Goal: Task Accomplishment & Management: Manage account settings

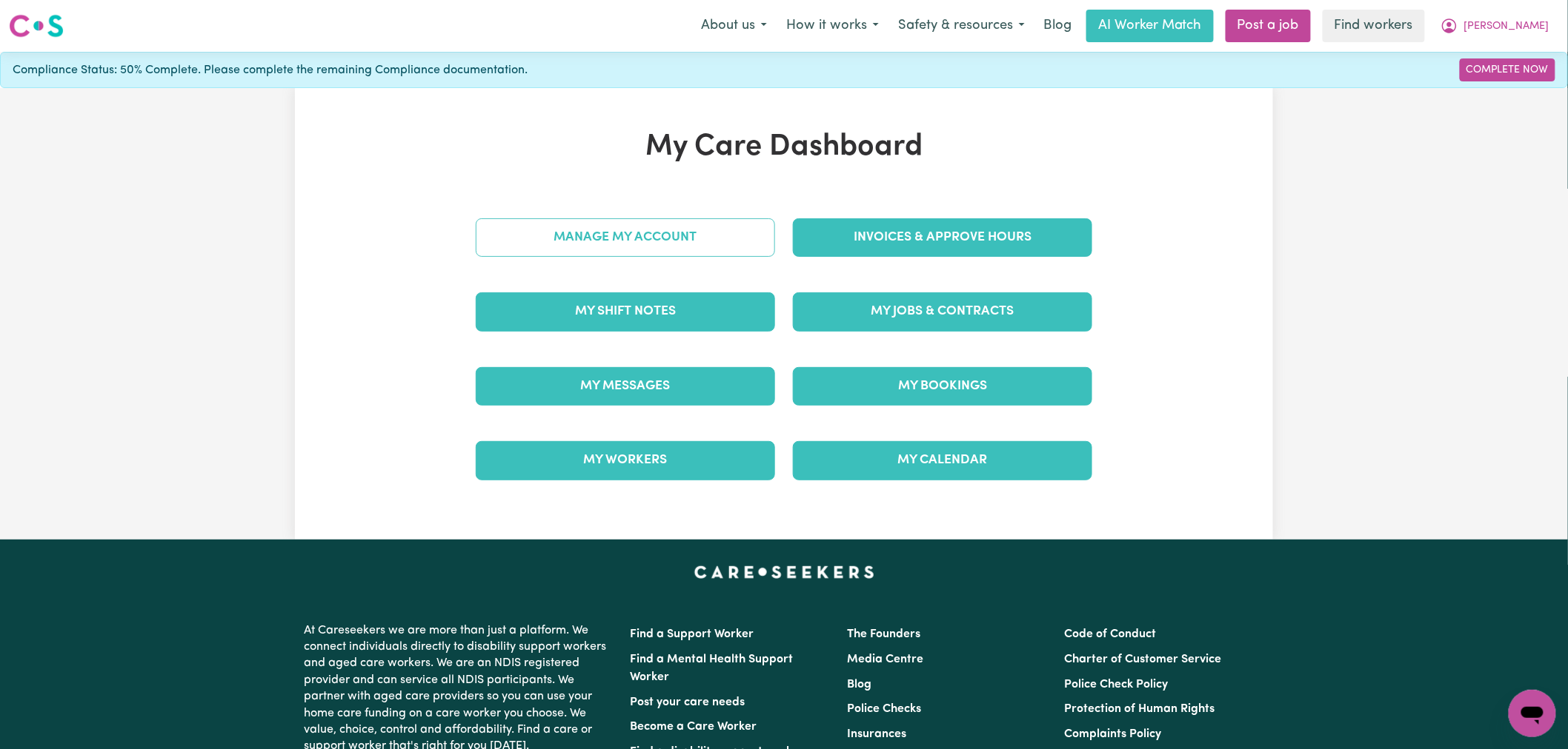
click at [610, 246] on link "Manage My Account" at bounding box center [625, 238] width 299 height 38
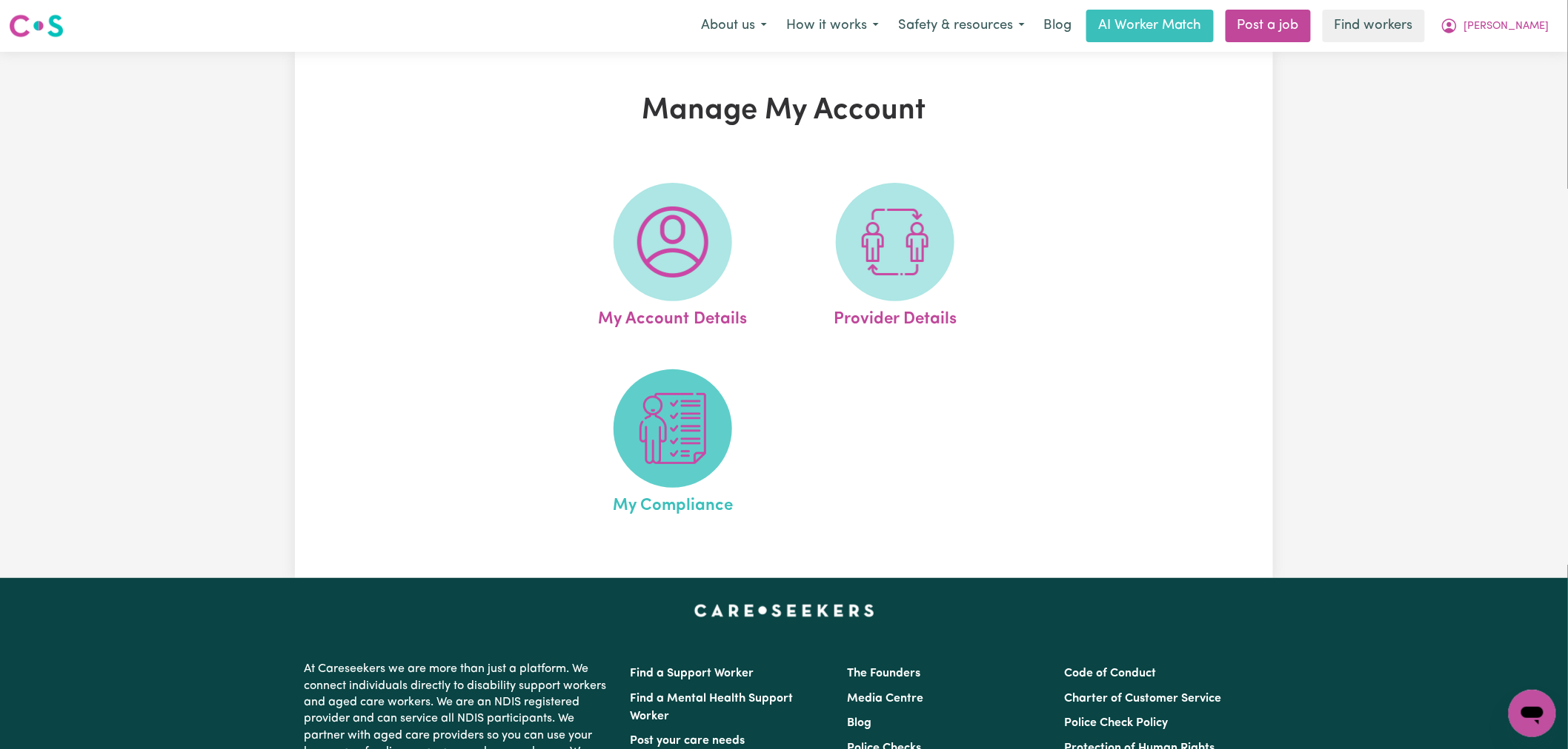
click at [702, 418] on img at bounding box center [673, 428] width 71 height 71
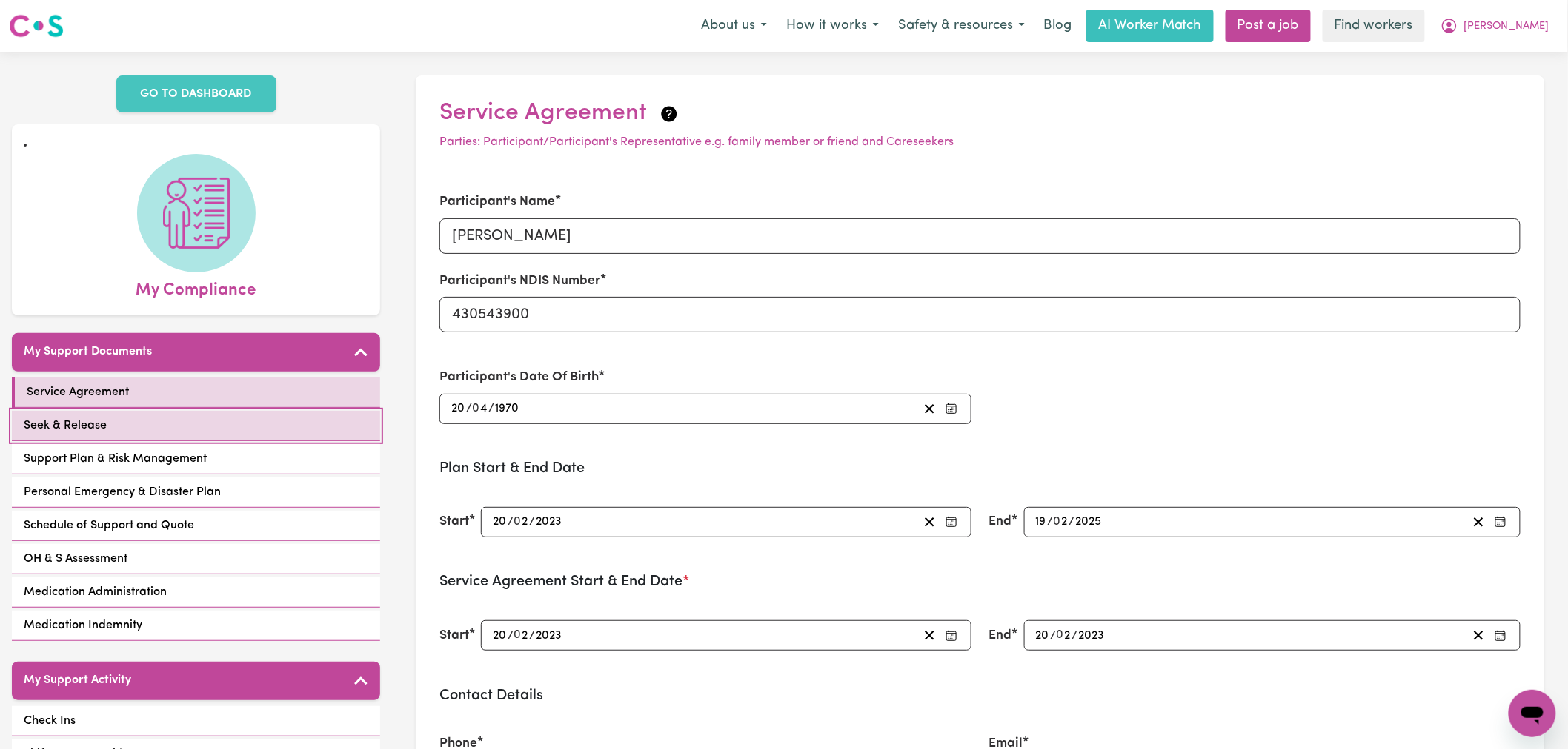
click at [268, 411] on link "Seek & Release" at bounding box center [195, 426] width 368 height 31
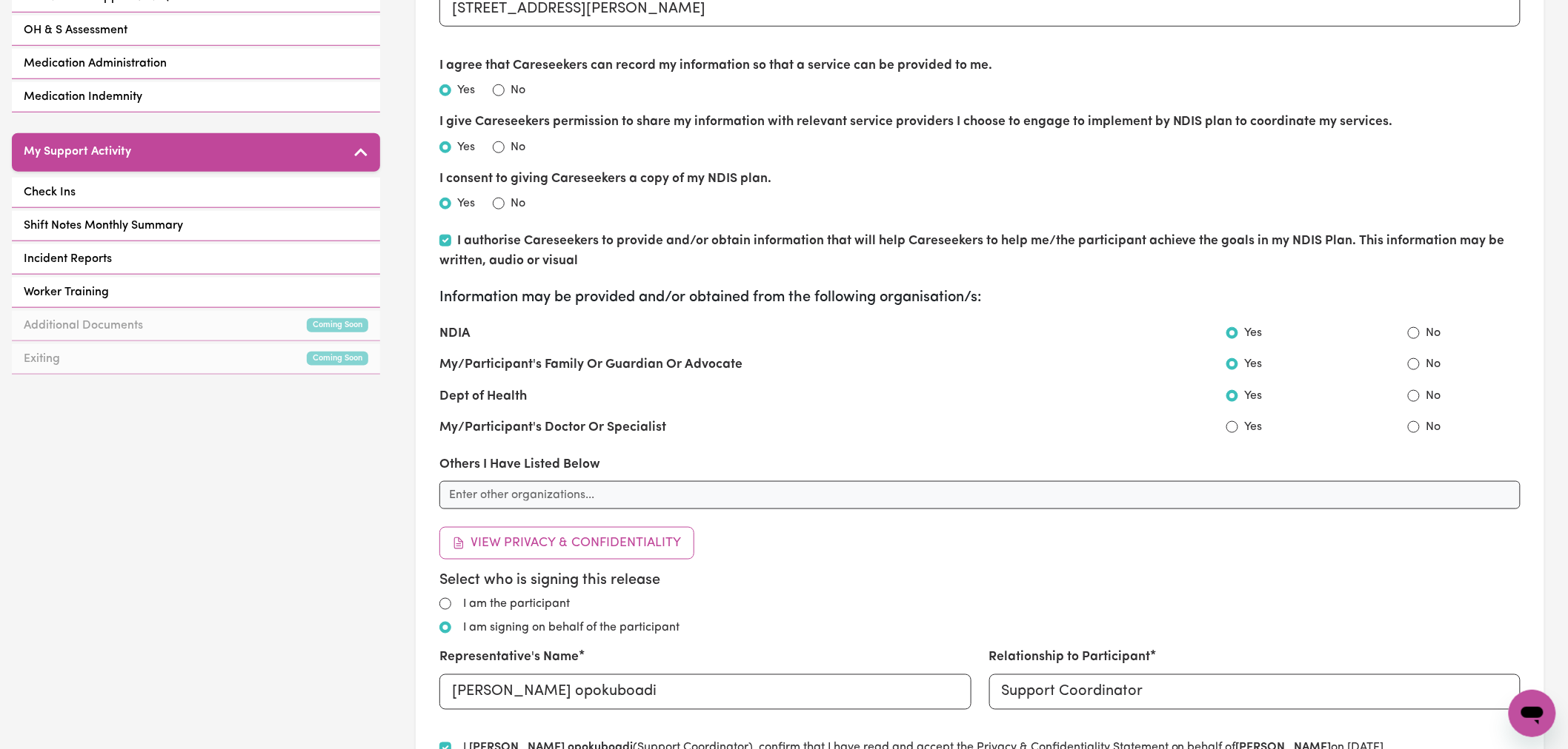
scroll to position [165, 0]
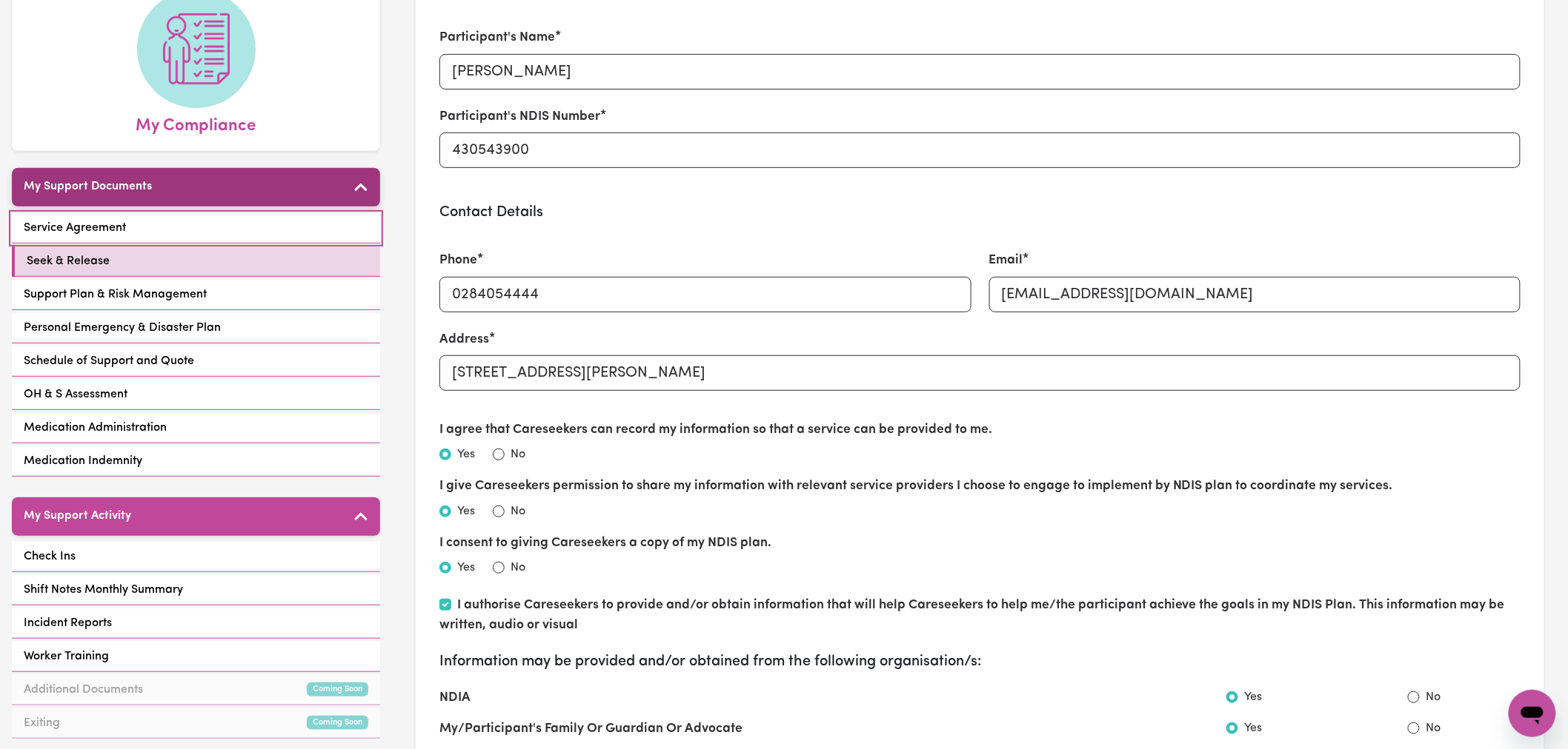
click at [137, 213] on link "Service Agreement" at bounding box center [195, 228] width 368 height 31
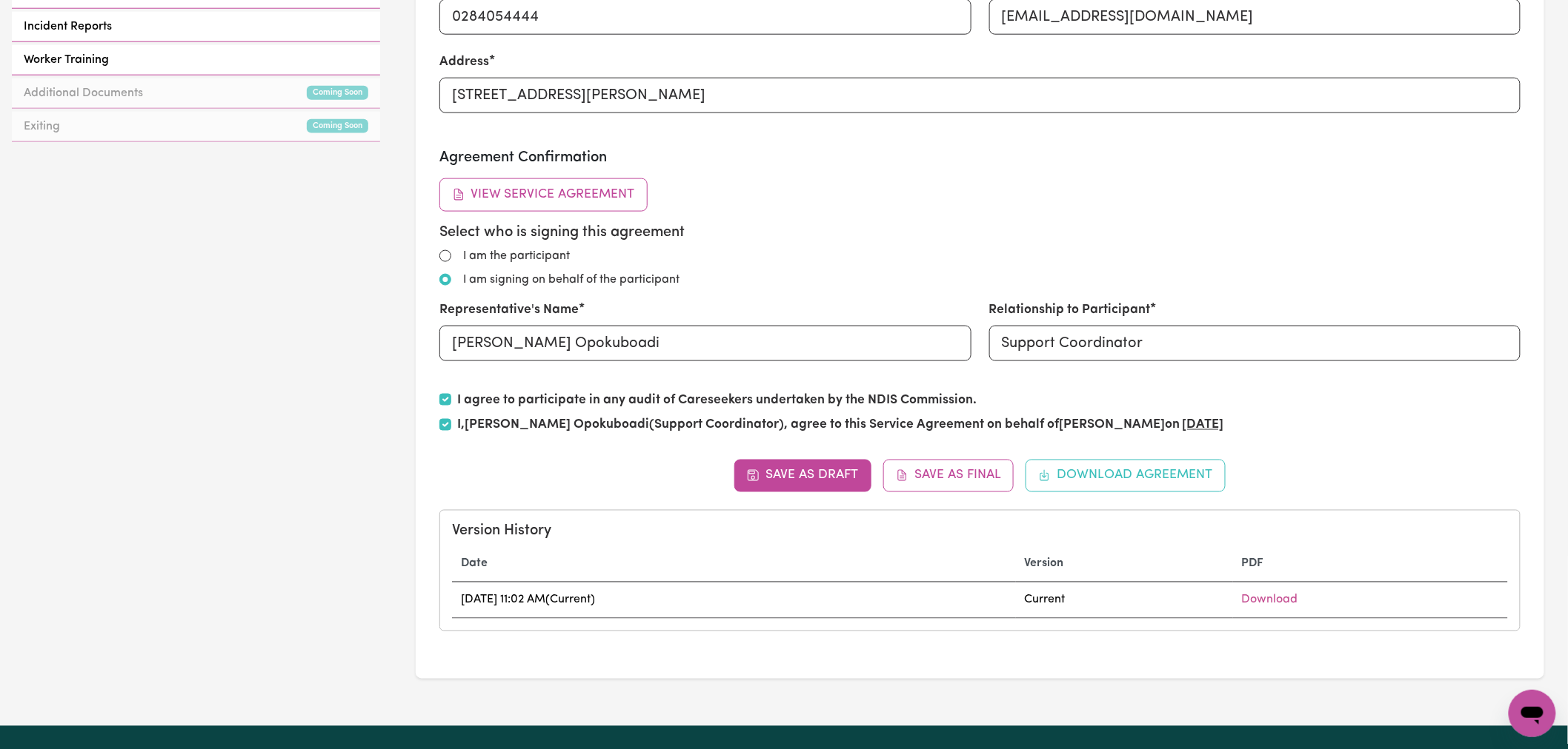
scroll to position [987, 0]
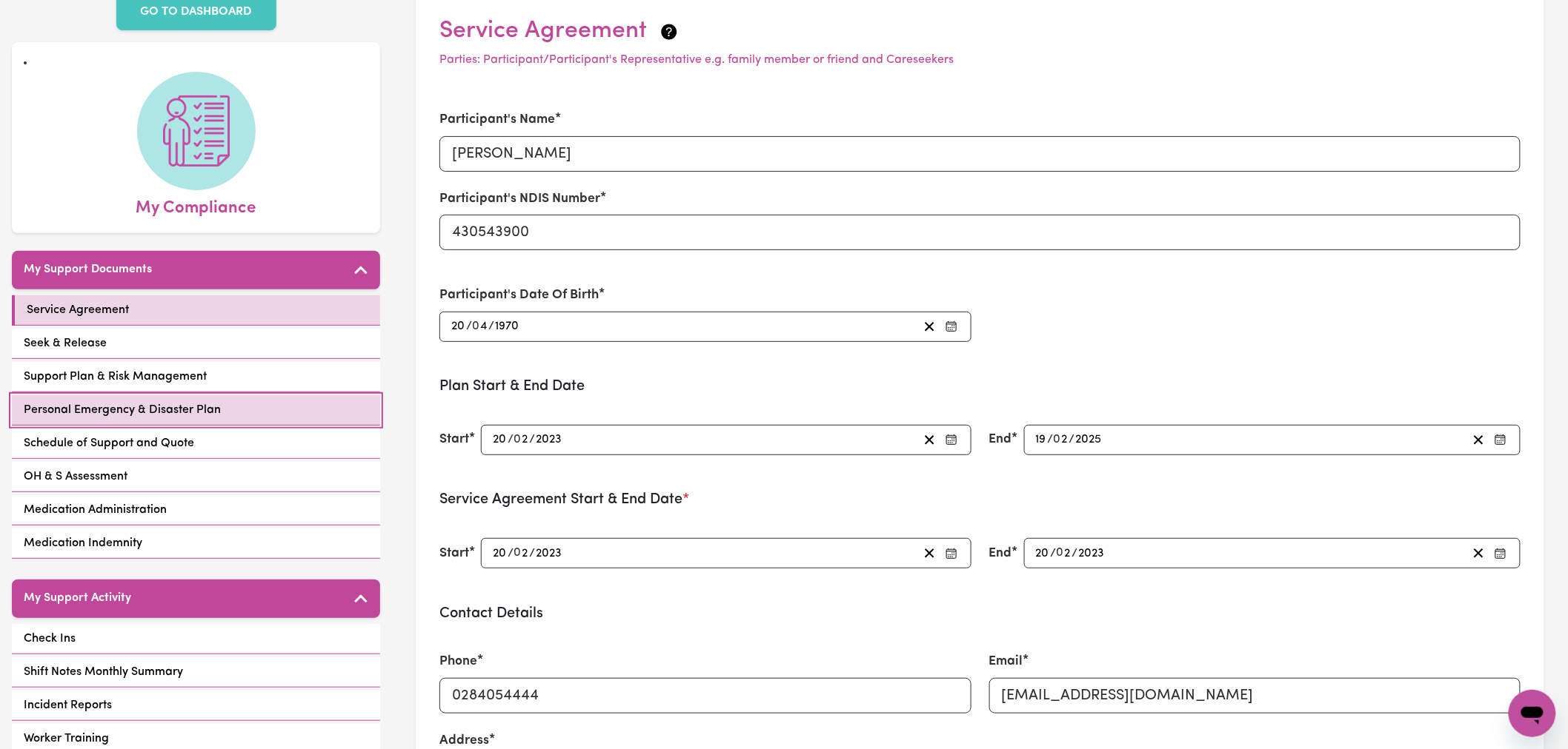
click at [234, 395] on link "Personal Emergency & Disaster Plan" at bounding box center [195, 410] width 368 height 31
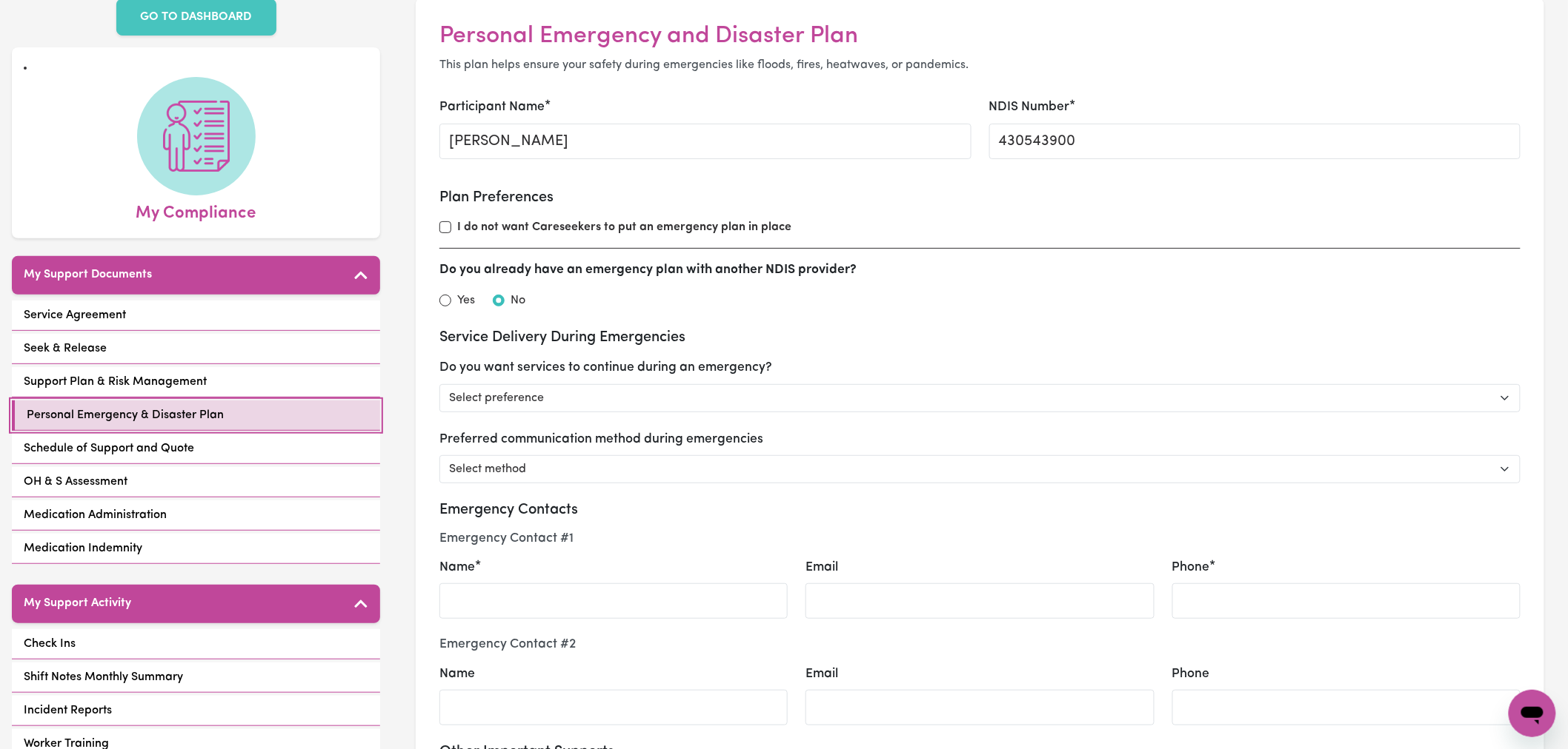
scroll to position [246, 0]
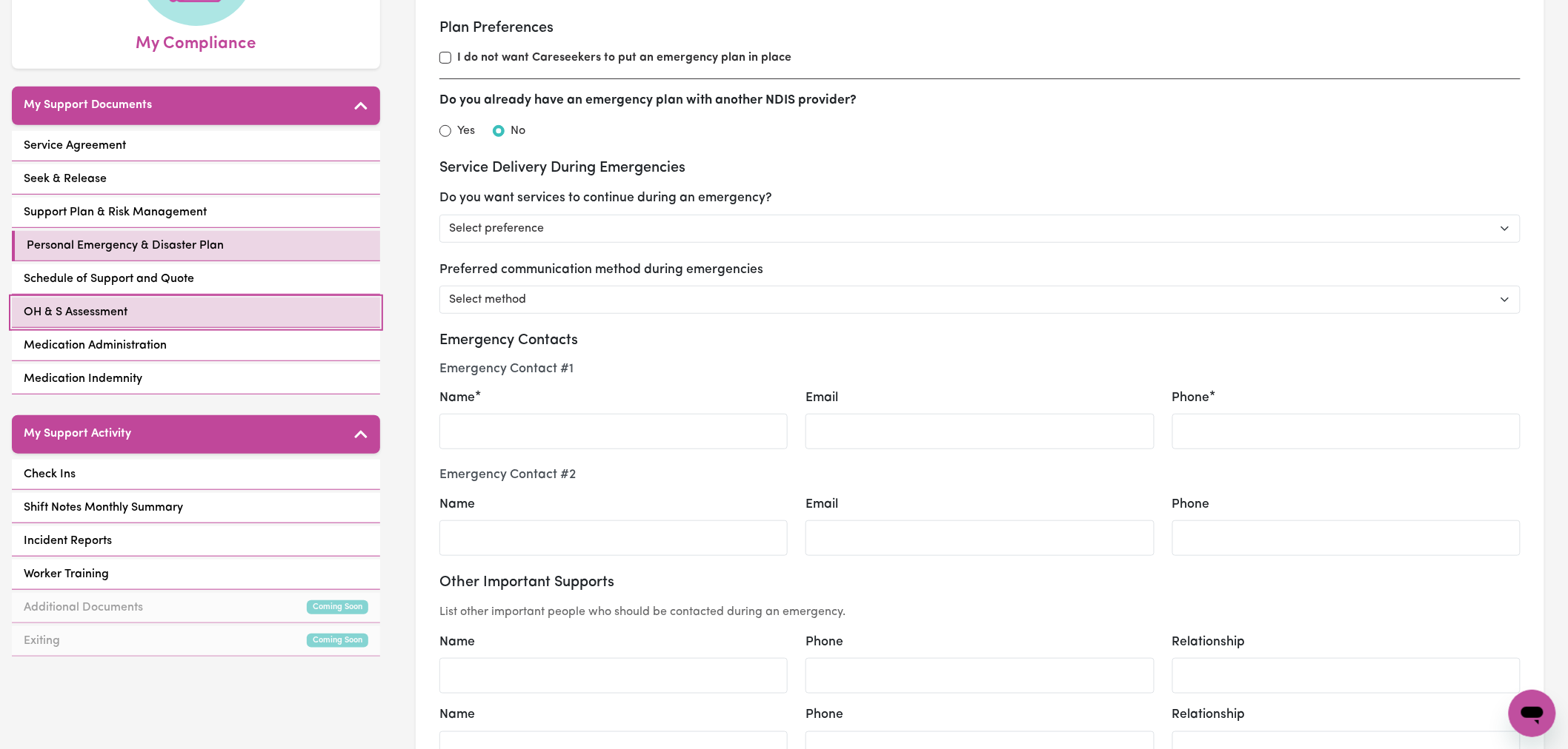
click at [253, 298] on link "OH & S Assessment" at bounding box center [195, 313] width 368 height 31
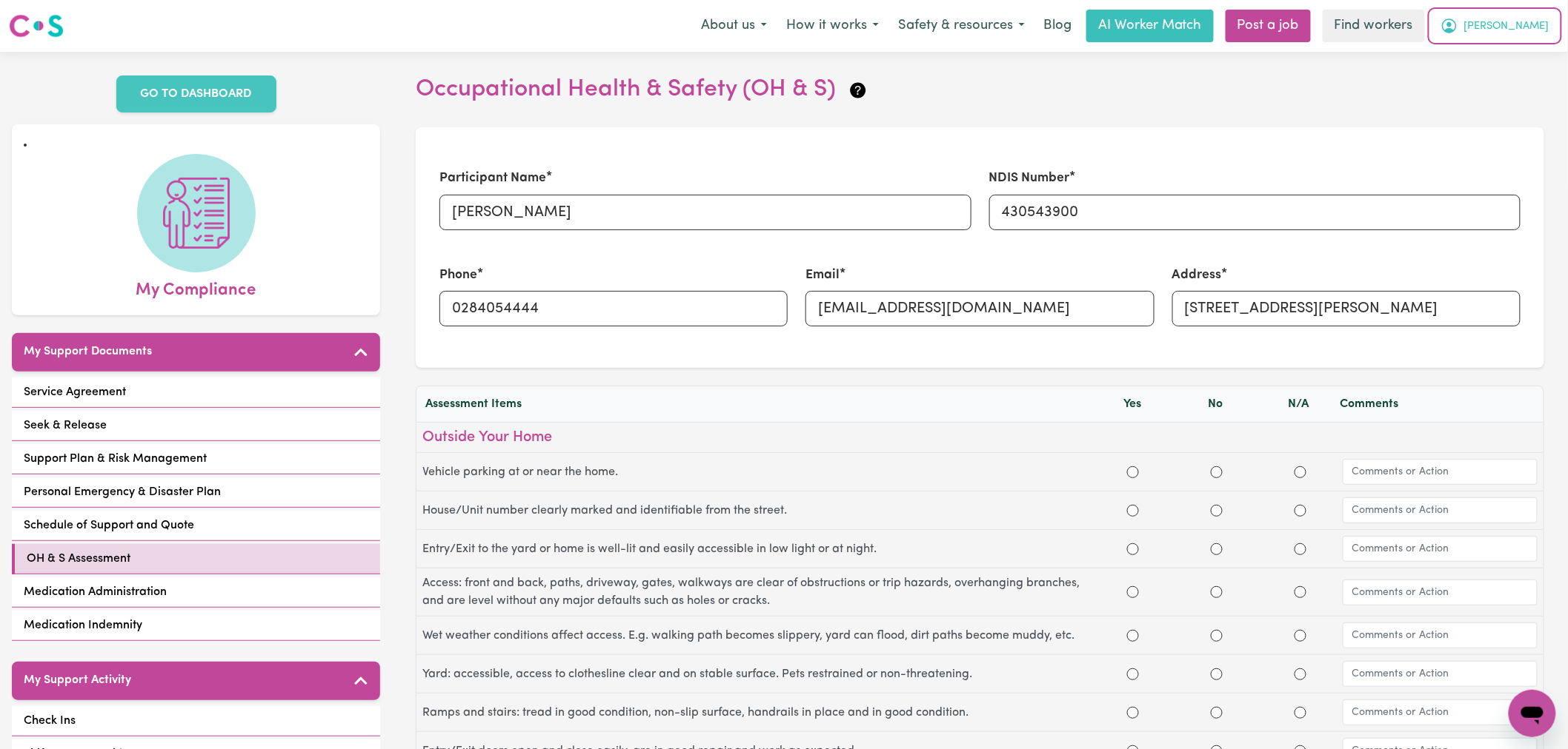
click at [1533, 31] on span "Suzann" at bounding box center [1507, 27] width 86 height 16
click at [1535, 62] on link "My Dashboard" at bounding box center [1499, 58] width 117 height 28
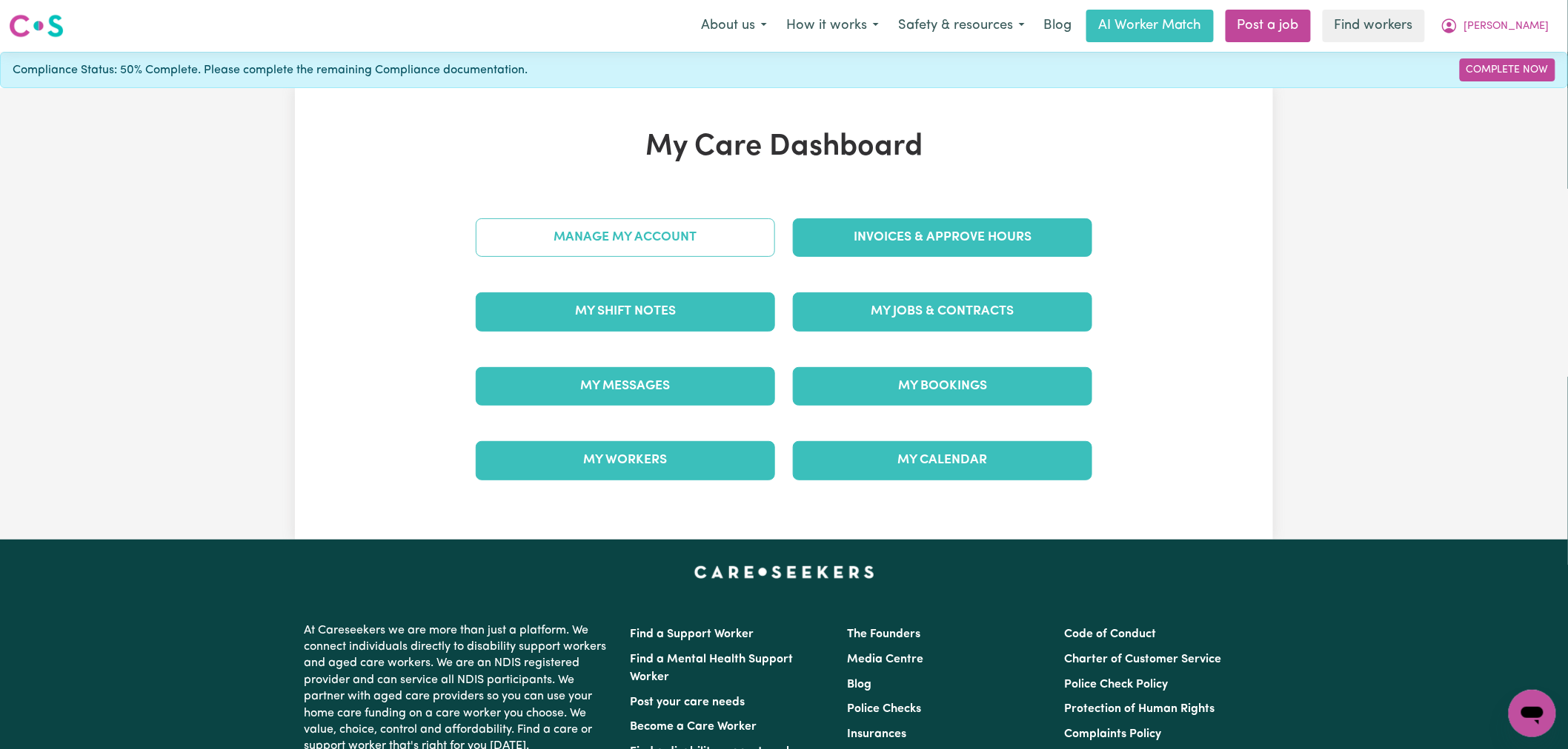
click at [669, 242] on link "Manage My Account" at bounding box center [625, 238] width 299 height 38
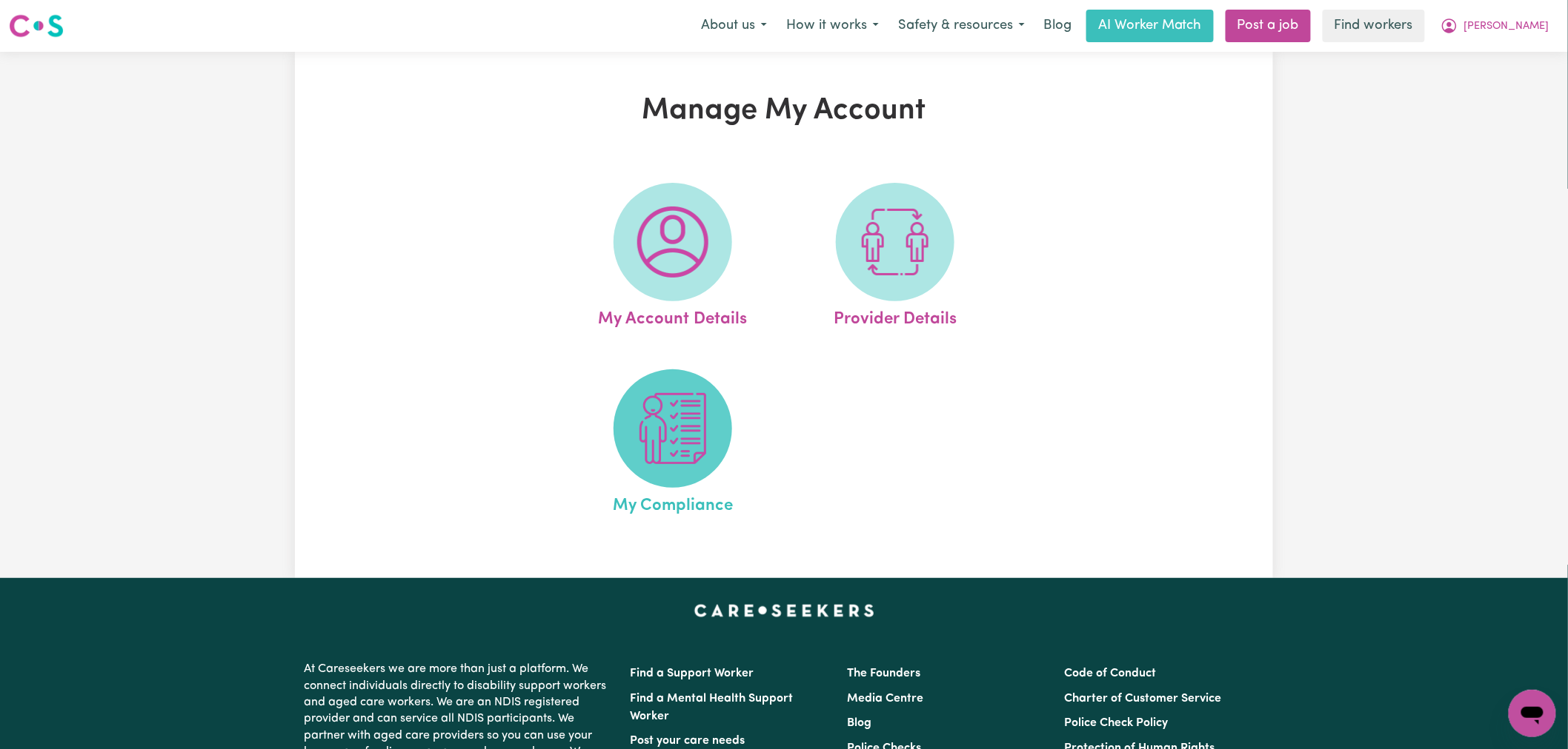
click at [717, 442] on span at bounding box center [673, 428] width 119 height 118
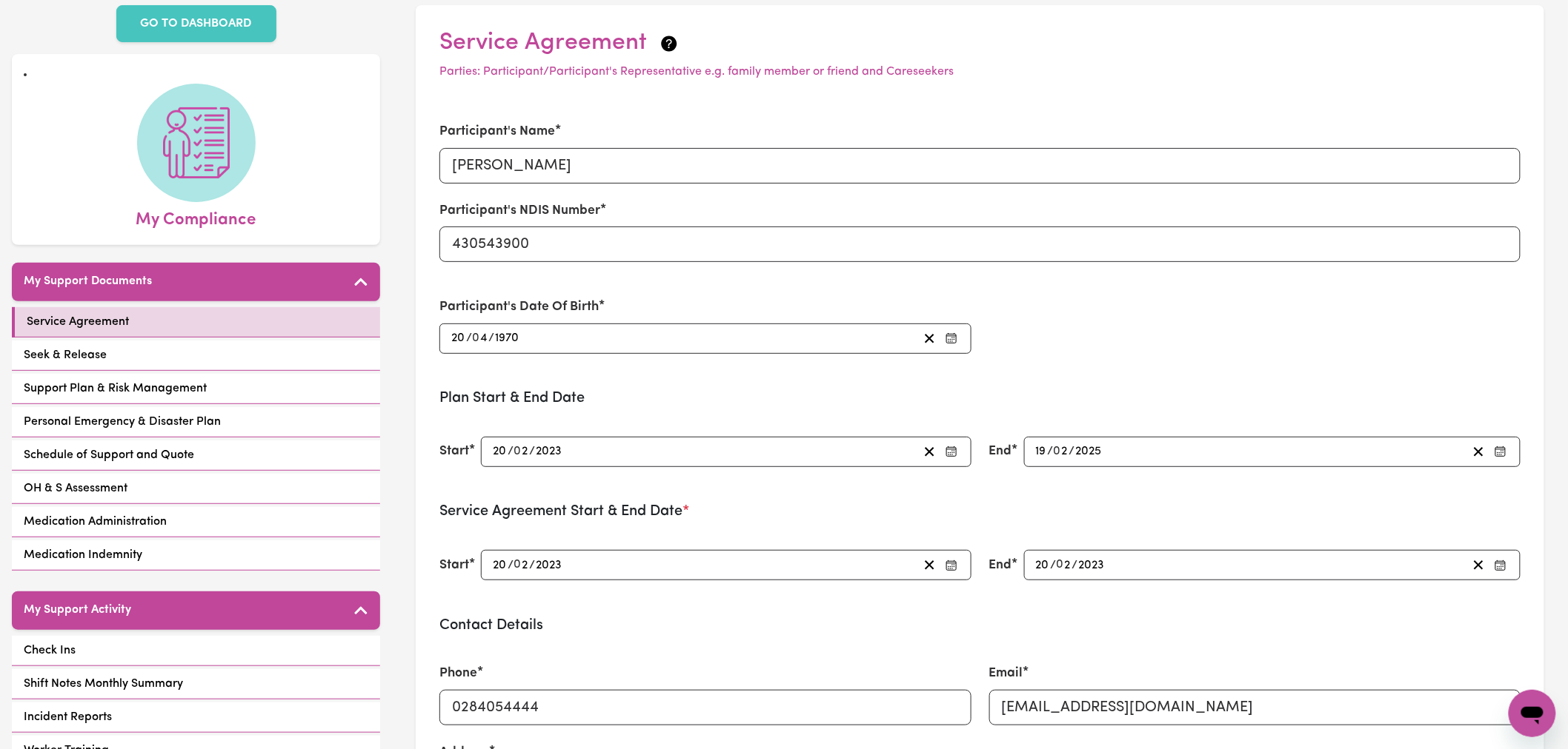
scroll to position [165, 0]
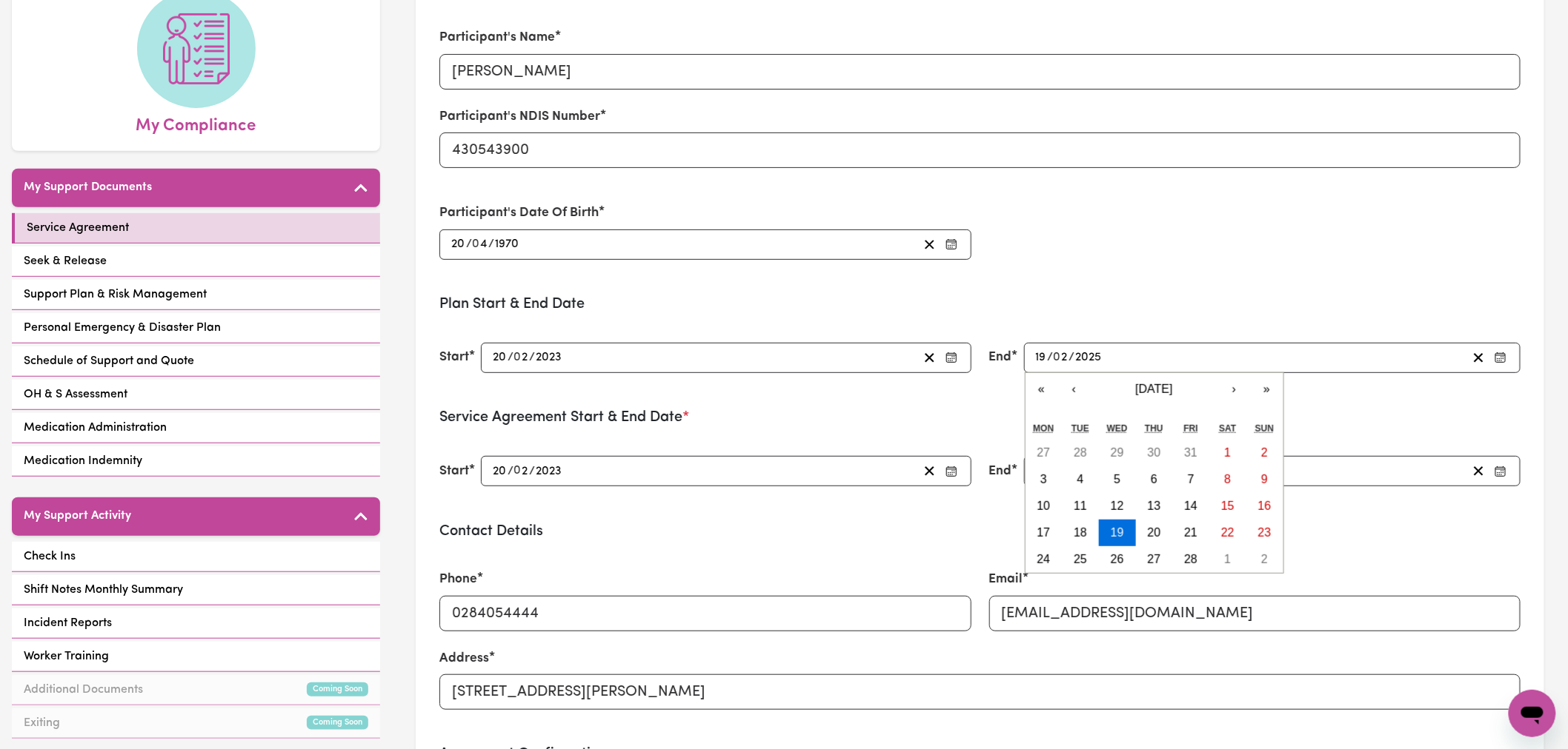
click at [1098, 358] on input "2025" at bounding box center [1089, 358] width 28 height 20
click at [1172, 387] on span "February 2025" at bounding box center [1153, 389] width 37 height 13
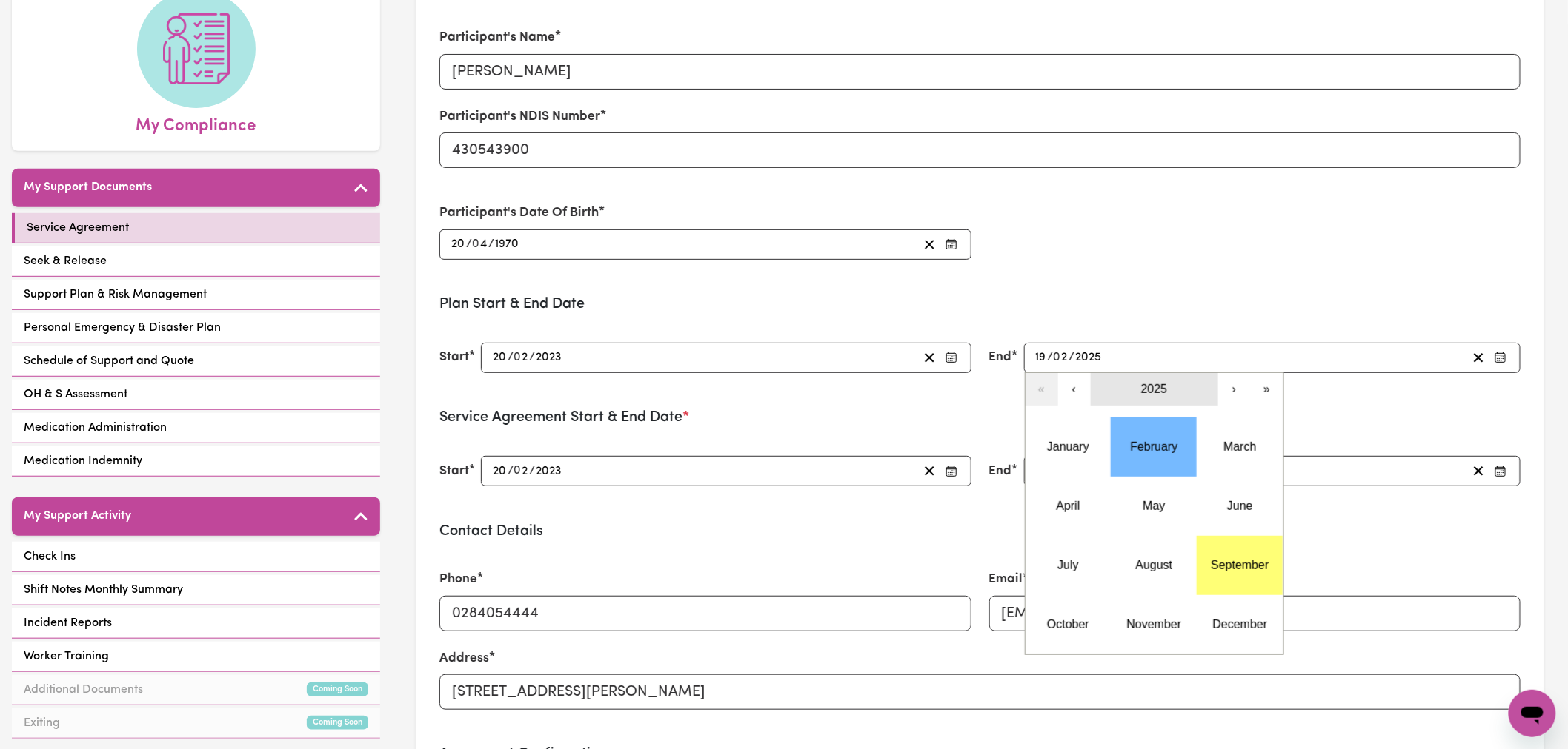
click at [1154, 387] on span "2025" at bounding box center [1154, 389] width 27 height 13
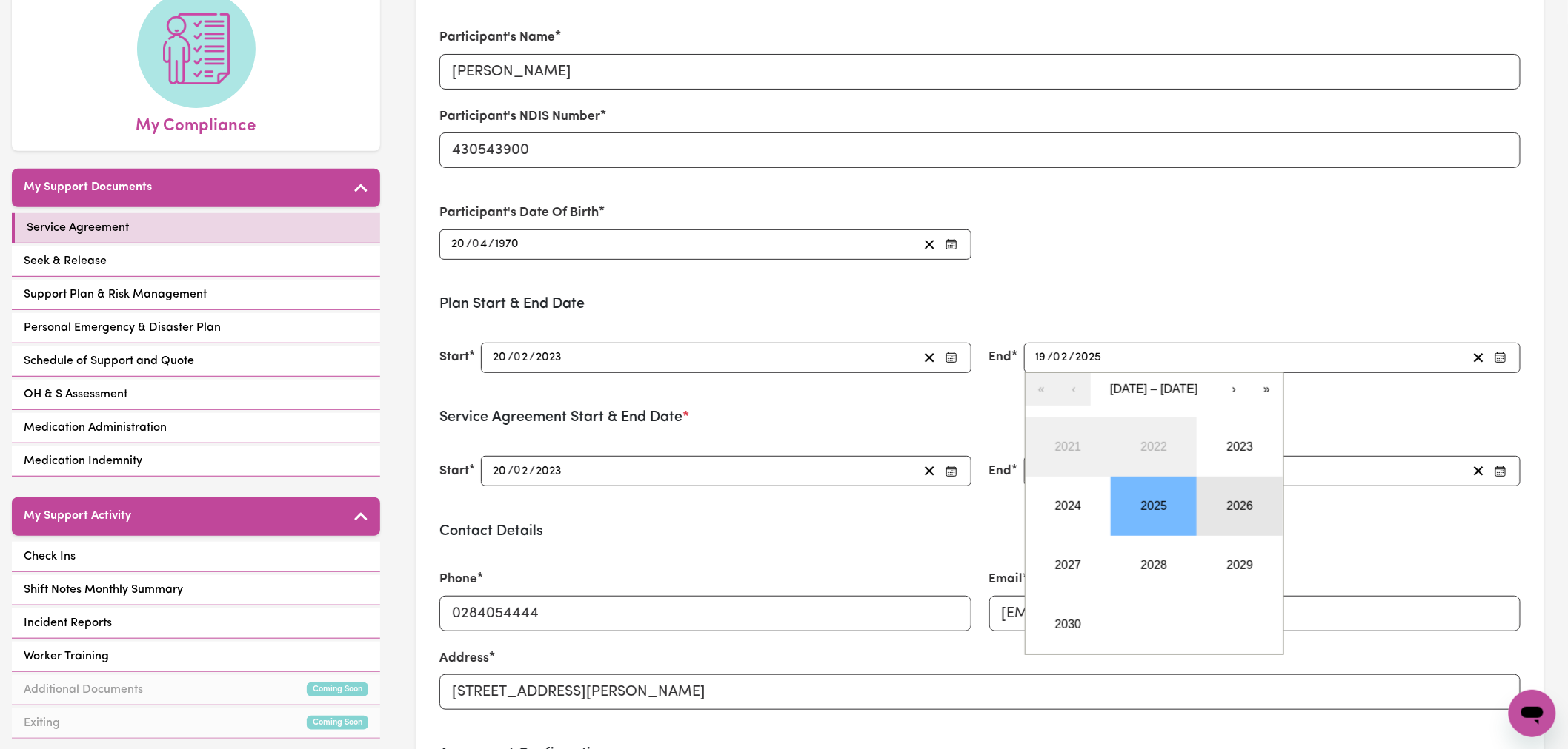
click at [1245, 509] on button "2026" at bounding box center [1240, 507] width 86 height 60
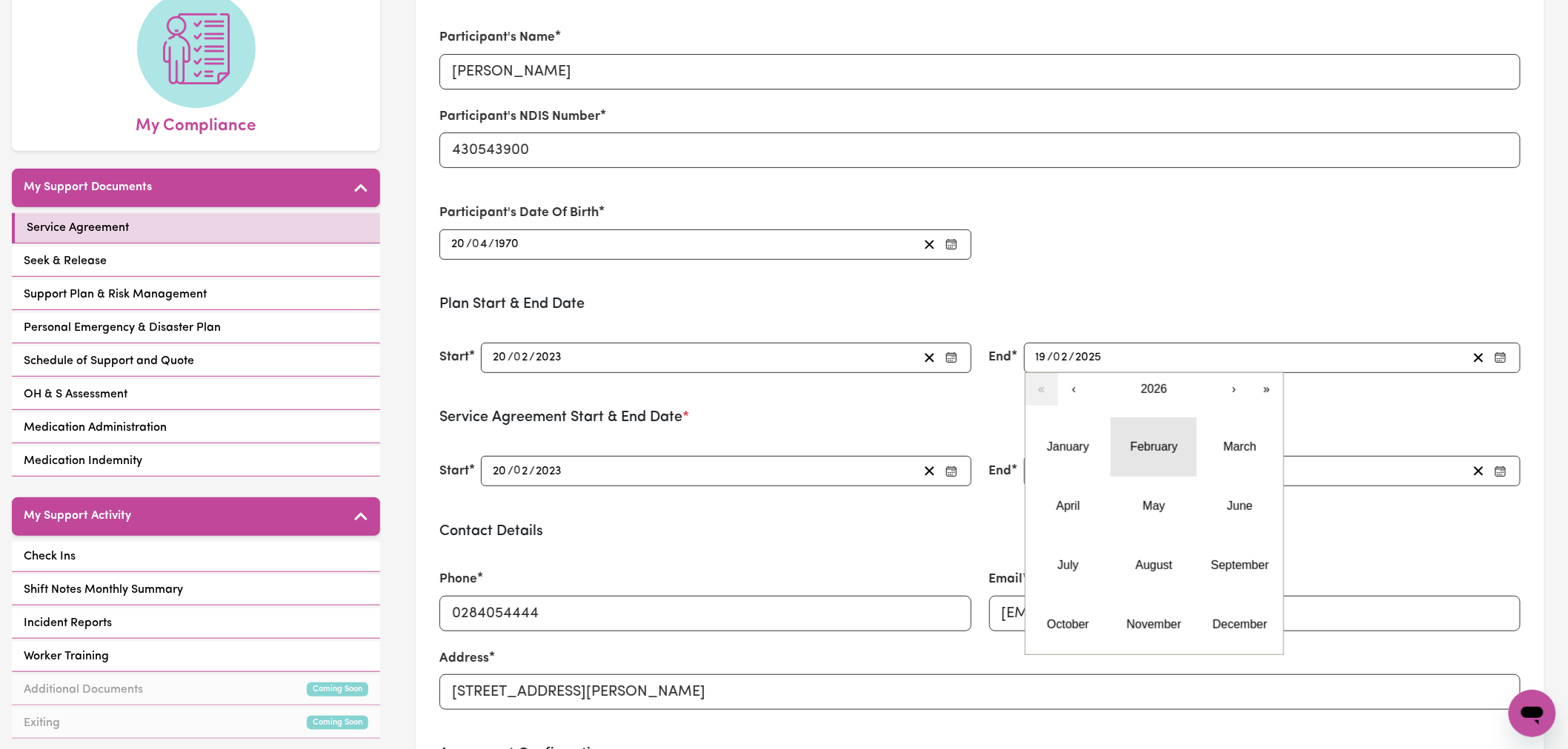
click at [1142, 455] on button "February" at bounding box center [1154, 447] width 86 height 60
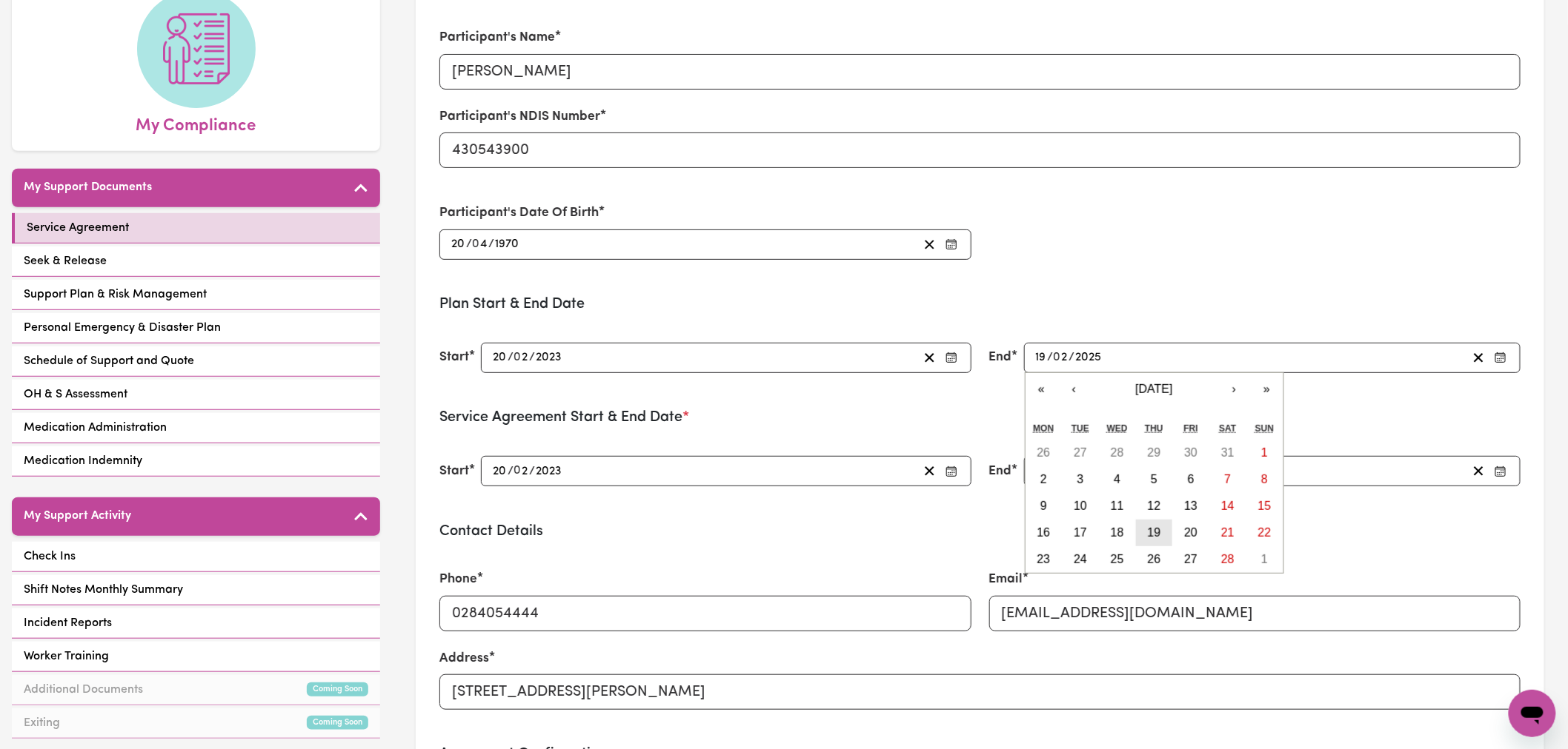
click at [1150, 529] on abbr "19" at bounding box center [1154, 533] width 13 height 13
type input "2026-02-19"
type input "2026"
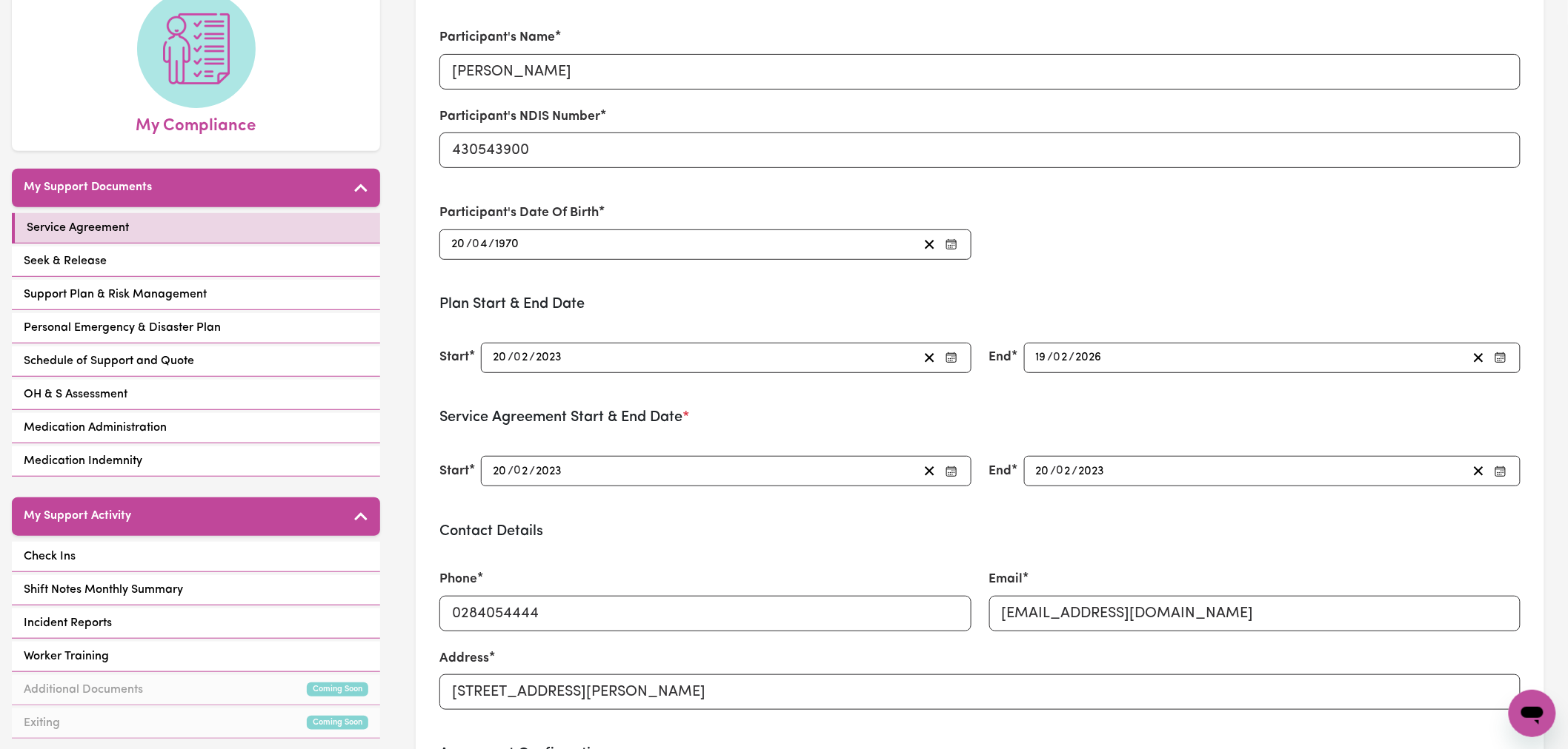
click at [1208, 385] on div "End 2026-02-19 19 / 0 2 / 2026 « ‹ February 2026 › » Mon Tue Wed Thu Fri Sat Su…" at bounding box center [1255, 358] width 550 height 67
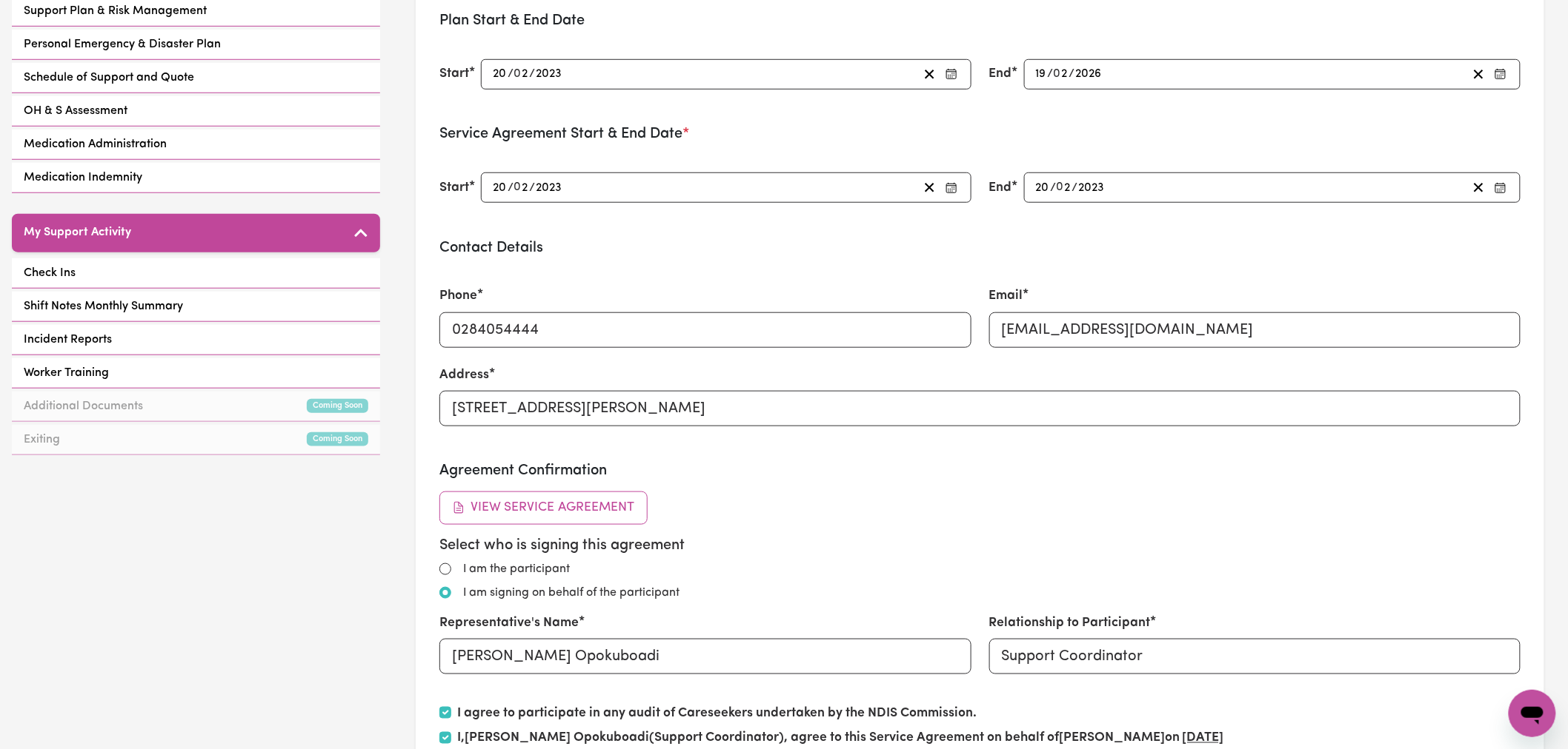
scroll to position [493, 0]
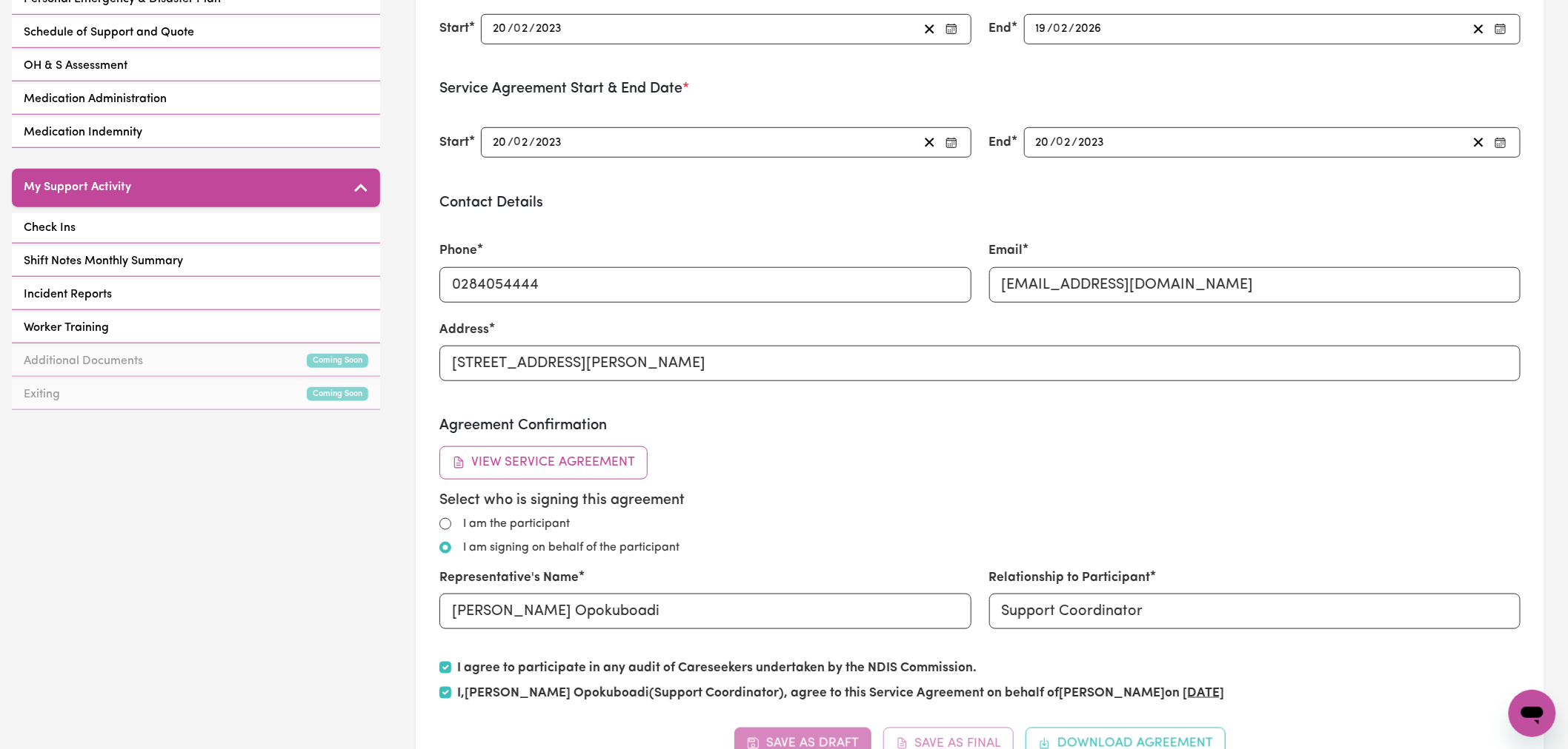
type input "2025-02-19"
type input "2025"
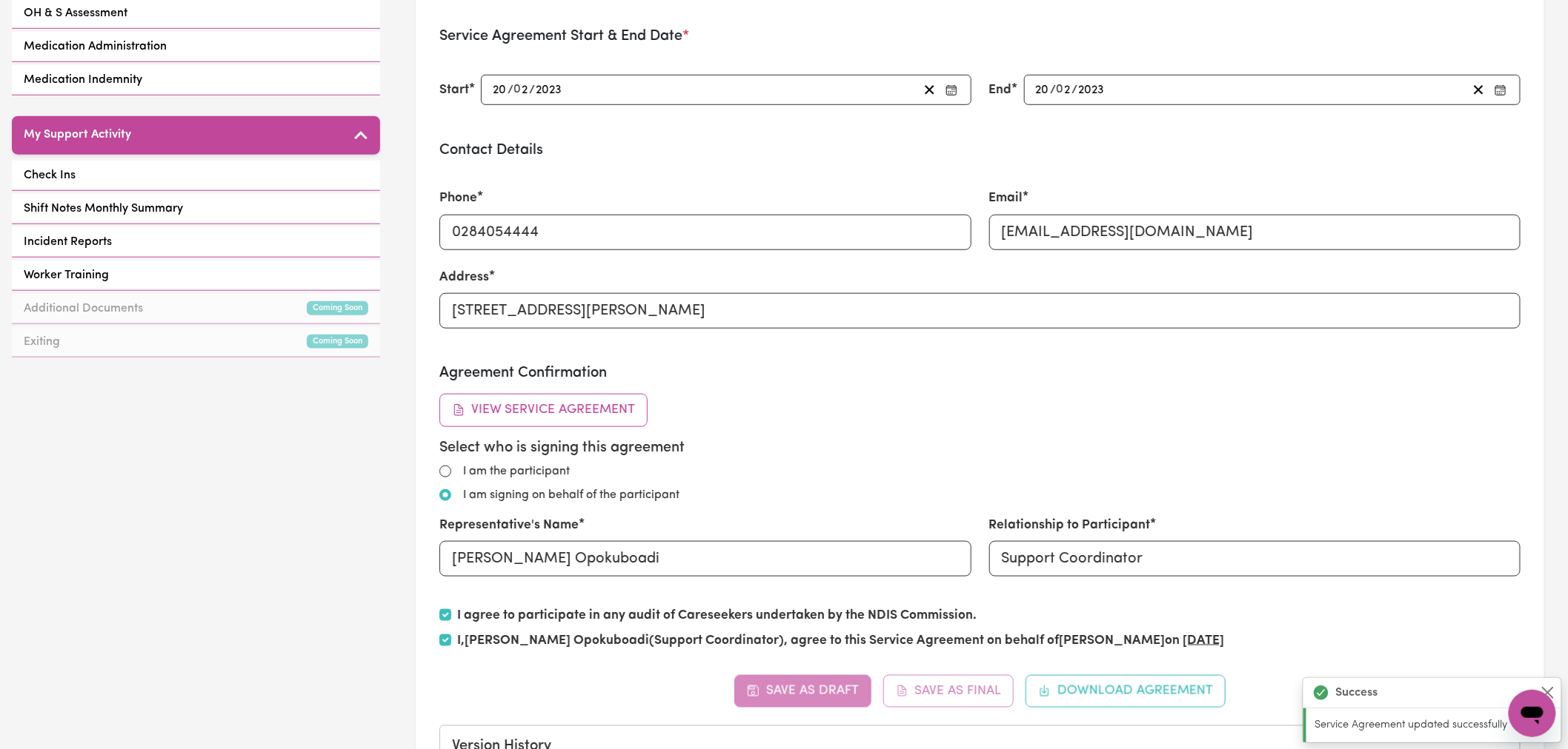
type input "2026-02-19"
type input "2026"
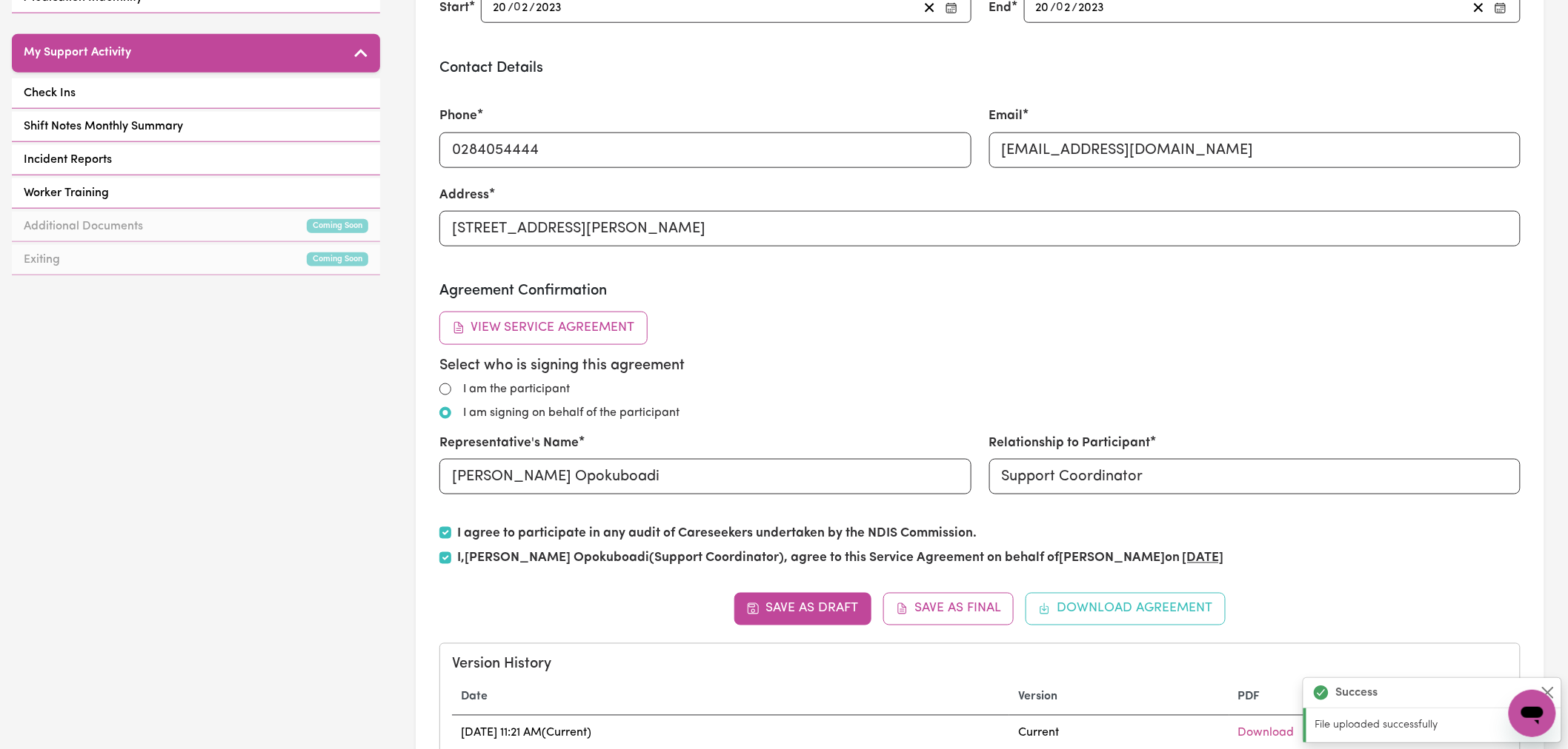
scroll to position [657, 0]
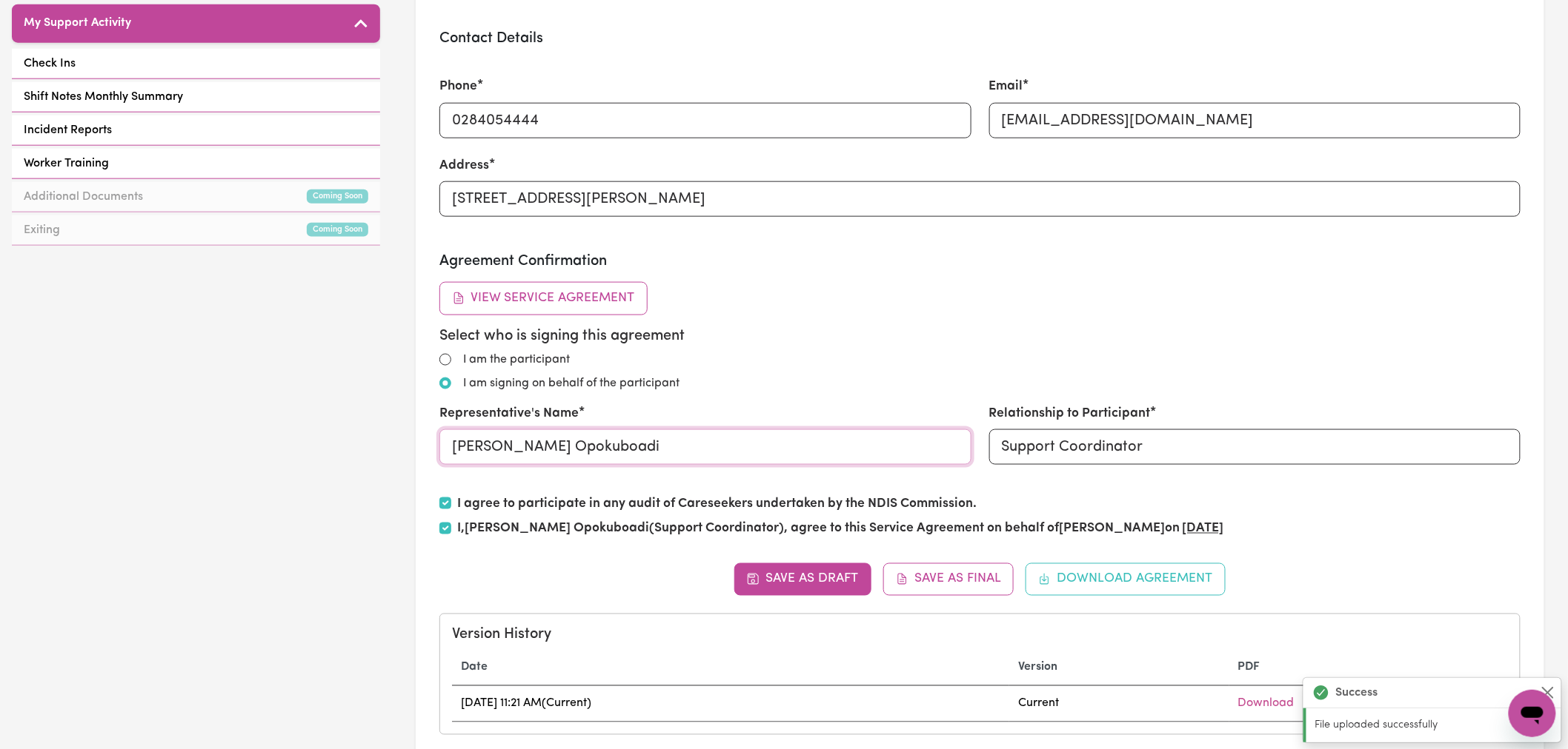
click at [524, 456] on input "Portia Opokuboadi" at bounding box center [706, 447] width 532 height 35
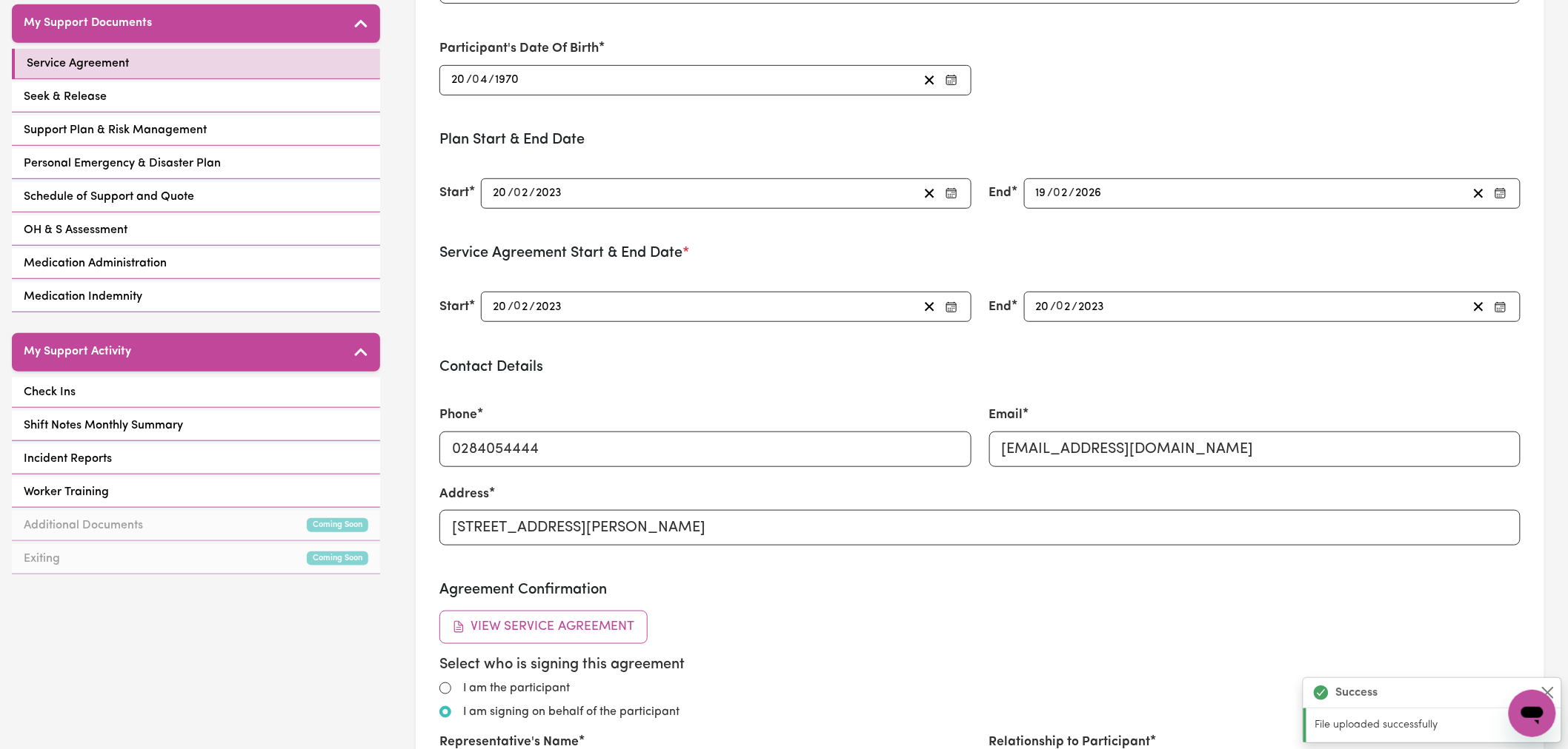
scroll to position [411, 0]
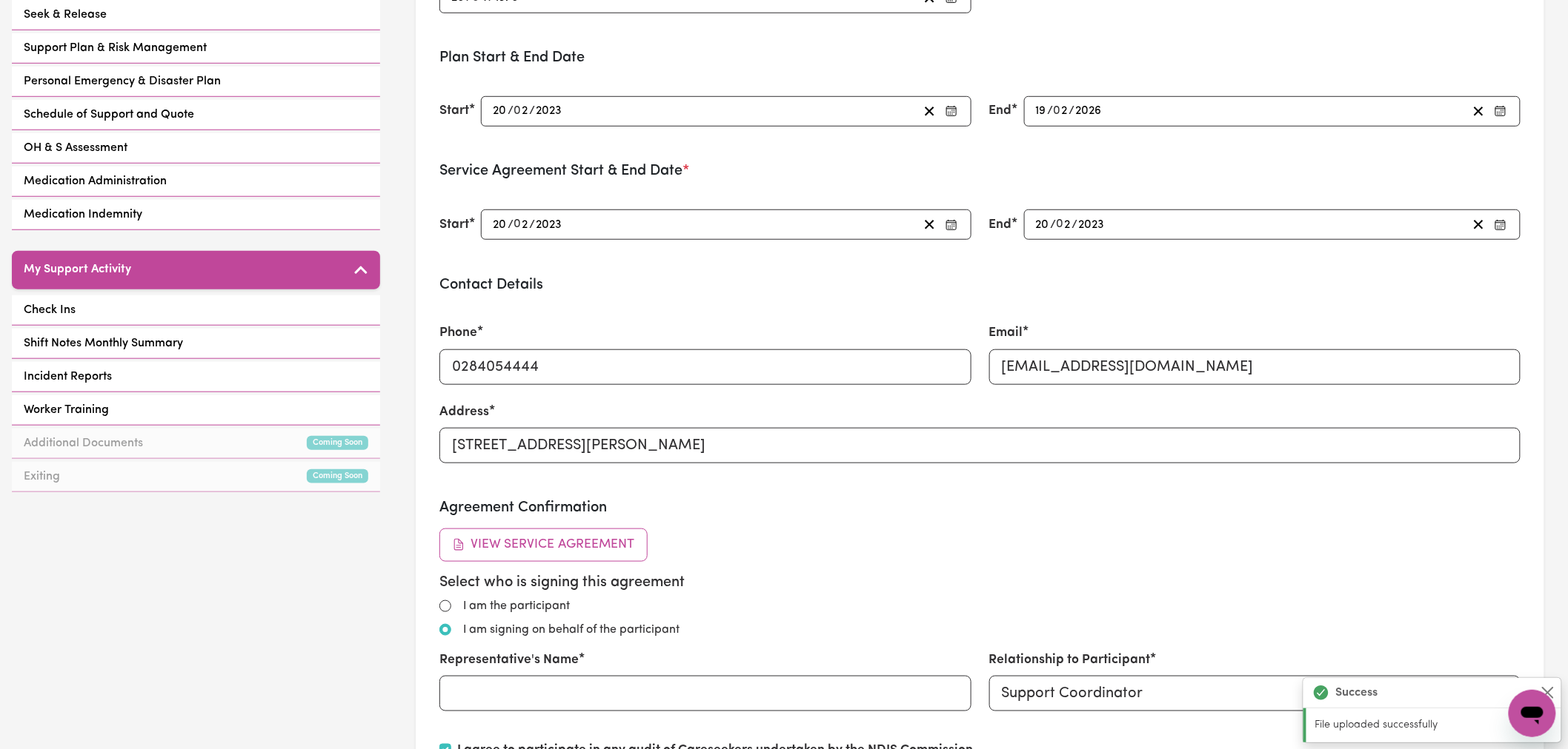
click at [815, 591] on div "Select who is signing this agreement I am the participant I am signing on behal…" at bounding box center [979, 649] width 1081 height 150
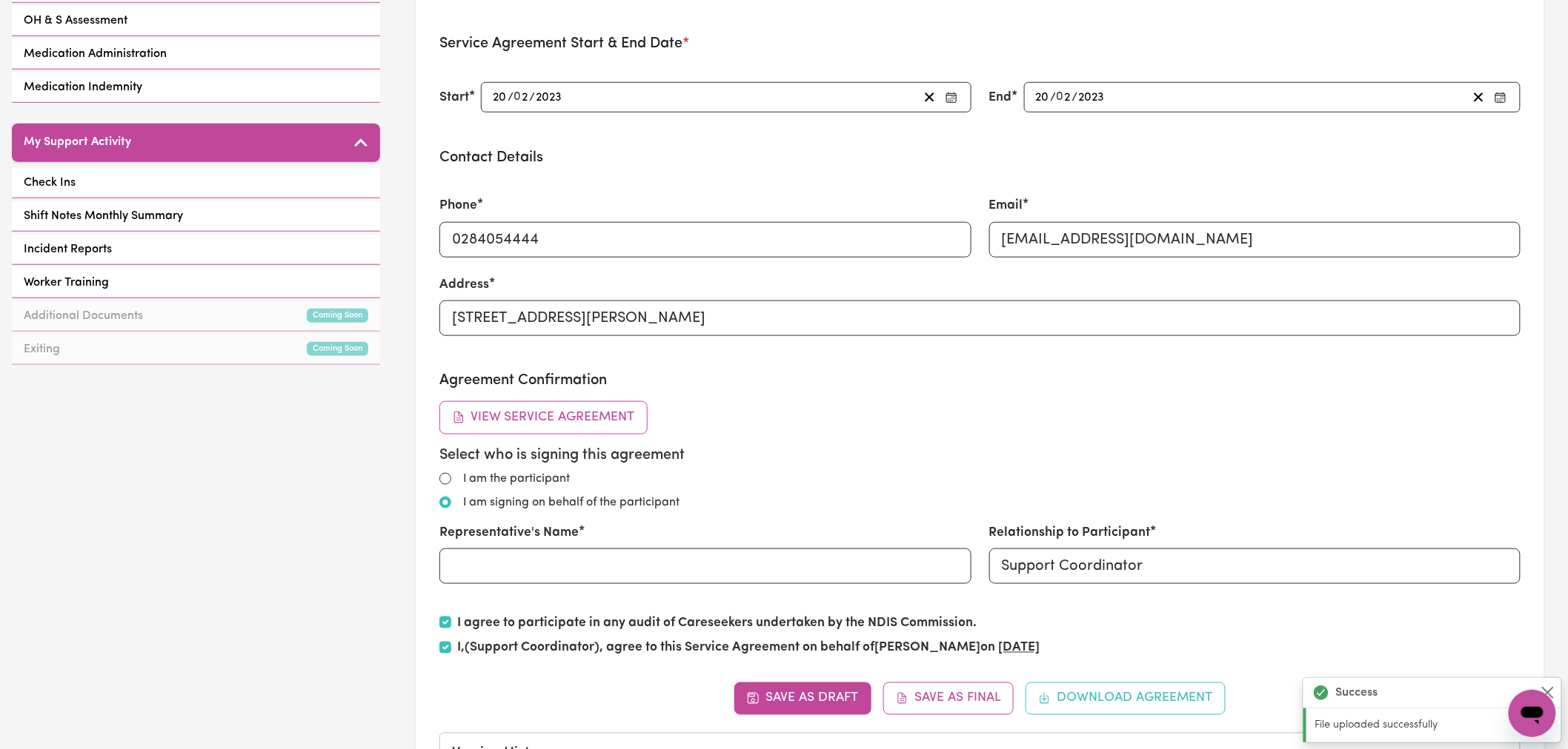
scroll to position [657, 0]
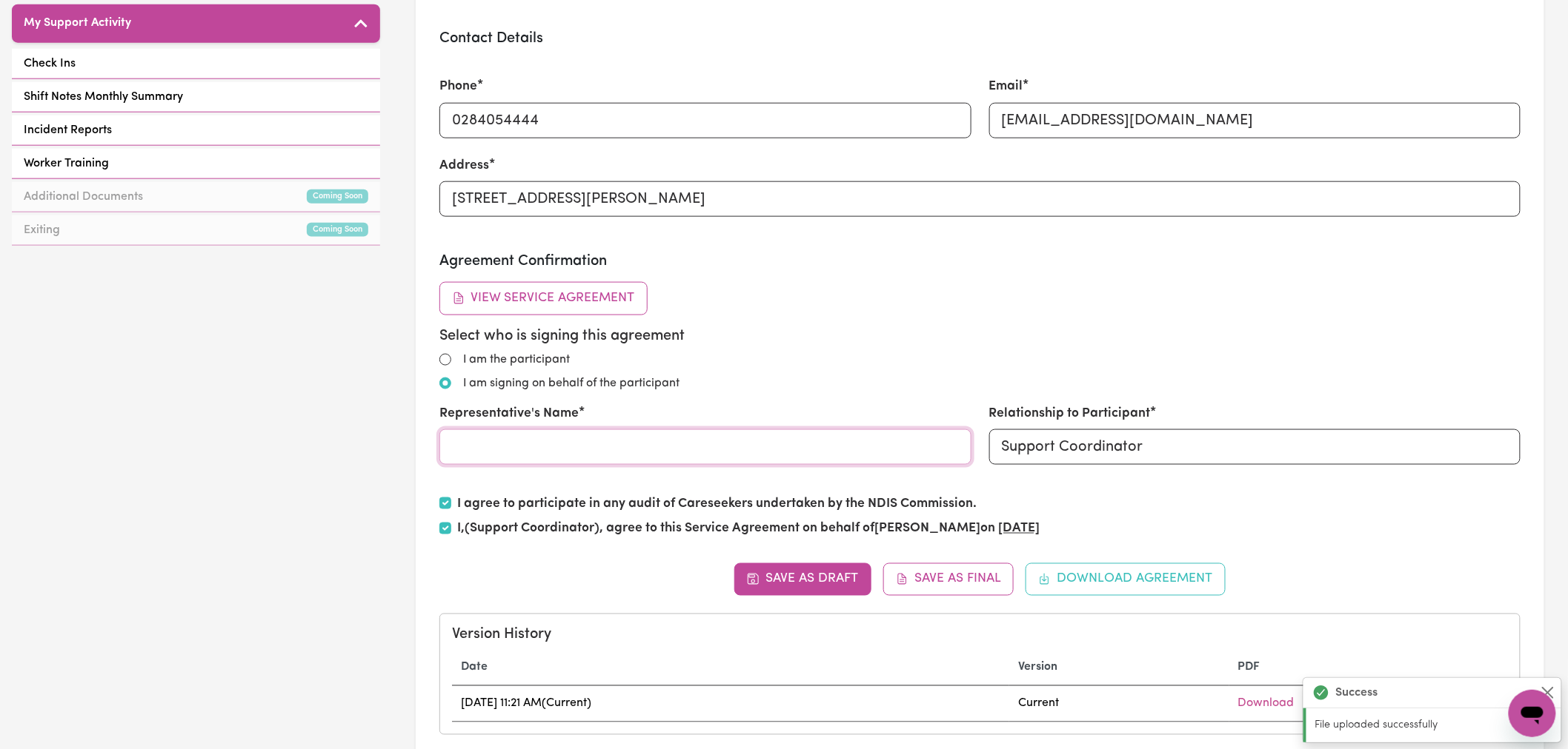
click at [596, 445] on input "Representative's Name" at bounding box center [706, 447] width 532 height 35
drag, startPoint x: 427, startPoint y: 409, endPoint x: 623, endPoint y: 408, distance: 196.0
click at [623, 408] on section "Service Agreement Parties: Participant/Participant's Representative e.g. family…" at bounding box center [980, 100] width 1129 height 1365
click at [623, 408] on div "Representative's Name" at bounding box center [706, 434] width 532 height 60
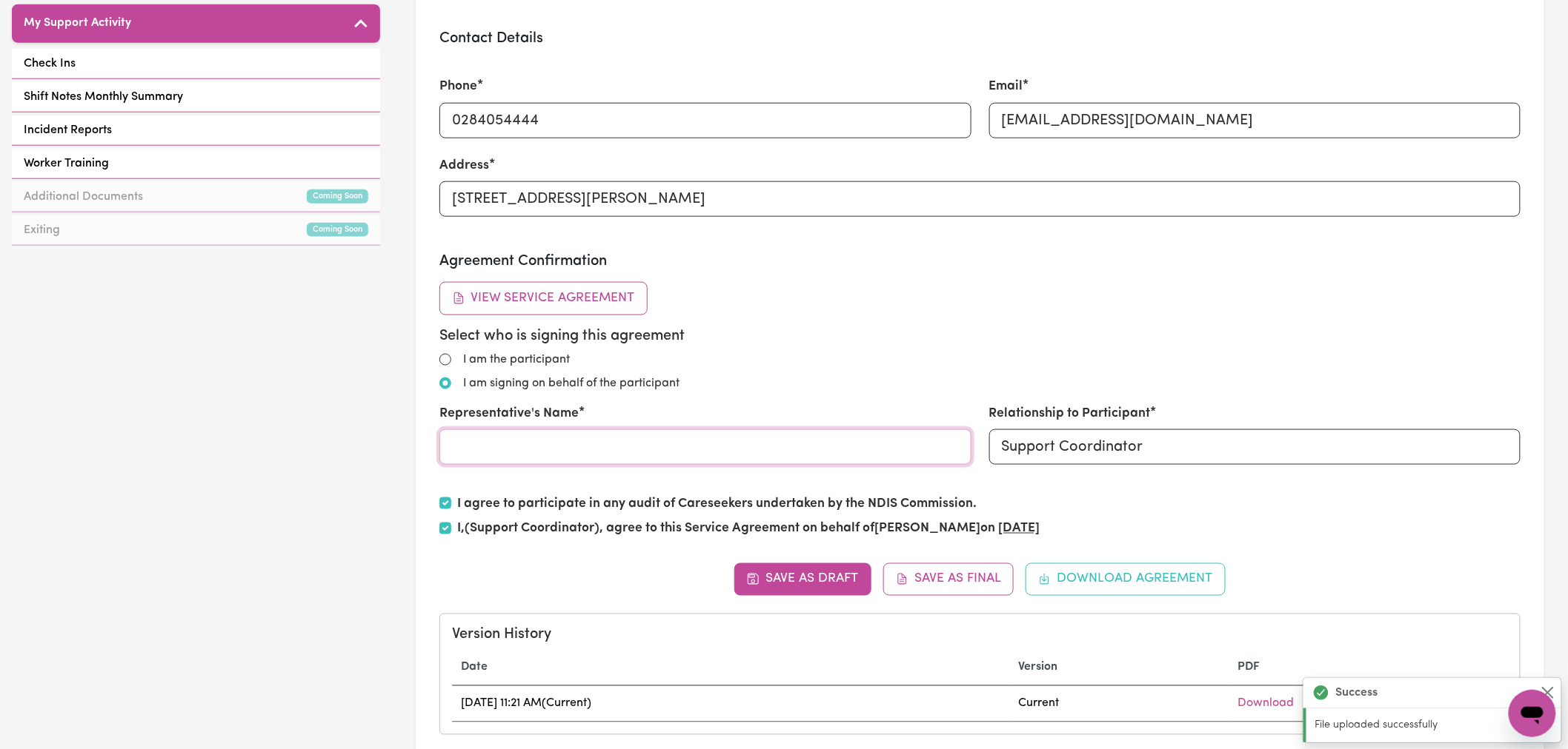
click at [574, 448] on input "Representative's Name" at bounding box center [706, 447] width 532 height 35
click at [1132, 438] on input "Support Coordinator" at bounding box center [1255, 447] width 532 height 35
type input "P"
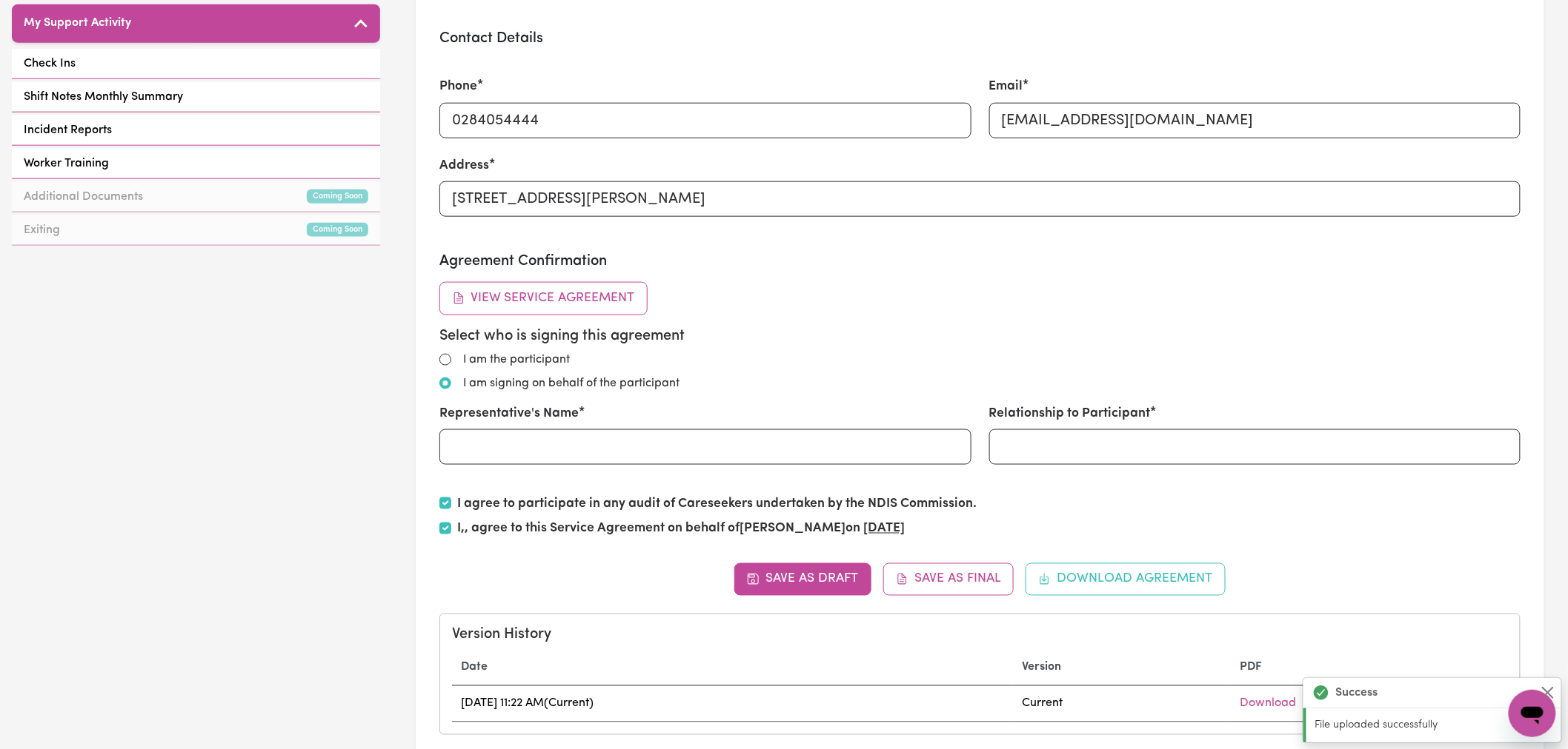
click at [965, 387] on div "I am signing on behalf of the participant" at bounding box center [979, 384] width 1081 height 18
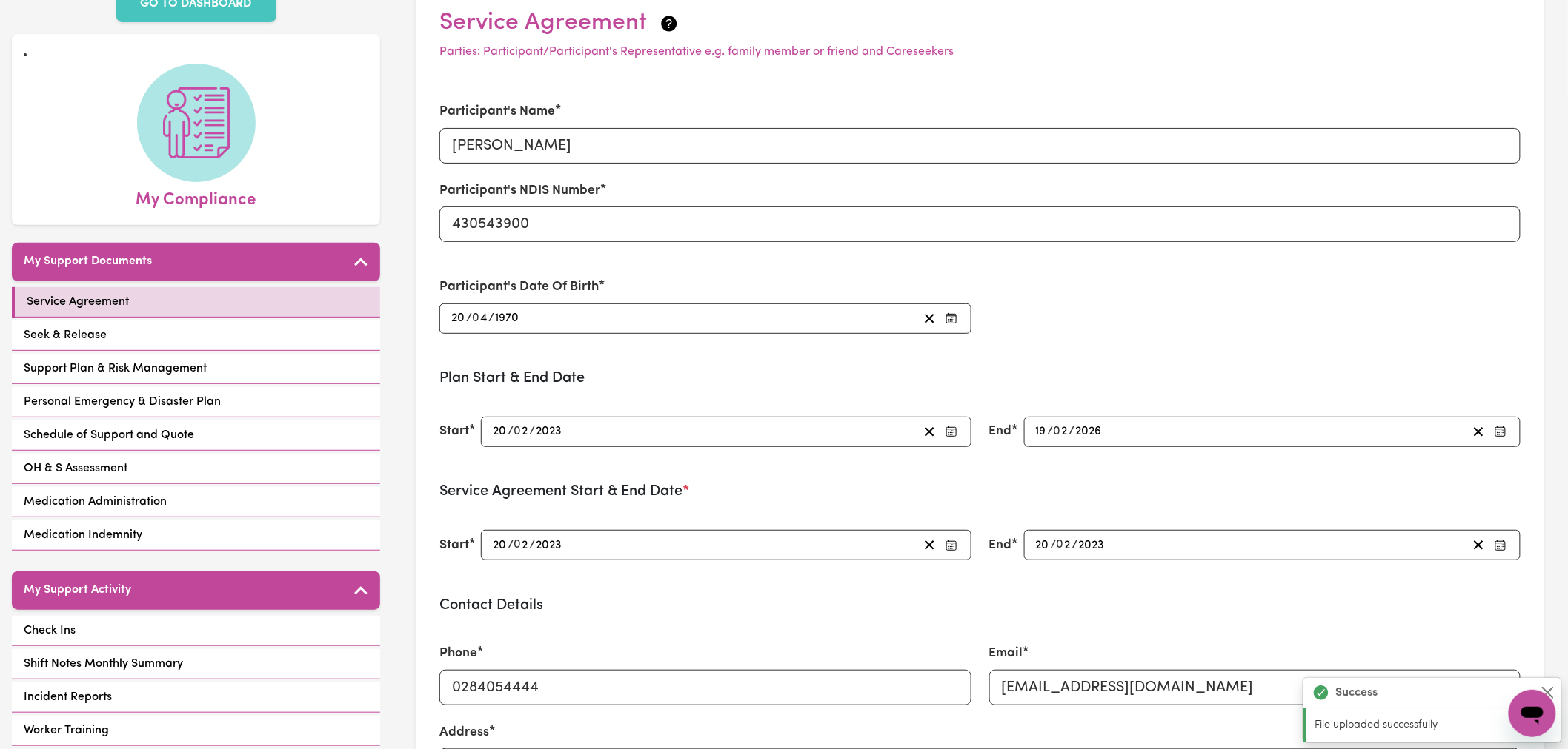
scroll to position [0, 0]
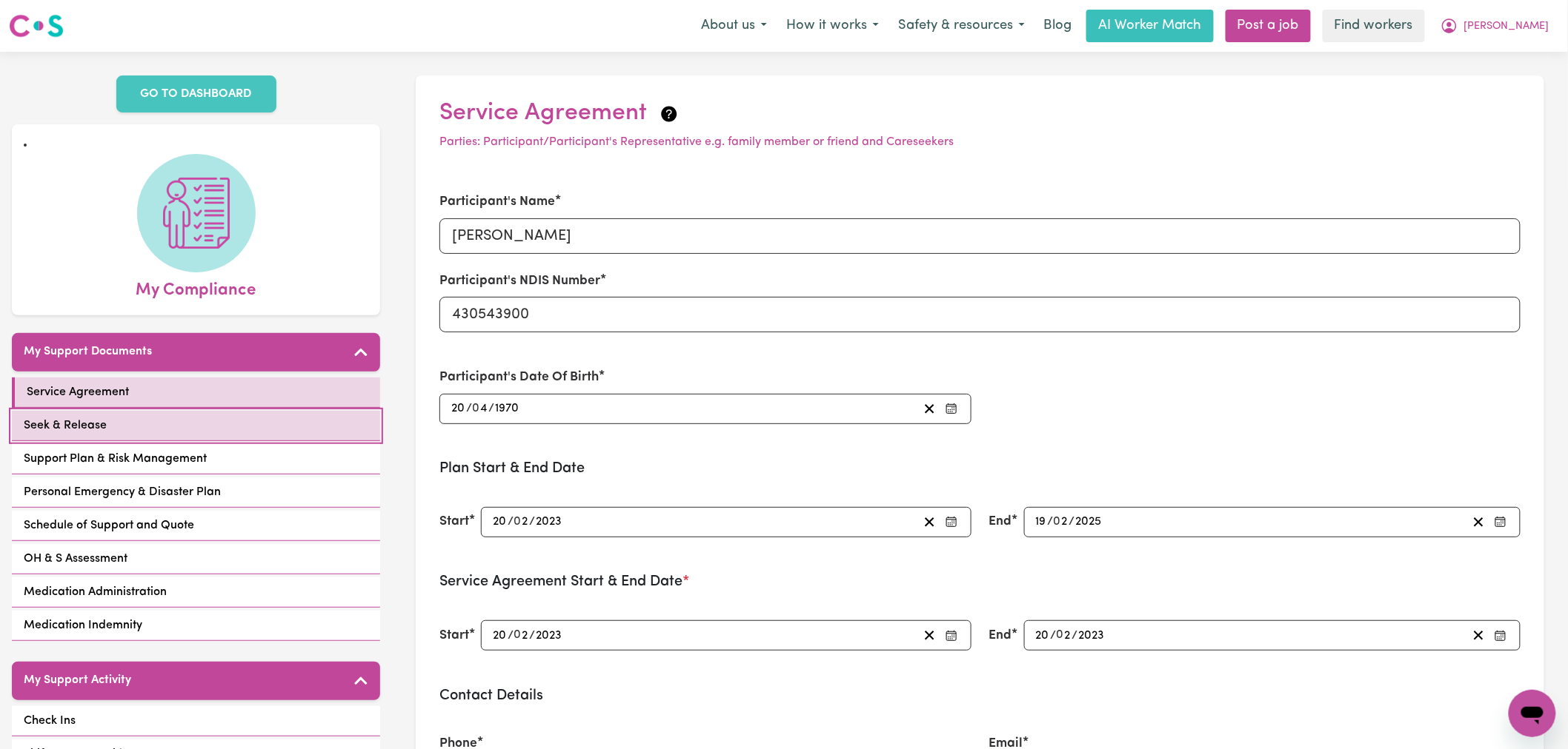
click at [221, 411] on link "Seek & Release" at bounding box center [195, 426] width 368 height 31
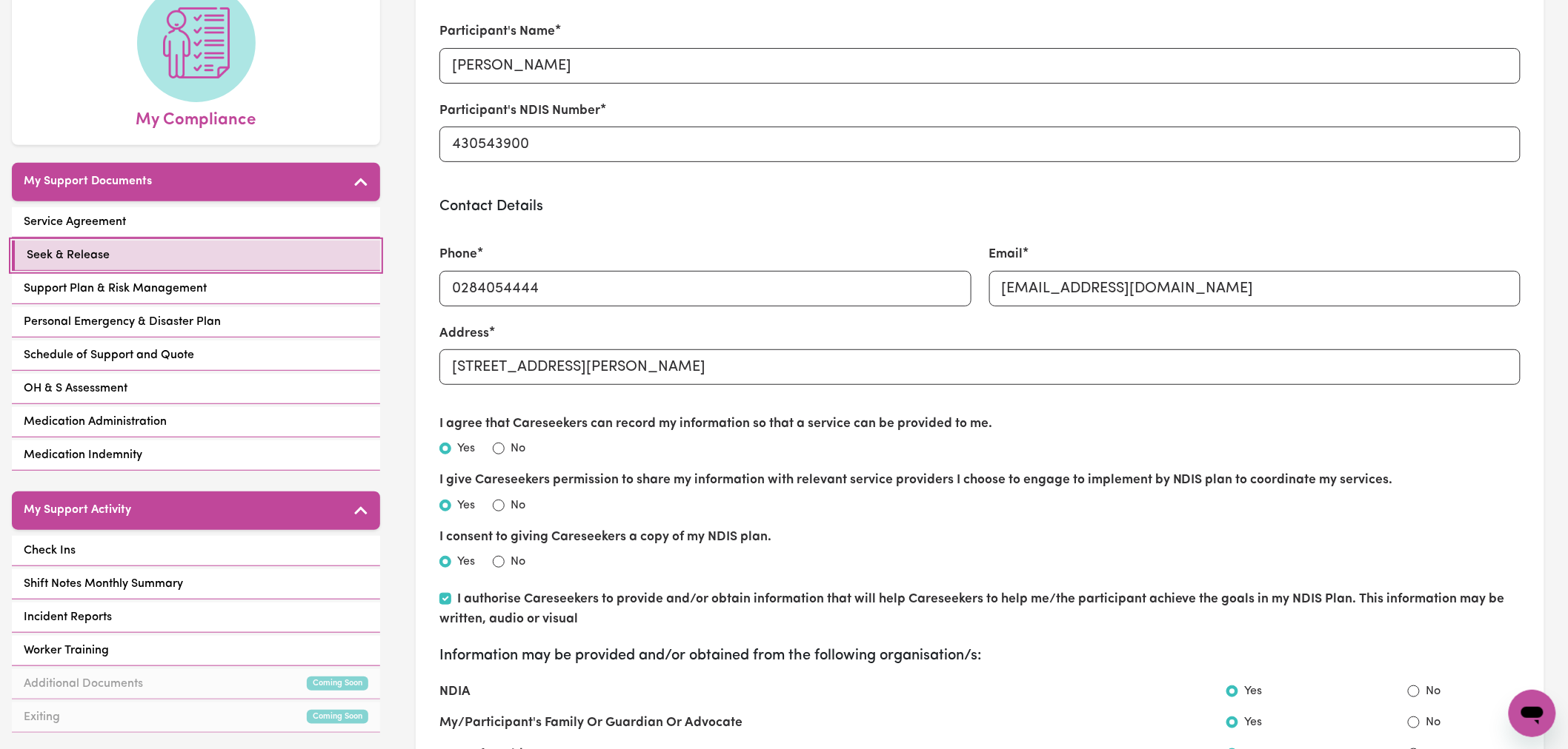
scroll to position [82, 0]
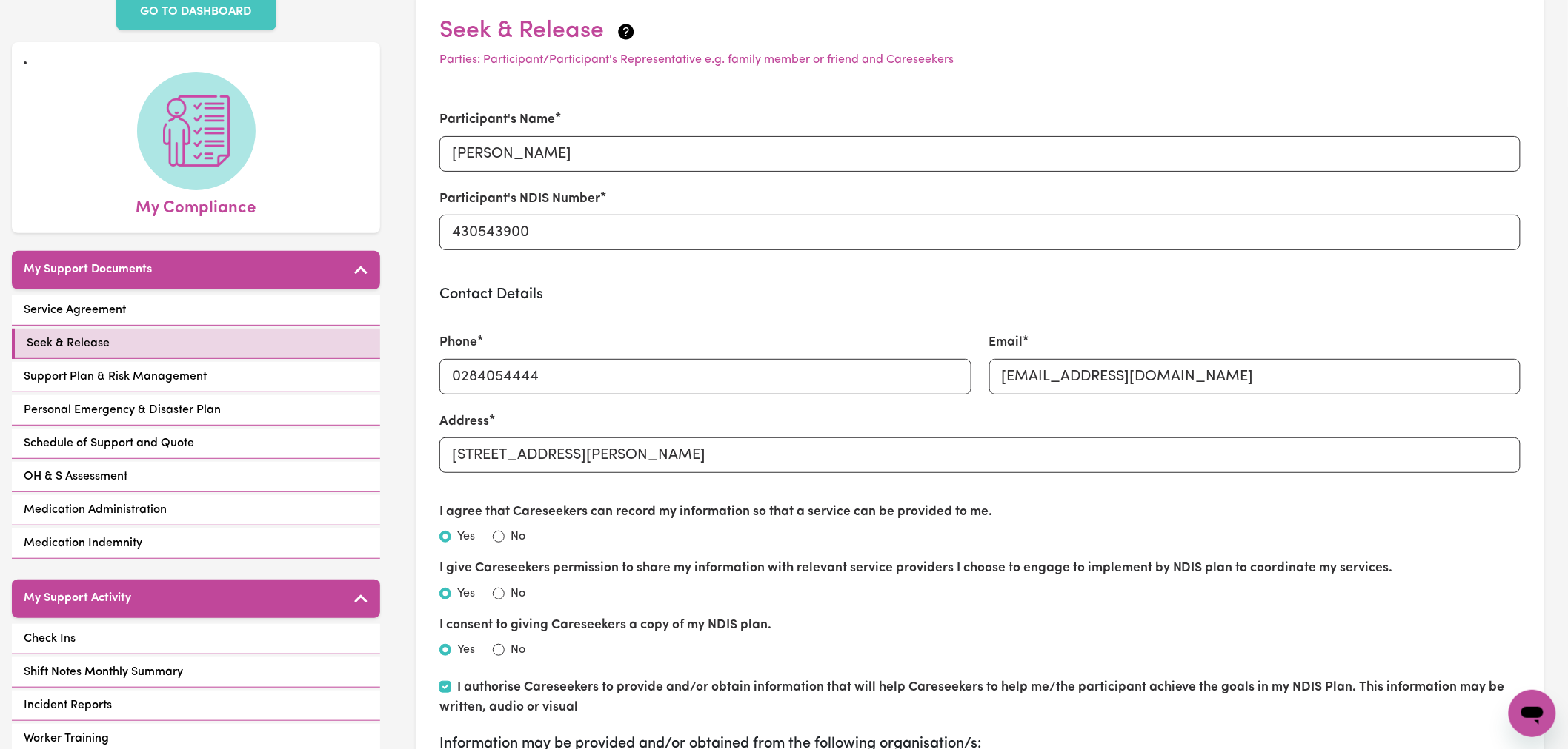
click at [738, 292] on h3 "Contact Details" at bounding box center [979, 294] width 1081 height 18
click at [590, 226] on input "430543900" at bounding box center [979, 232] width 1081 height 35
click at [722, 294] on h3 "Contact Details" at bounding box center [979, 294] width 1081 height 18
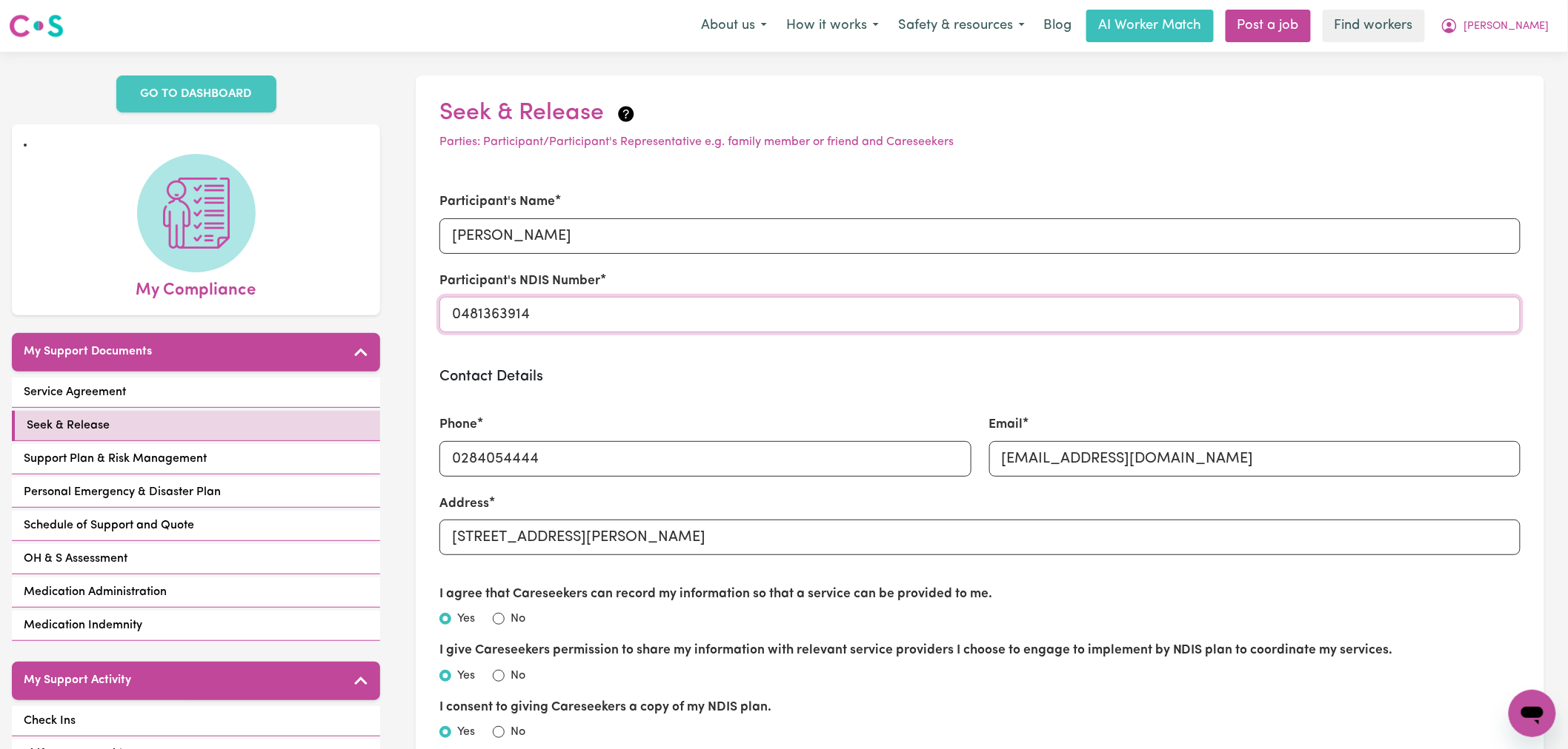
click at [552, 313] on input "0481363914" at bounding box center [979, 315] width 1081 height 35
paste input "430543900"
click at [614, 387] on div "Contact Details Phone 0284054444 Email suzanncurranYS@careseekers.com.au Addres…" at bounding box center [979, 471] width 1081 height 205
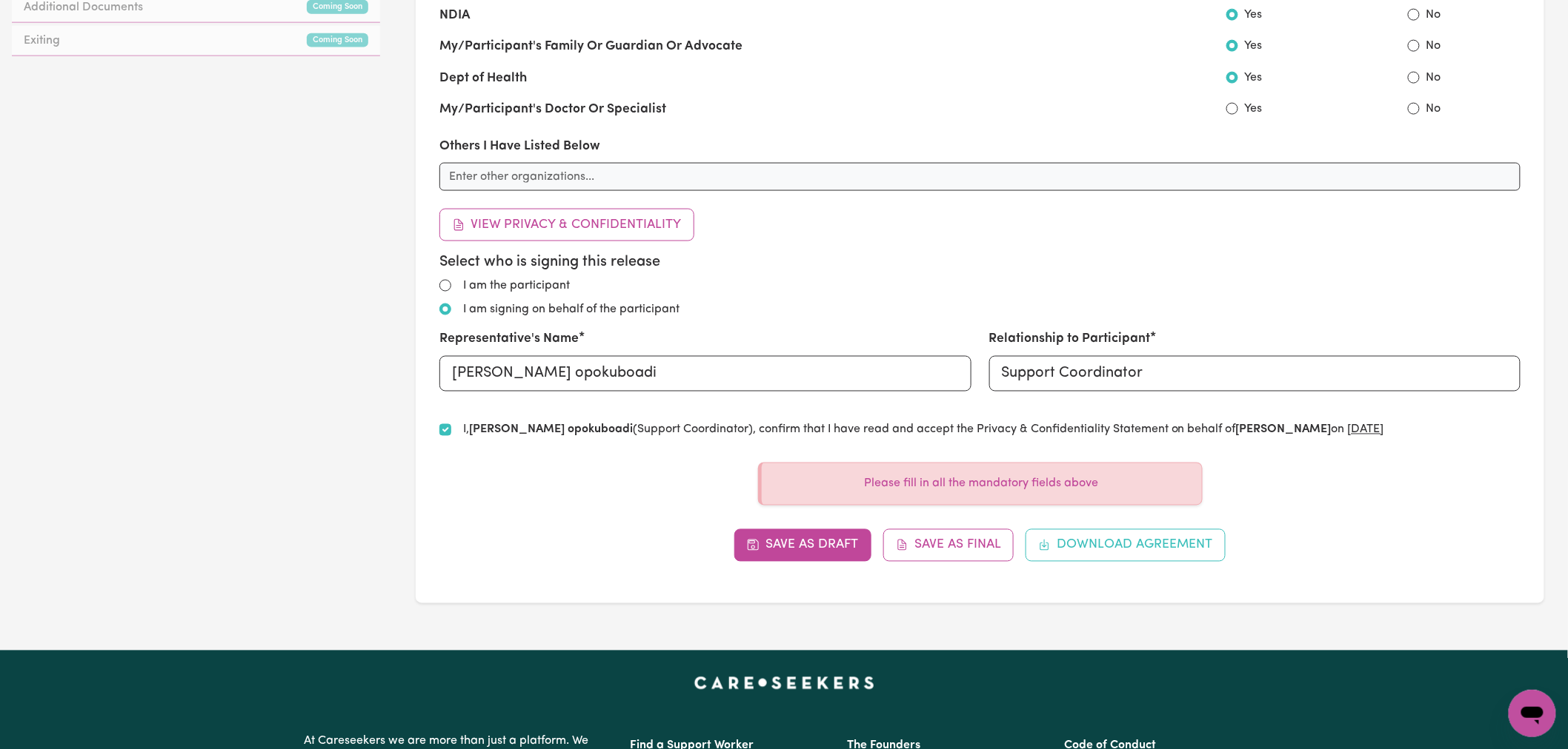
scroll to position [905, 0]
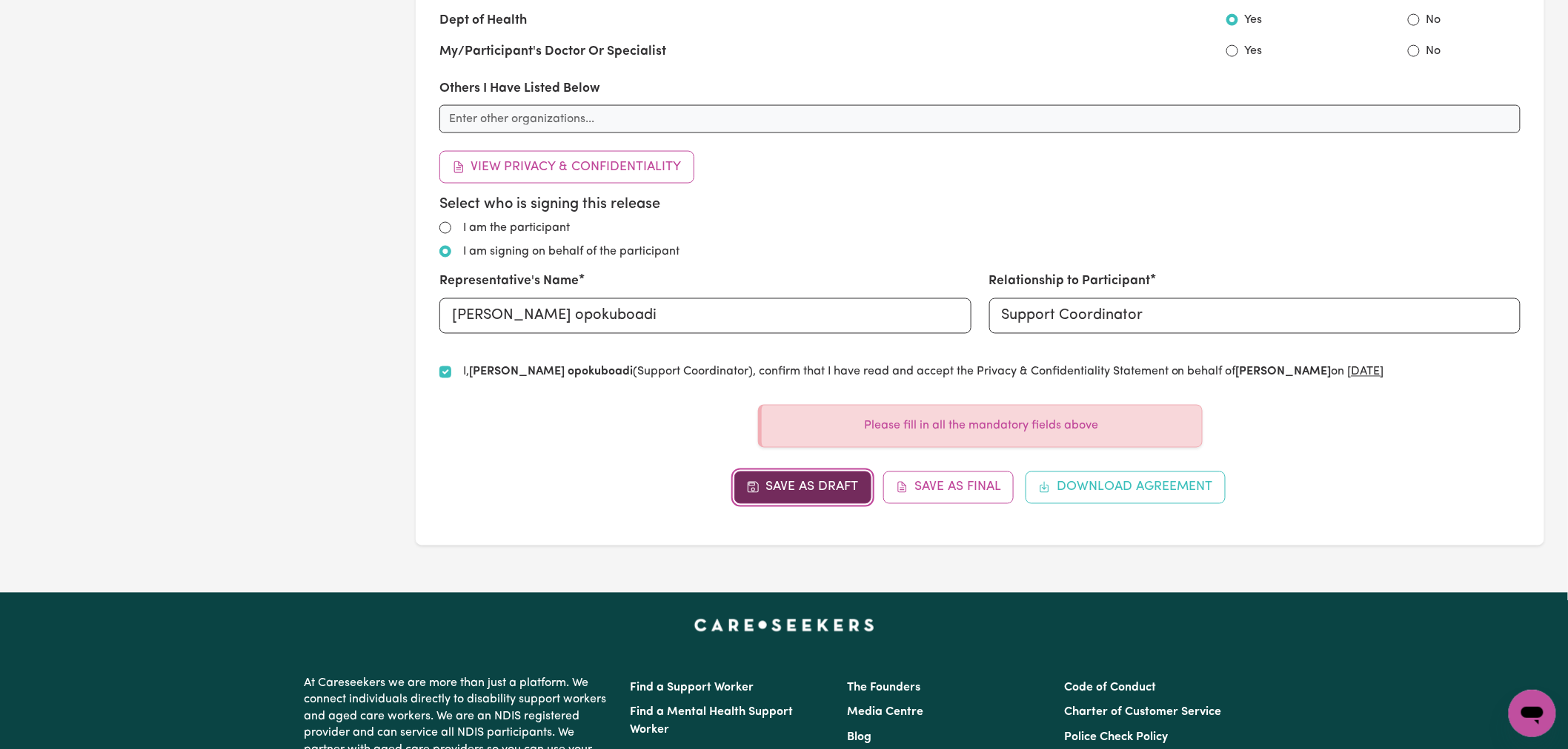
click at [848, 496] on button "Save as Draft" at bounding box center [803, 488] width 137 height 33
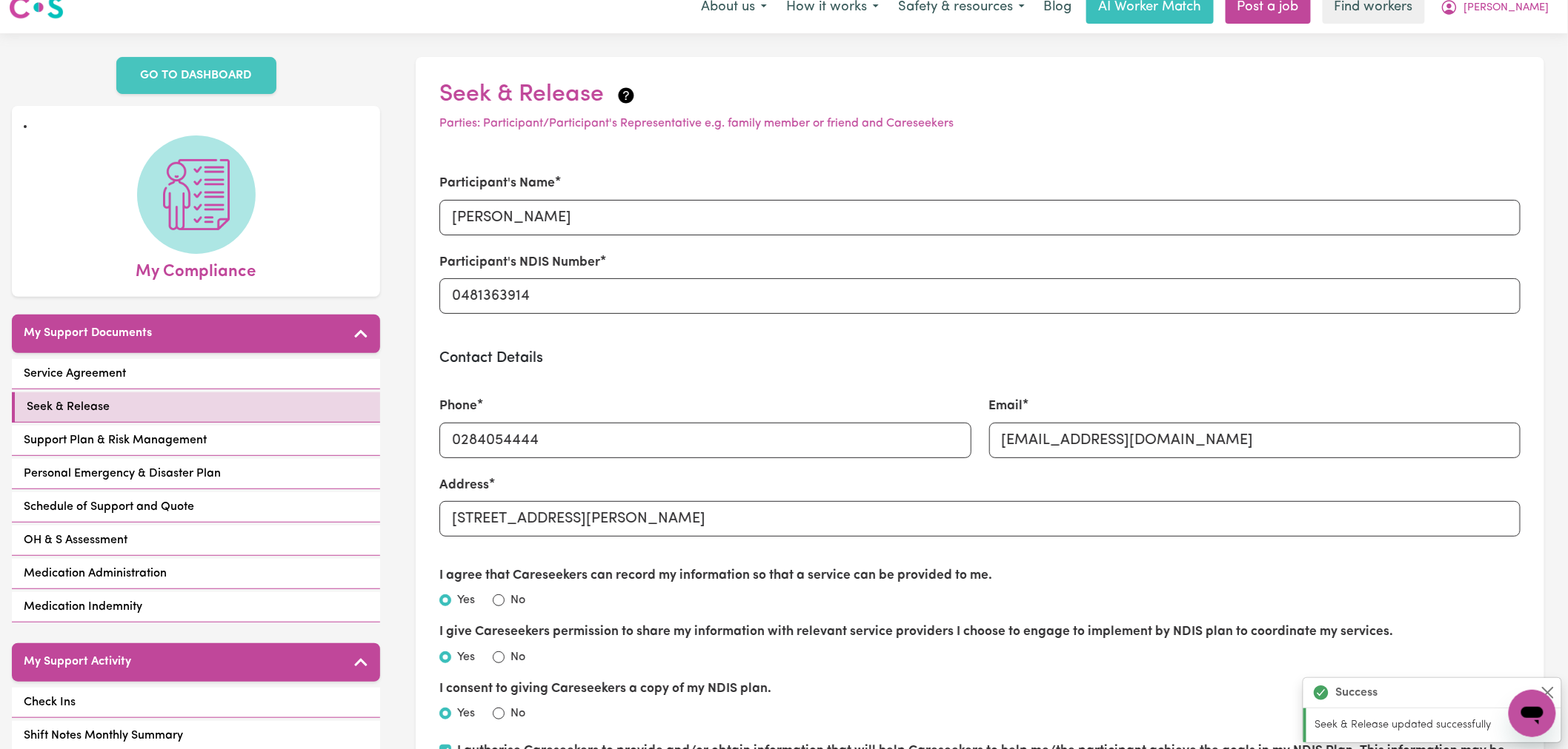
scroll to position [0, 0]
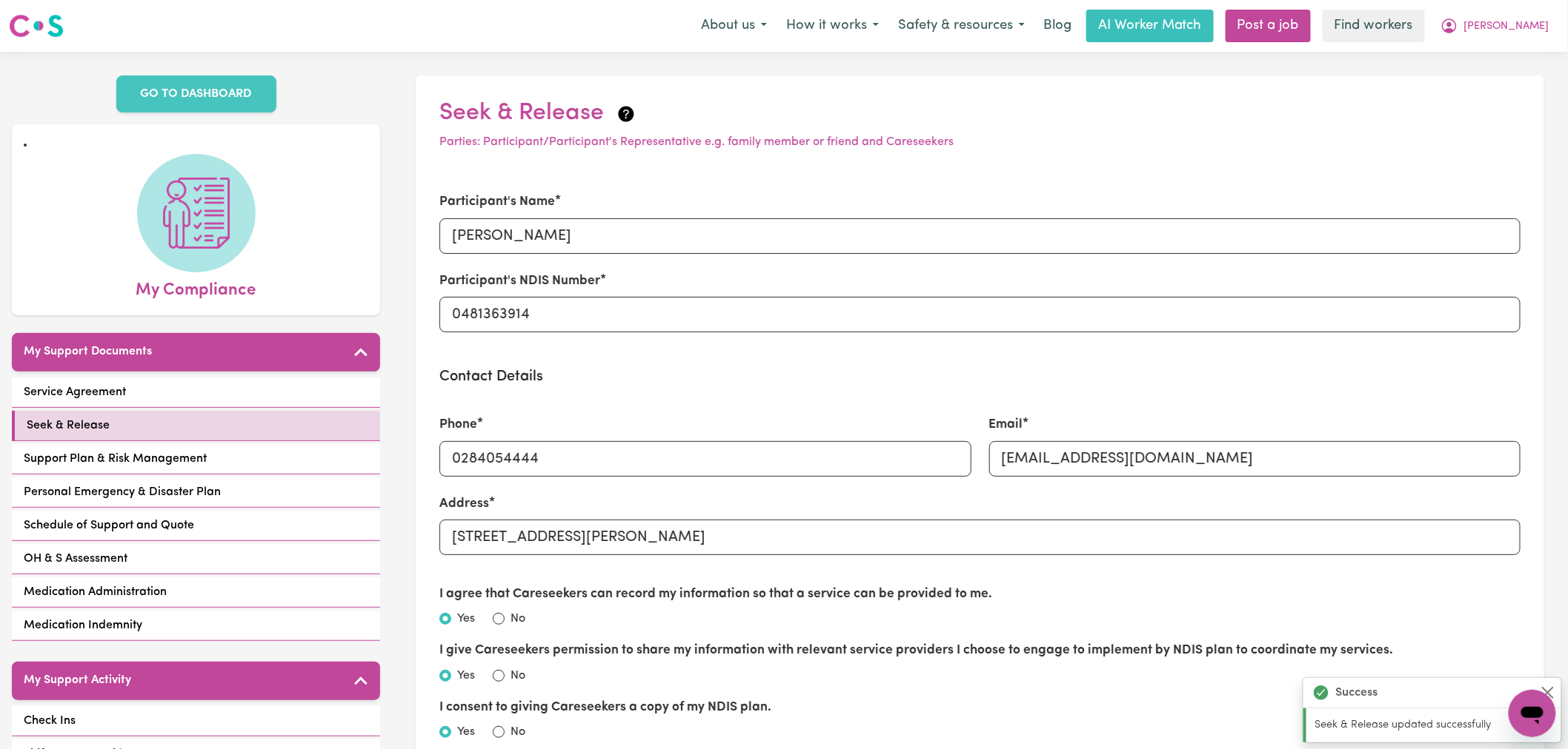
type input "430543900"
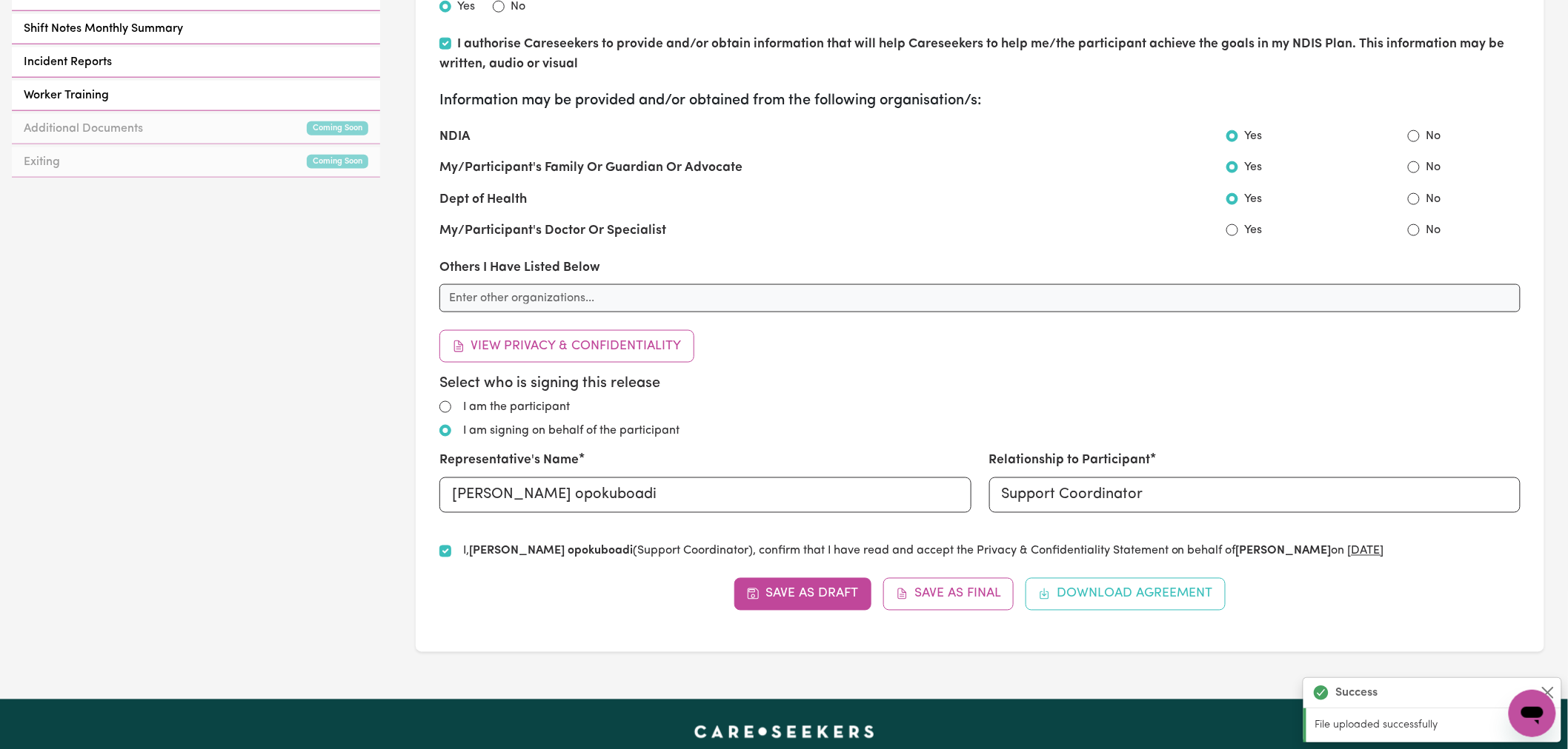
scroll to position [740, 0]
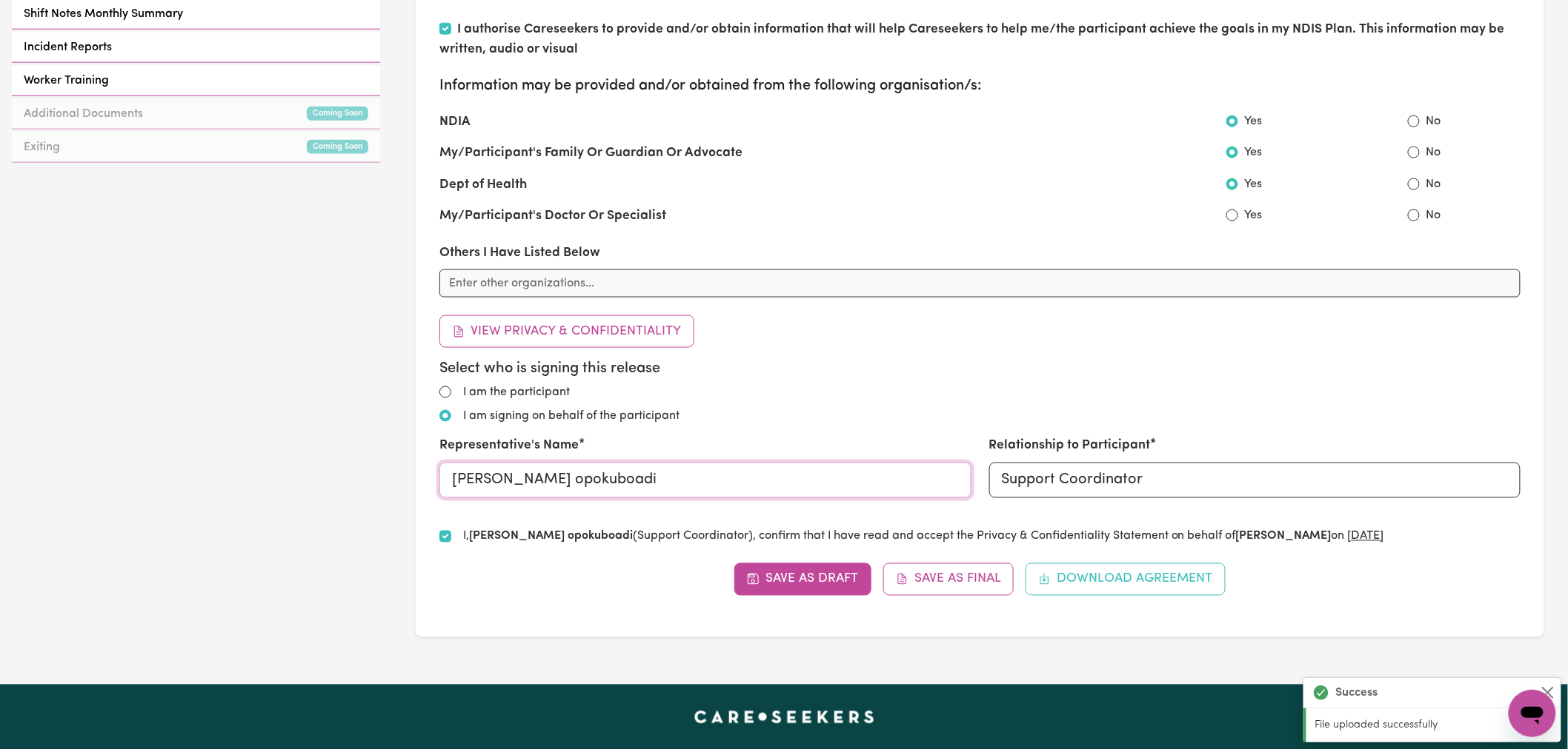
click at [625, 482] on input "portia opokuboadi" at bounding box center [706, 480] width 532 height 35
click at [715, 430] on div "Select who is signing this release I am the participant I am signing on behalf …" at bounding box center [979, 434] width 1081 height 150
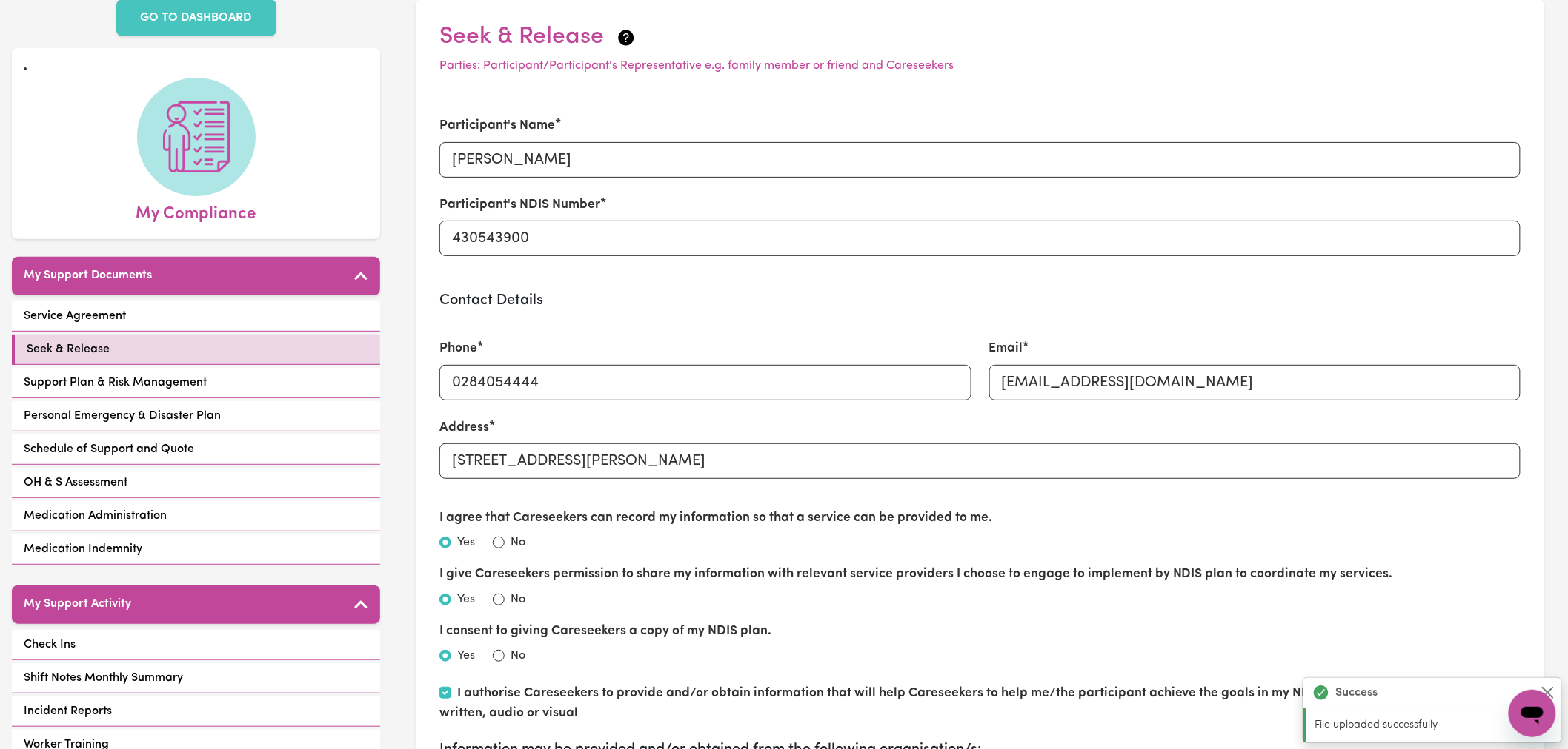
scroll to position [0, 0]
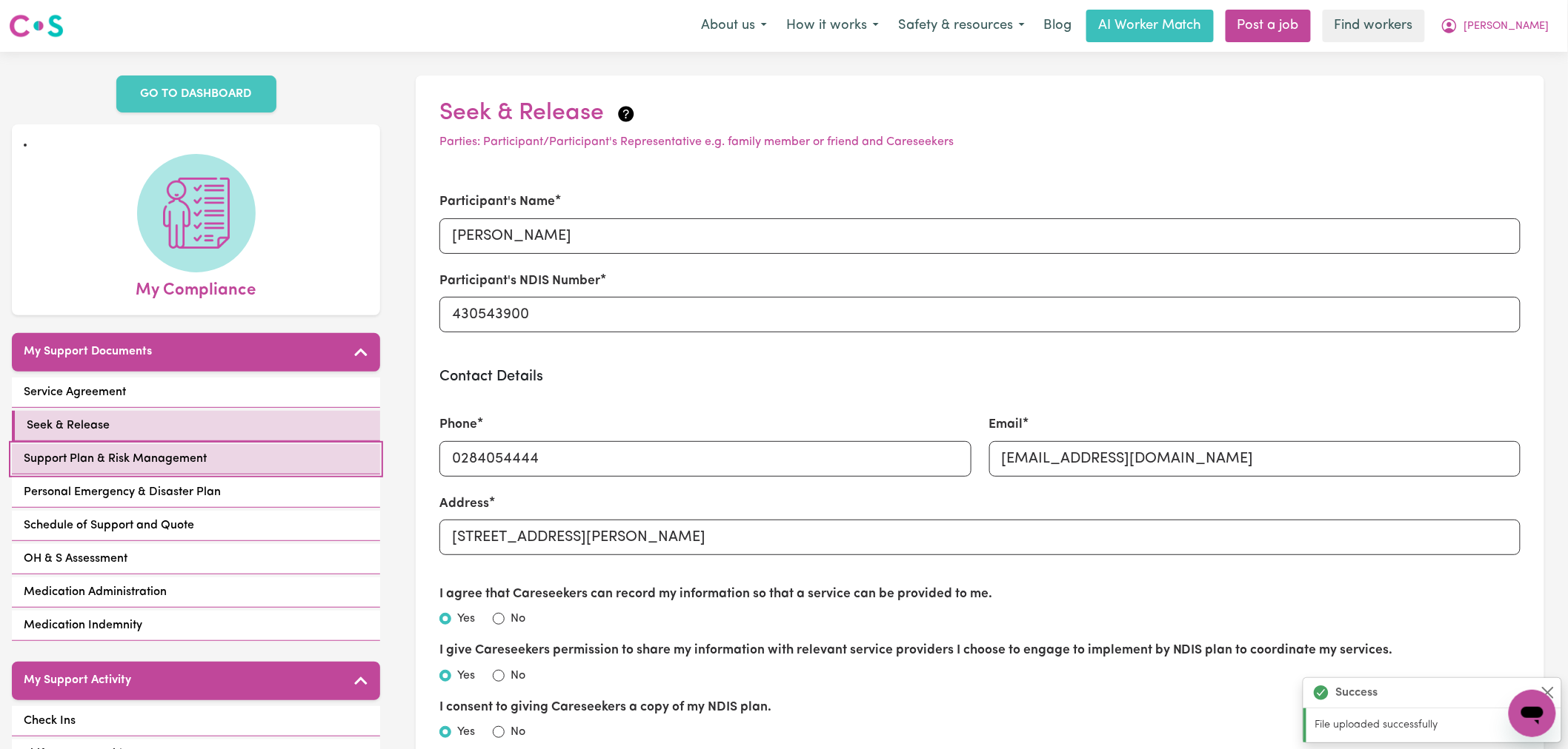
click at [219, 444] on link "Support Plan & Risk Management" at bounding box center [195, 459] width 368 height 31
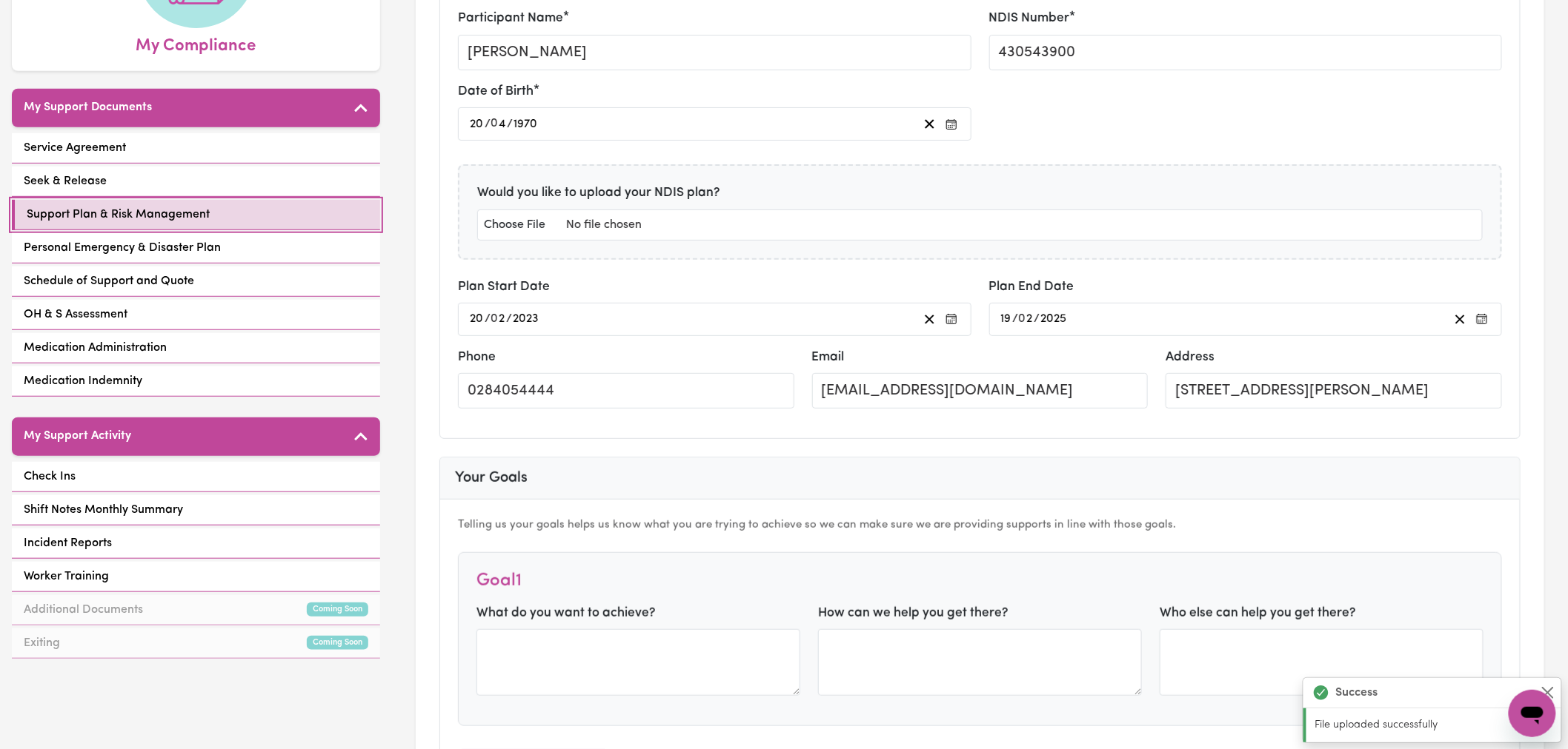
scroll to position [246, 0]
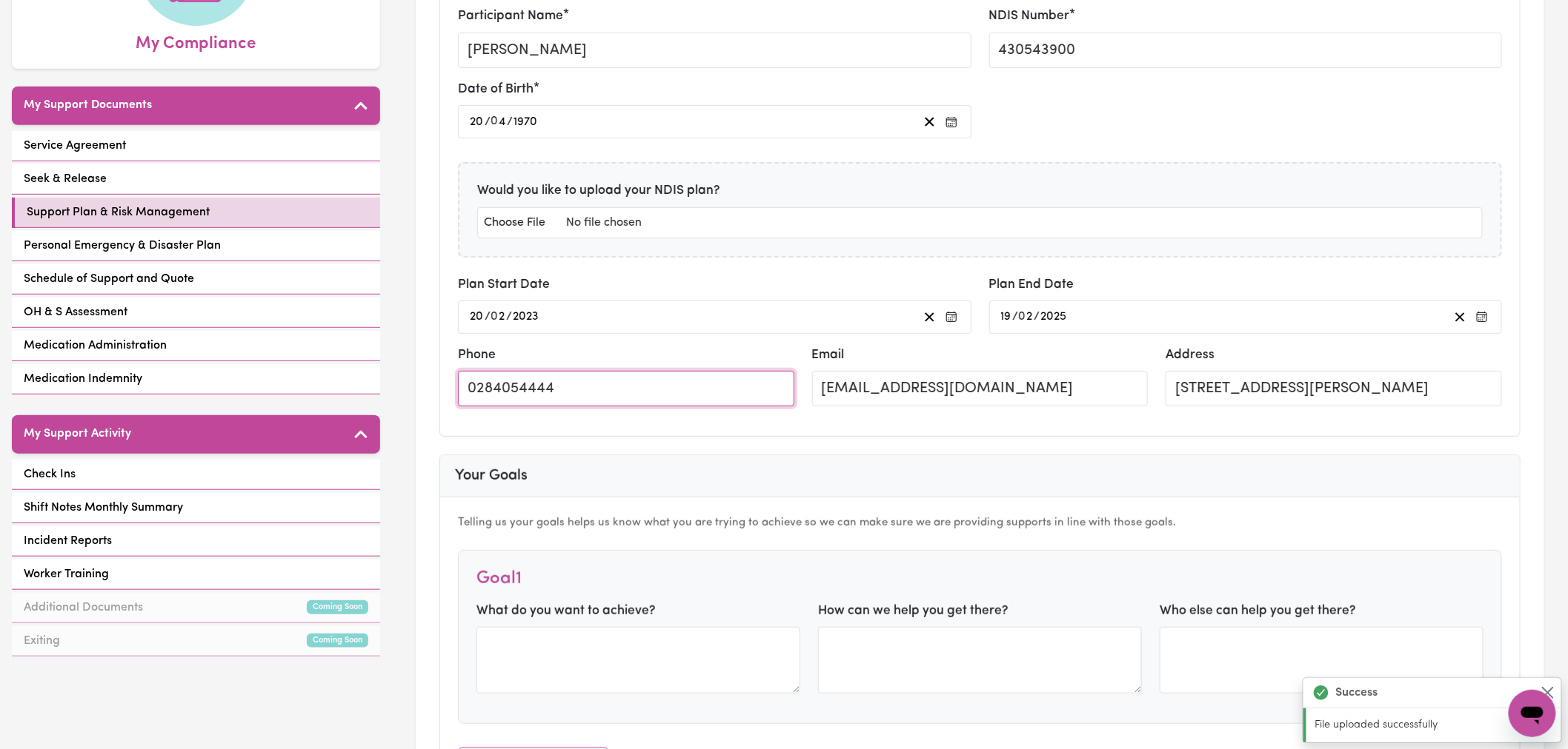
click at [554, 387] on input "0284054444" at bounding box center [625, 388] width 337 height 35
paste input "481 363 91"
type input "0481 363 914"
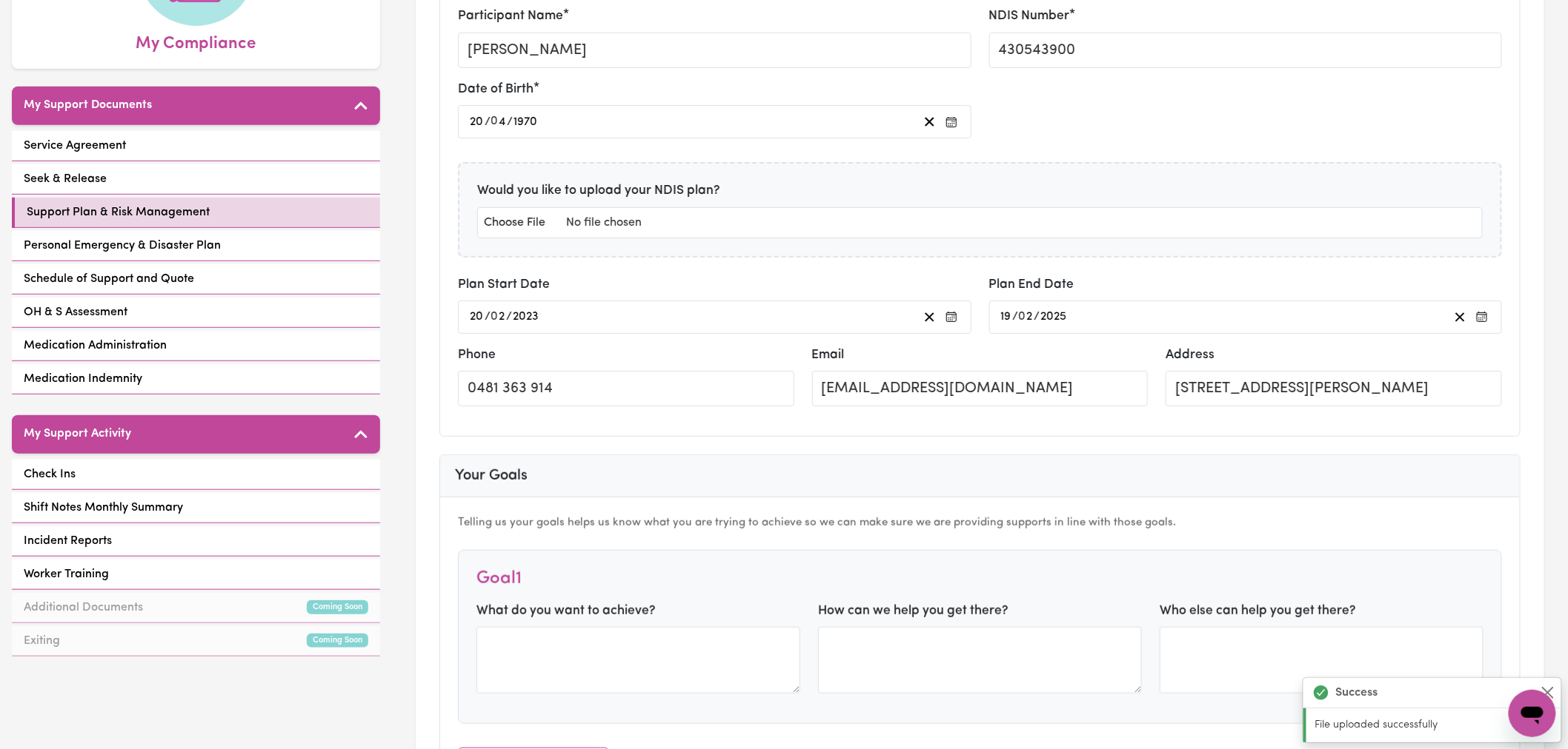
click at [652, 427] on div "Participant Name Suzann Curran NDIS Number 430543900 Date of Birth 1970-04-20 2…" at bounding box center [980, 213] width 1080 height 447
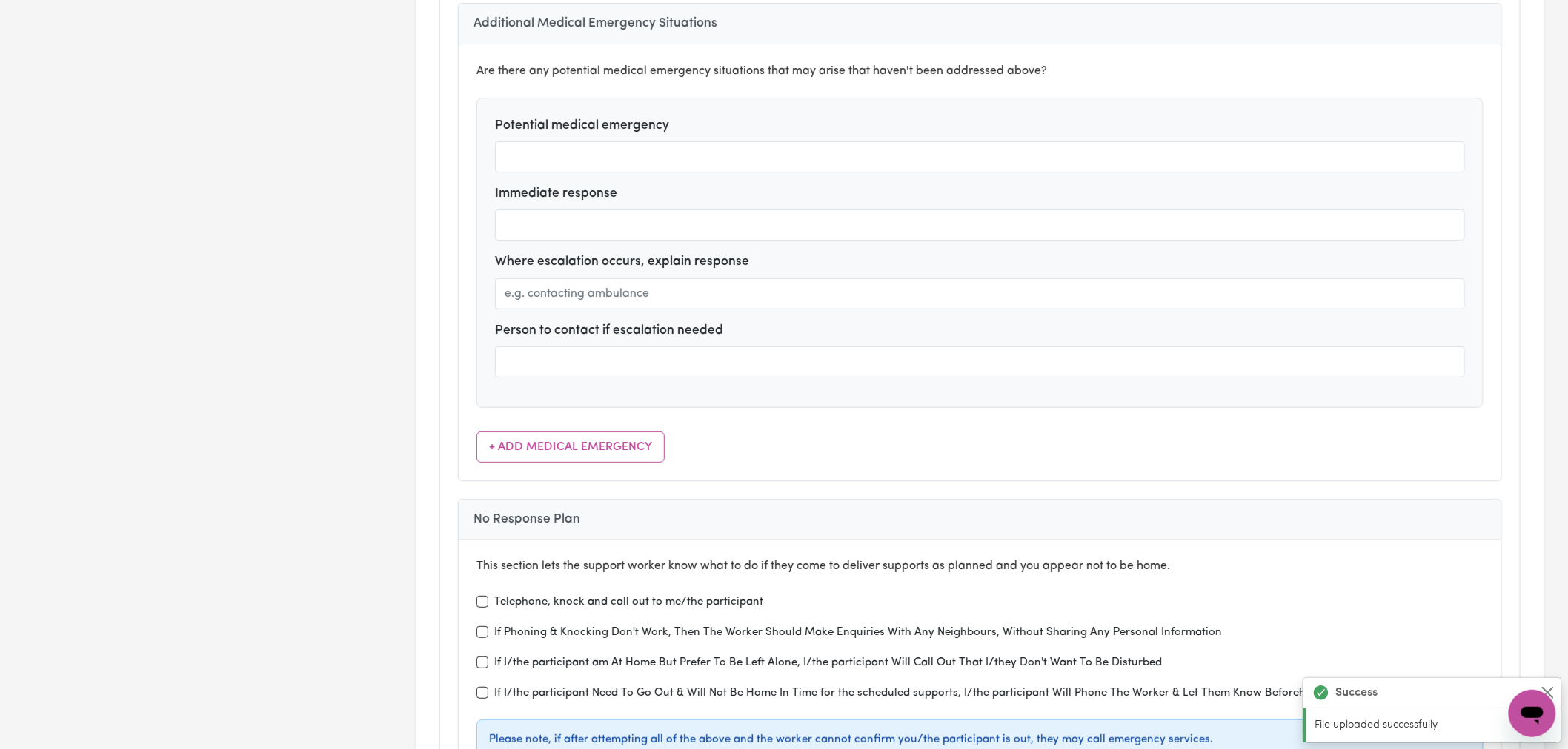
scroll to position [5018, 0]
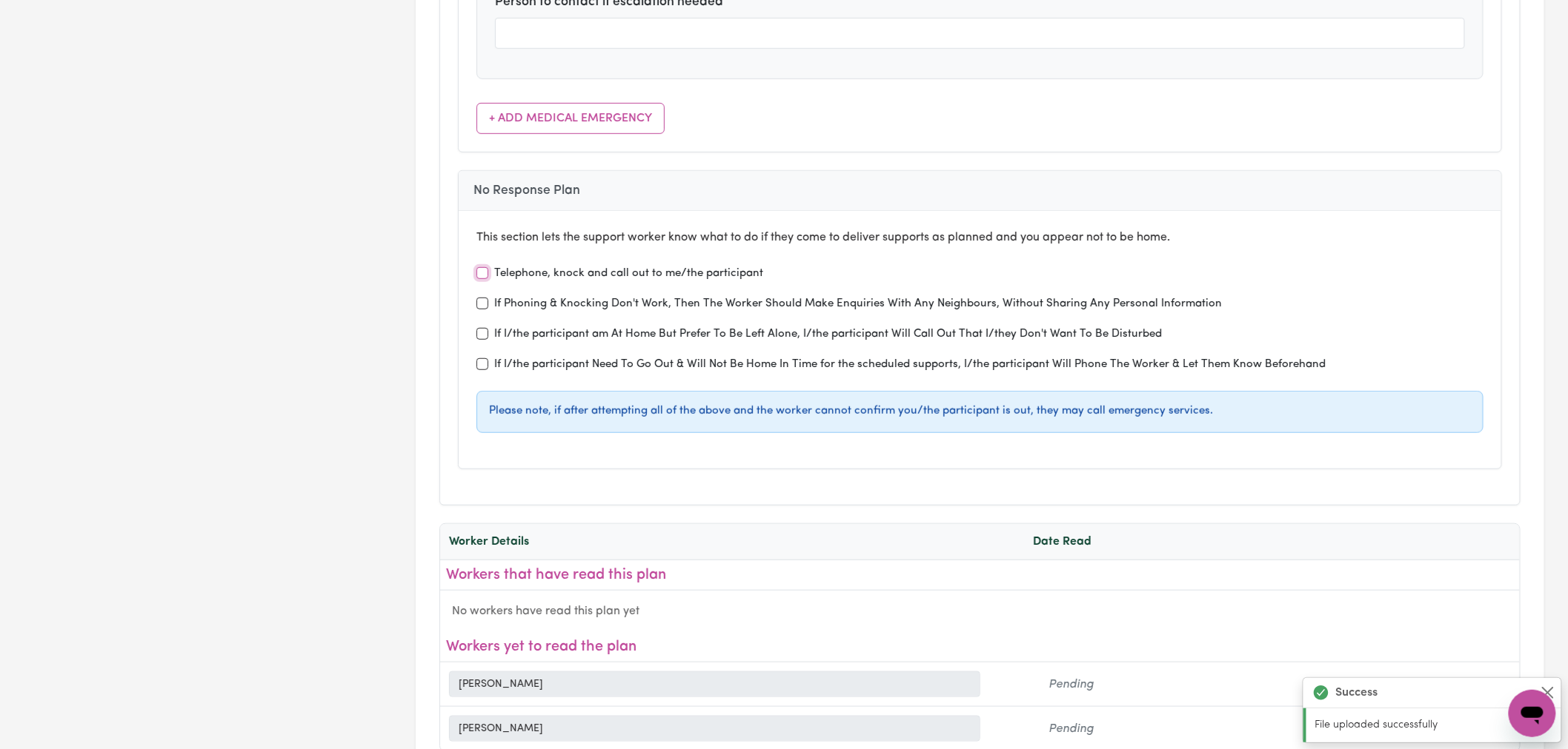
click at [483, 267] on input "Telephone, knock and call out to me/the participant" at bounding box center [482, 273] width 12 height 12
checkbox input "true"
click at [480, 298] on input "If Phoning & Knocking Don't Work, Then The Worker Should Make Enquiries With An…" at bounding box center [482, 304] width 12 height 12
click at [484, 296] on div "This section lets the support worker know what to do if they come to deliver su…" at bounding box center [979, 340] width 1042 height 258
click at [484, 298] on input "If Phoning & Knocking Don't Work, Then The Worker Should Make Enquiries With An…" at bounding box center [482, 304] width 12 height 12
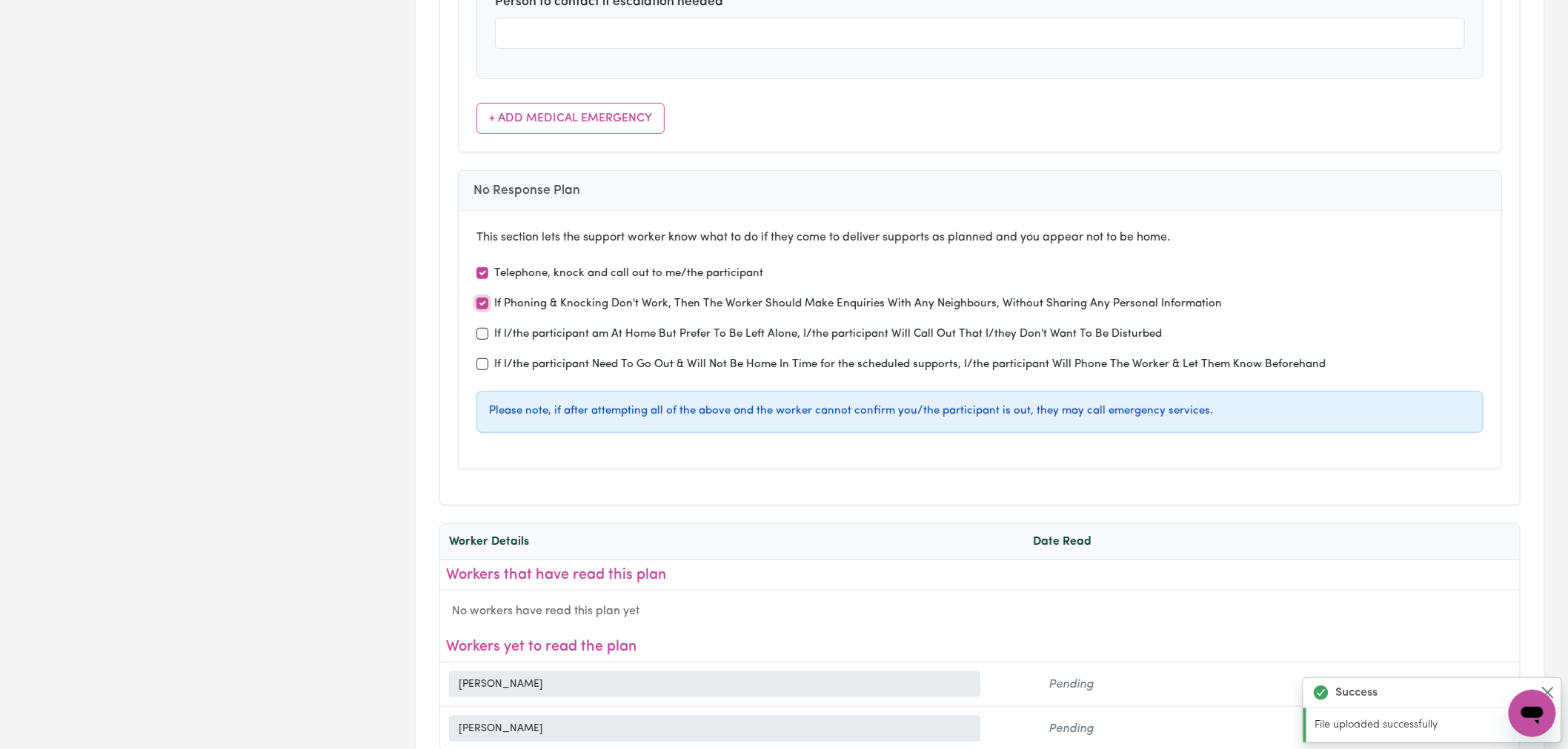
checkbox input "false"
click at [484, 328] on input "If I/the participant am At Home But Prefer To Be Left Alone, I/the participant …" at bounding box center [482, 333] width 12 height 12
checkbox input "true"
click at [483, 358] on input "If I/the participant Need To Go Out & Will Not Be Home In Time for the schedule…" at bounding box center [482, 364] width 12 height 12
checkbox input "true"
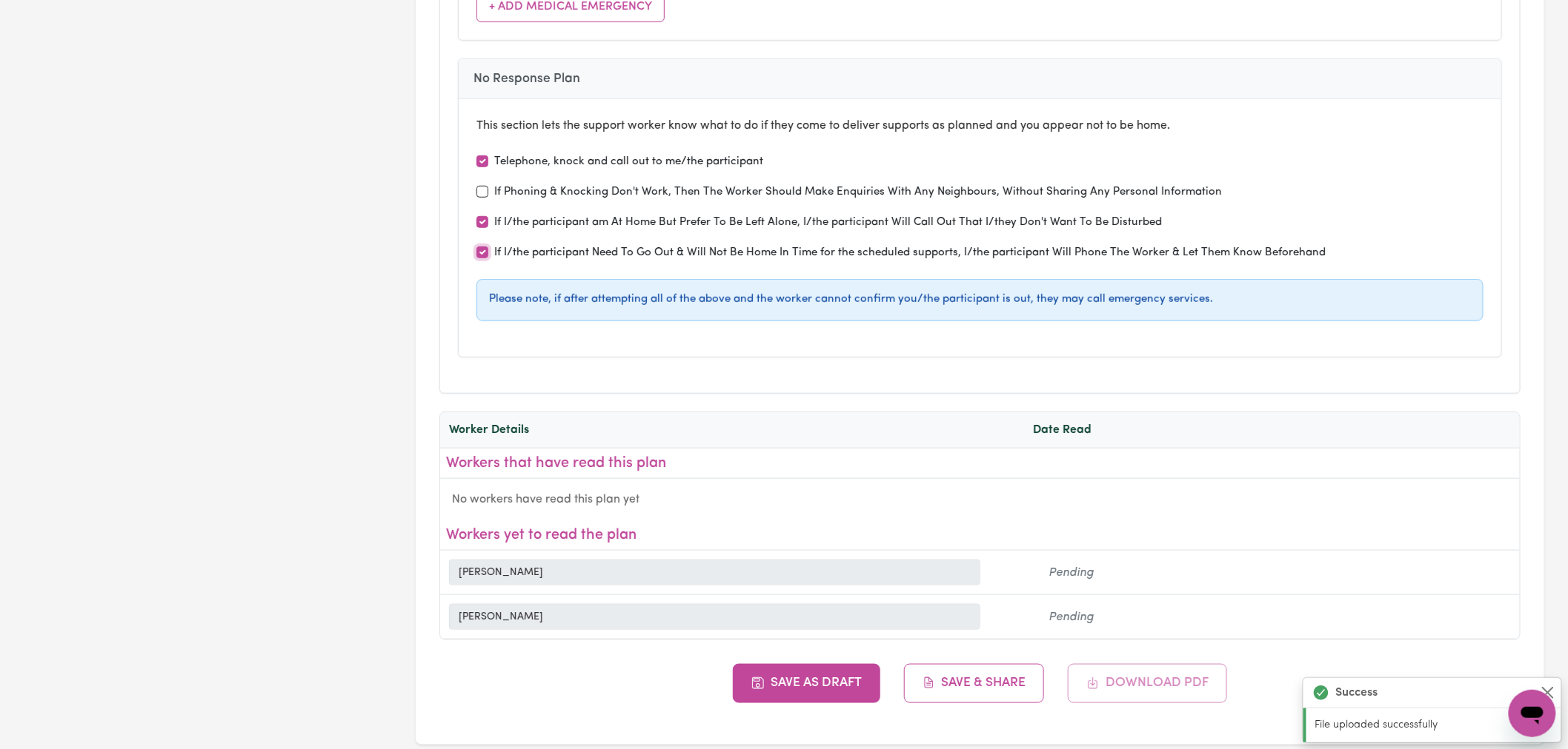
scroll to position [5100, 0]
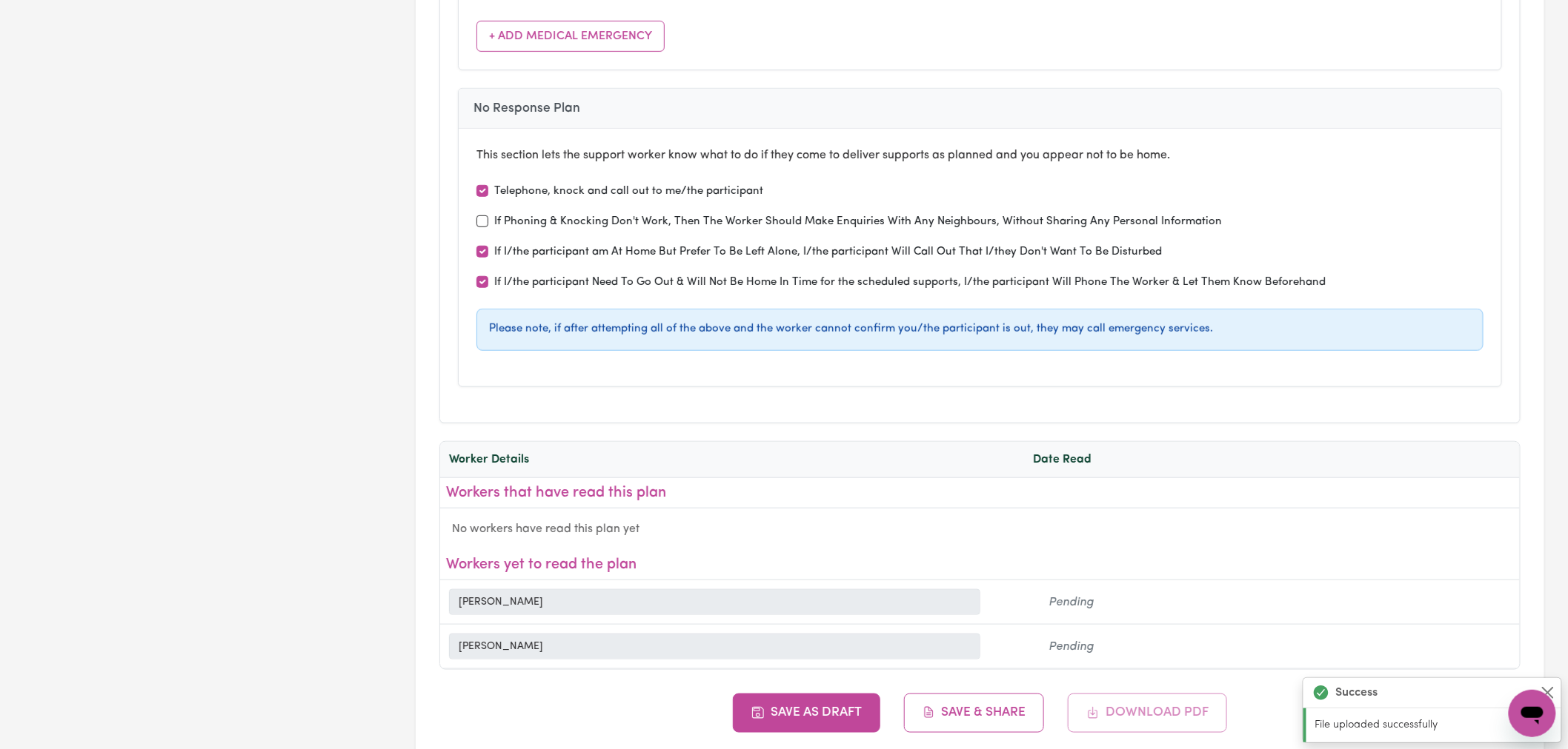
click at [495, 214] on label "If Phoning & Knocking Don't Work, Then The Worker Should Make Enquiries With An…" at bounding box center [858, 223] width 727 height 17
click at [488, 216] on input "If Phoning & Knocking Don't Work, Then The Worker Should Make Enquiries With An…" at bounding box center [482, 221] width 12 height 12
click at [495, 214] on label "If Phoning & Knocking Don't Work, Then The Worker Should Make Enquiries With An…" at bounding box center [858, 223] width 727 height 17
click at [488, 216] on input "If Phoning & Knocking Don't Work, Then The Worker Should Make Enquiries With An…" at bounding box center [482, 221] width 12 height 12
checkbox input "false"
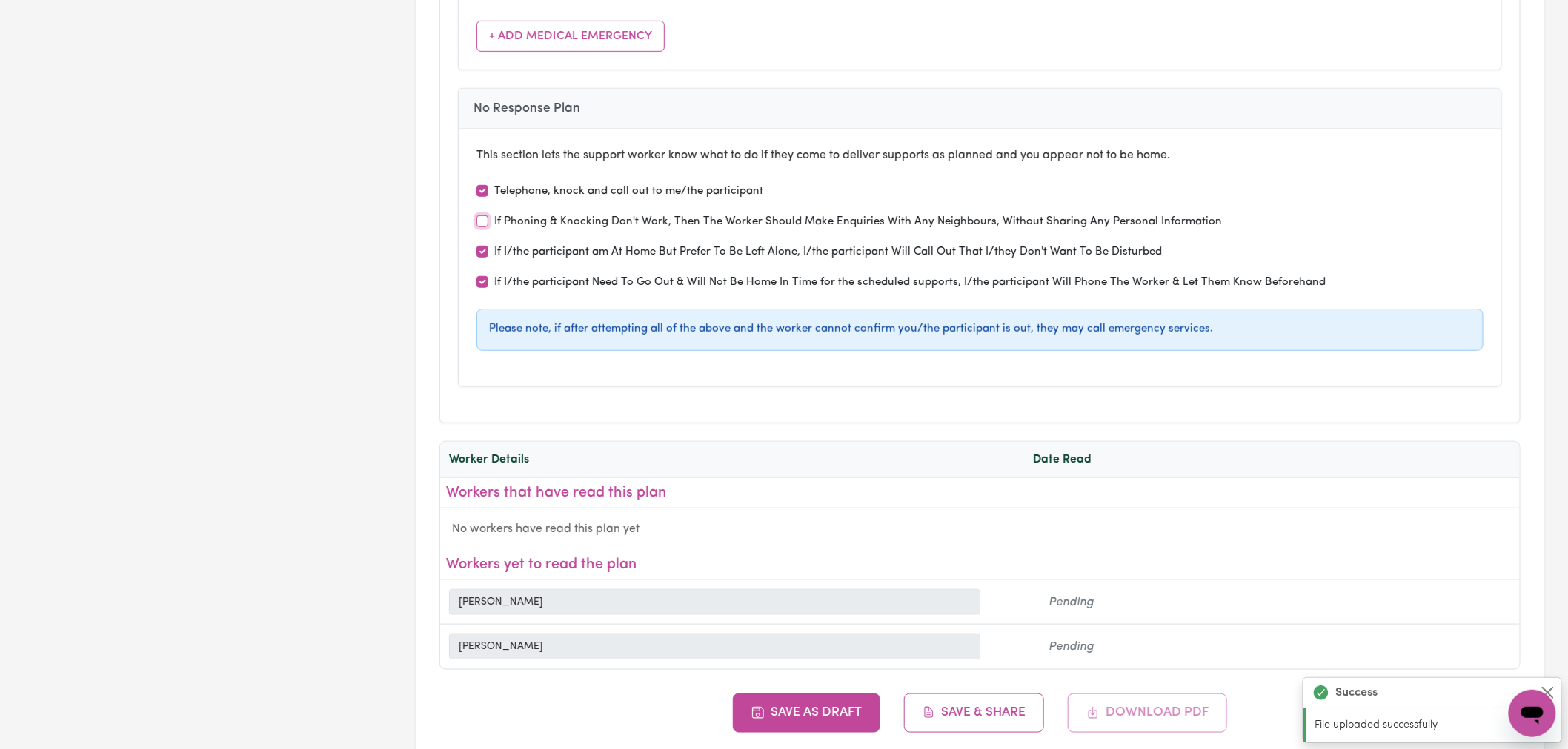
scroll to position [5348, 0]
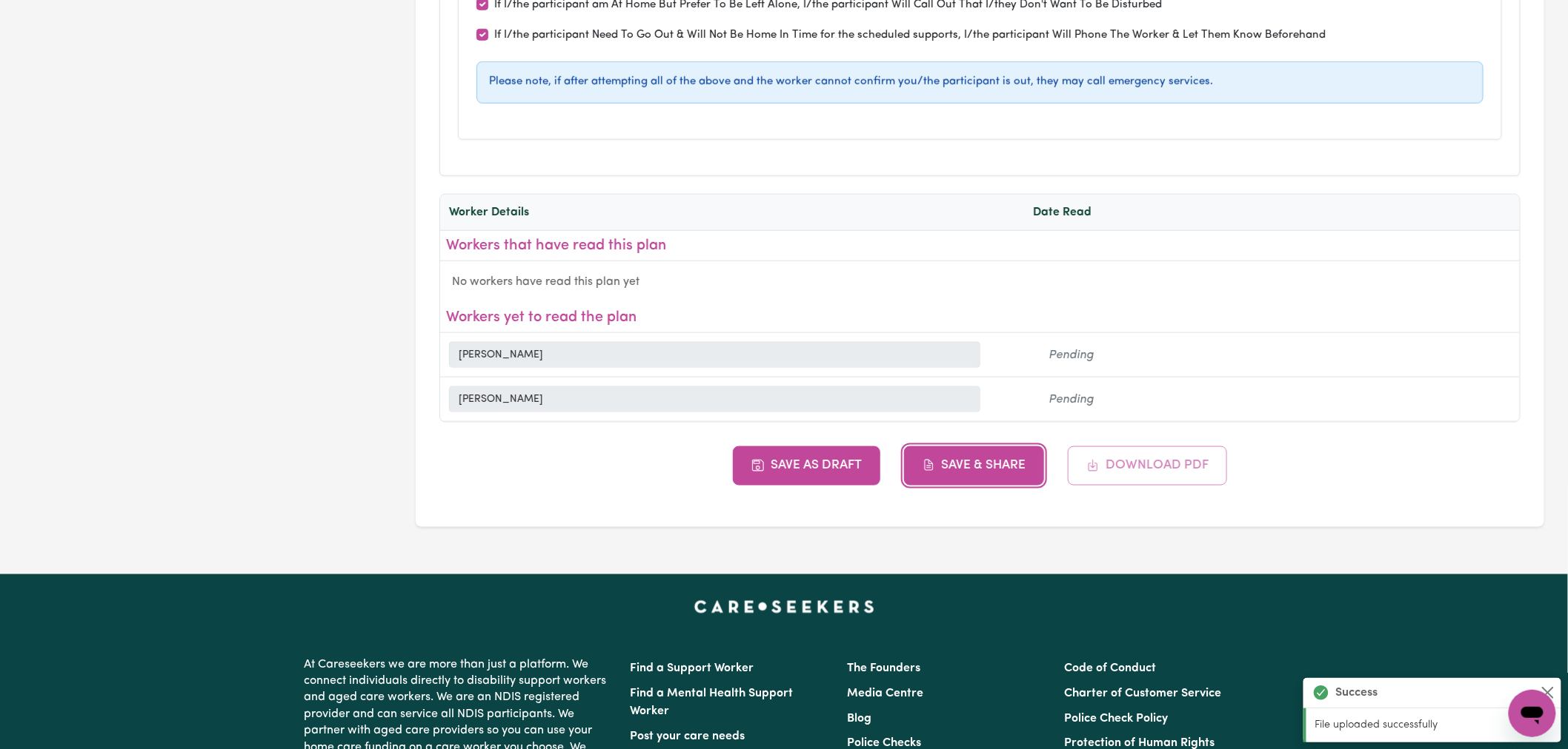
click at [1012, 446] on button "Save & Share" at bounding box center [974, 465] width 140 height 38
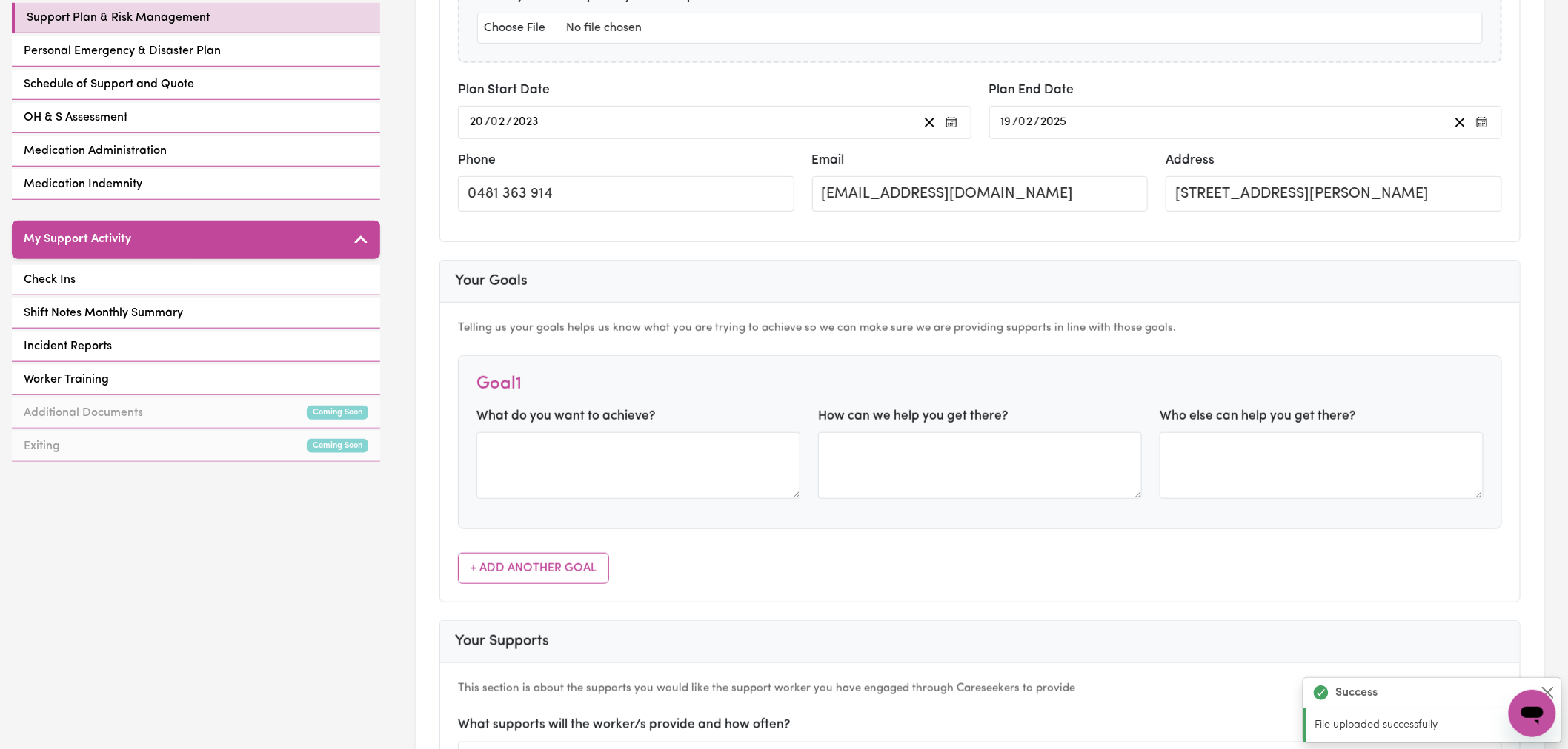
scroll to position [165, 0]
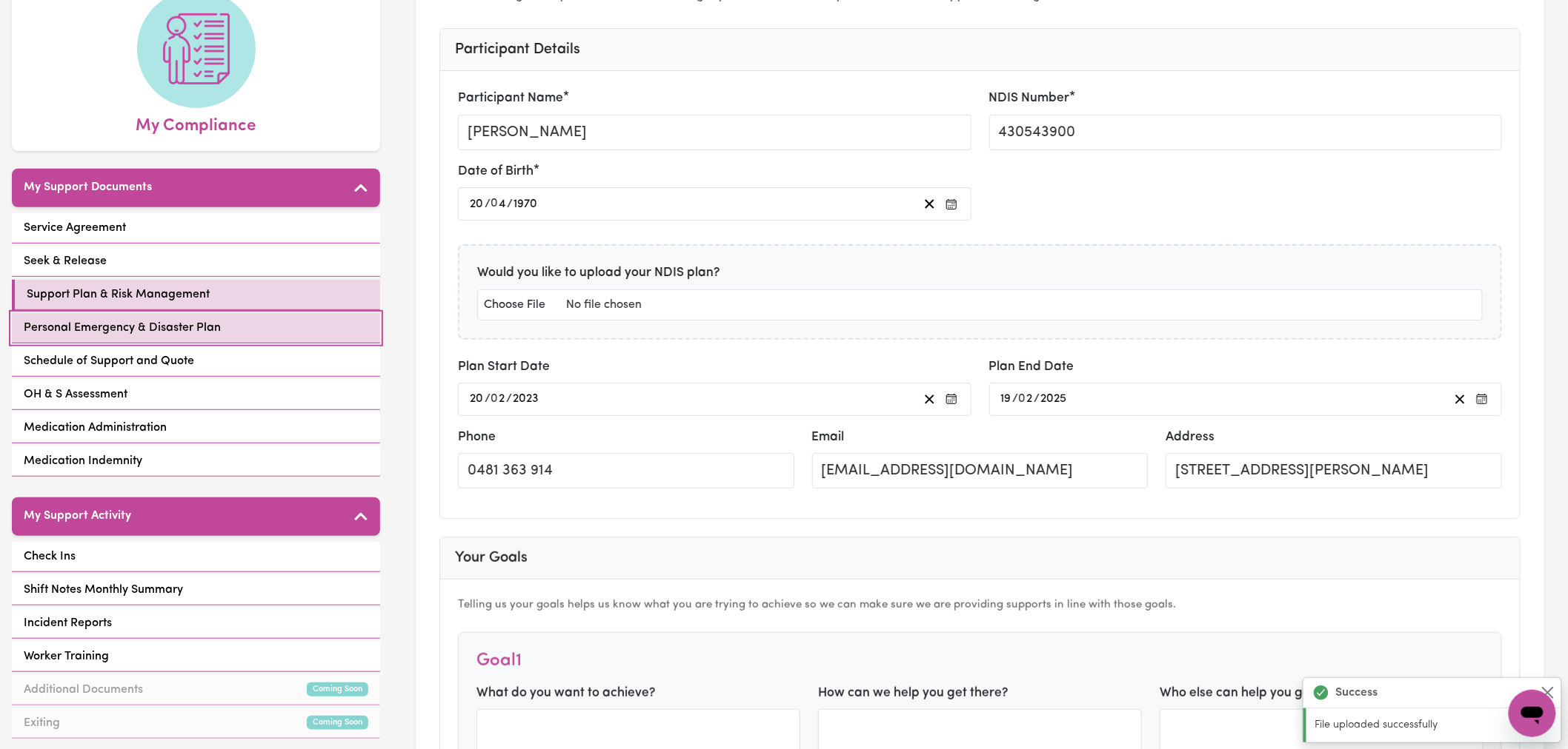
click at [227, 313] on link "Personal Emergency & Disaster Plan" at bounding box center [195, 328] width 368 height 31
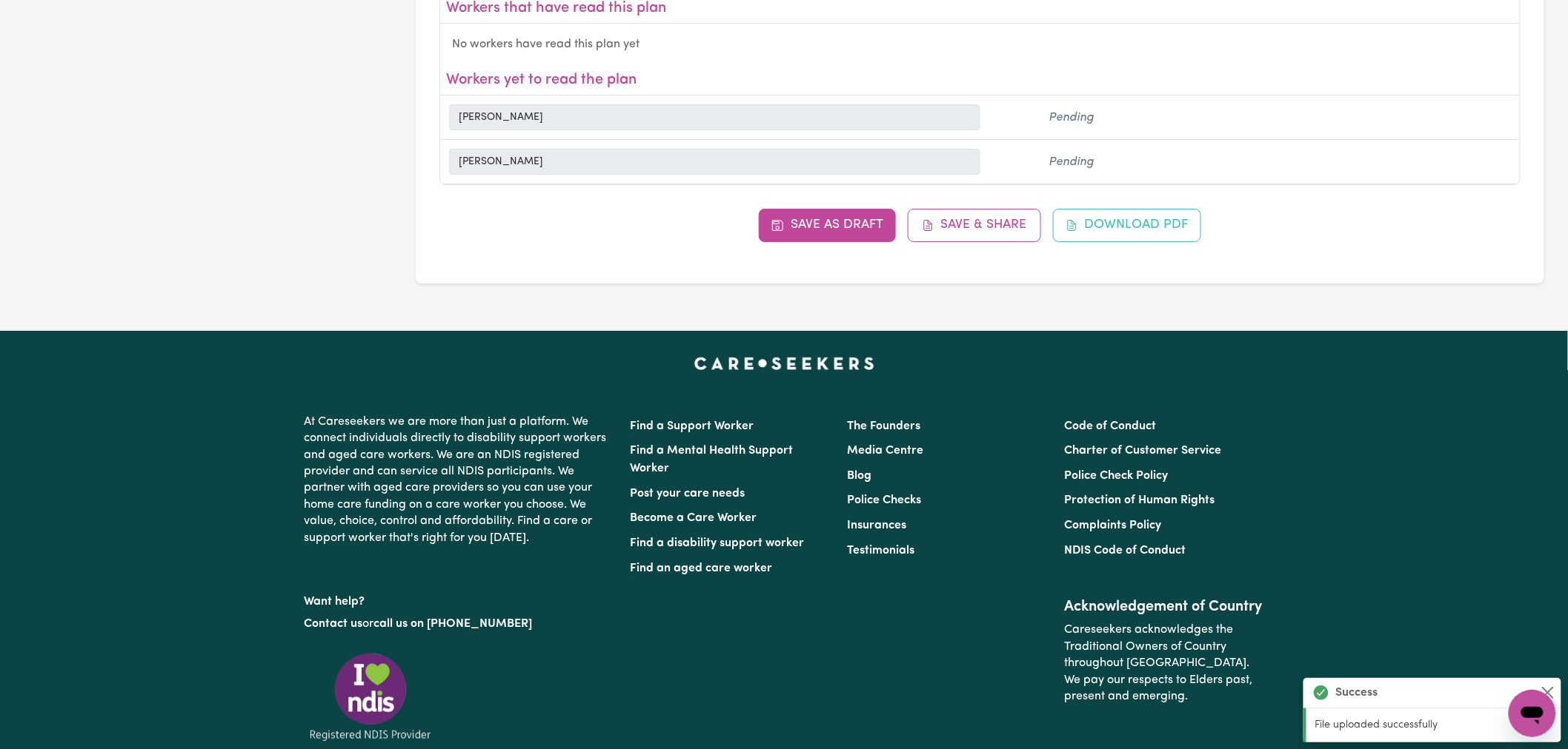
scroll to position [2030, 0]
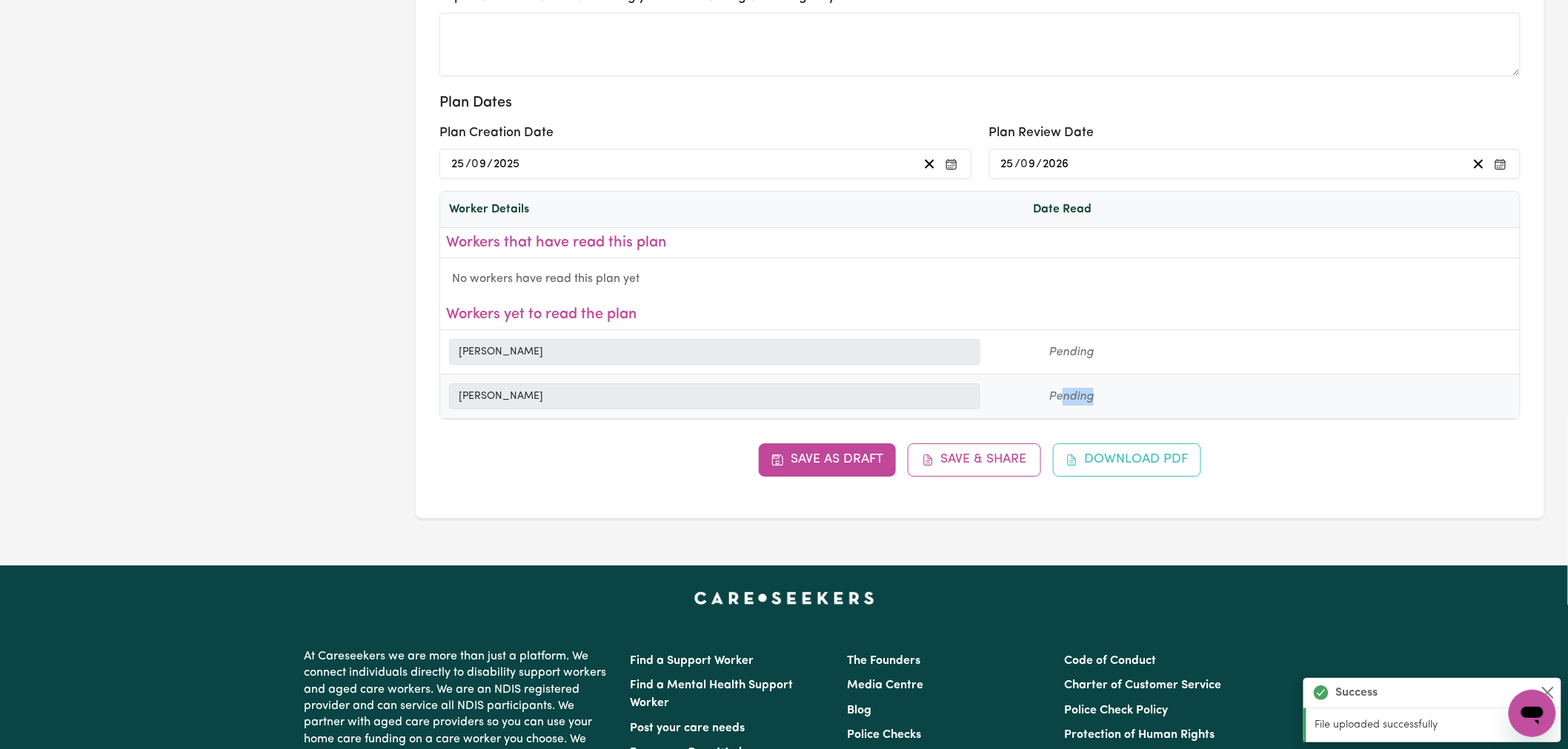
click at [1098, 394] on div "Pending" at bounding box center [1071, 397] width 159 height 18
click at [1105, 394] on div "Pending" at bounding box center [1071, 397] width 159 height 18
click at [439, 394] on div "Worker Details Date Read Workers that have read this plan No workers have read …" at bounding box center [979, 306] width 1081 height 229
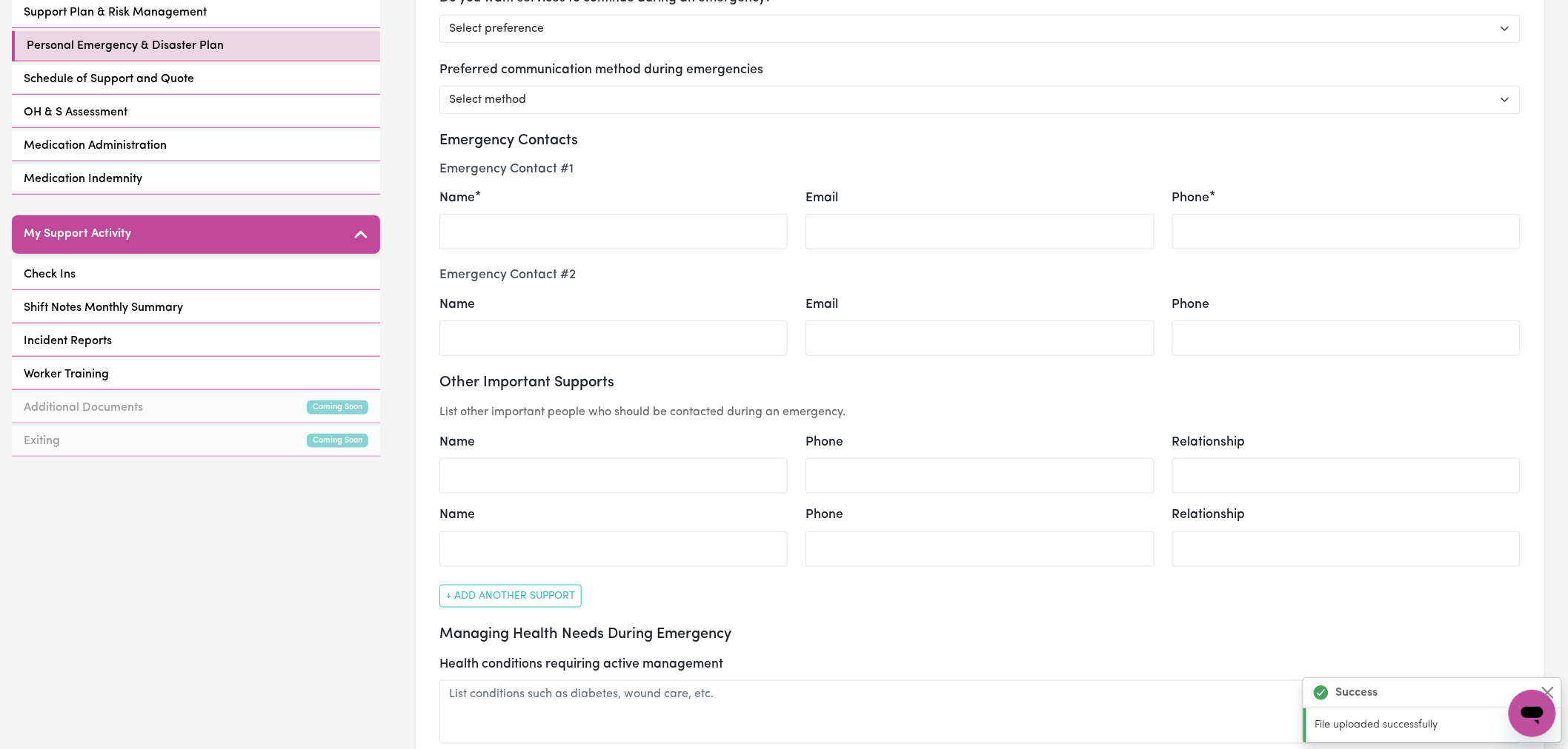
scroll to position [219, 0]
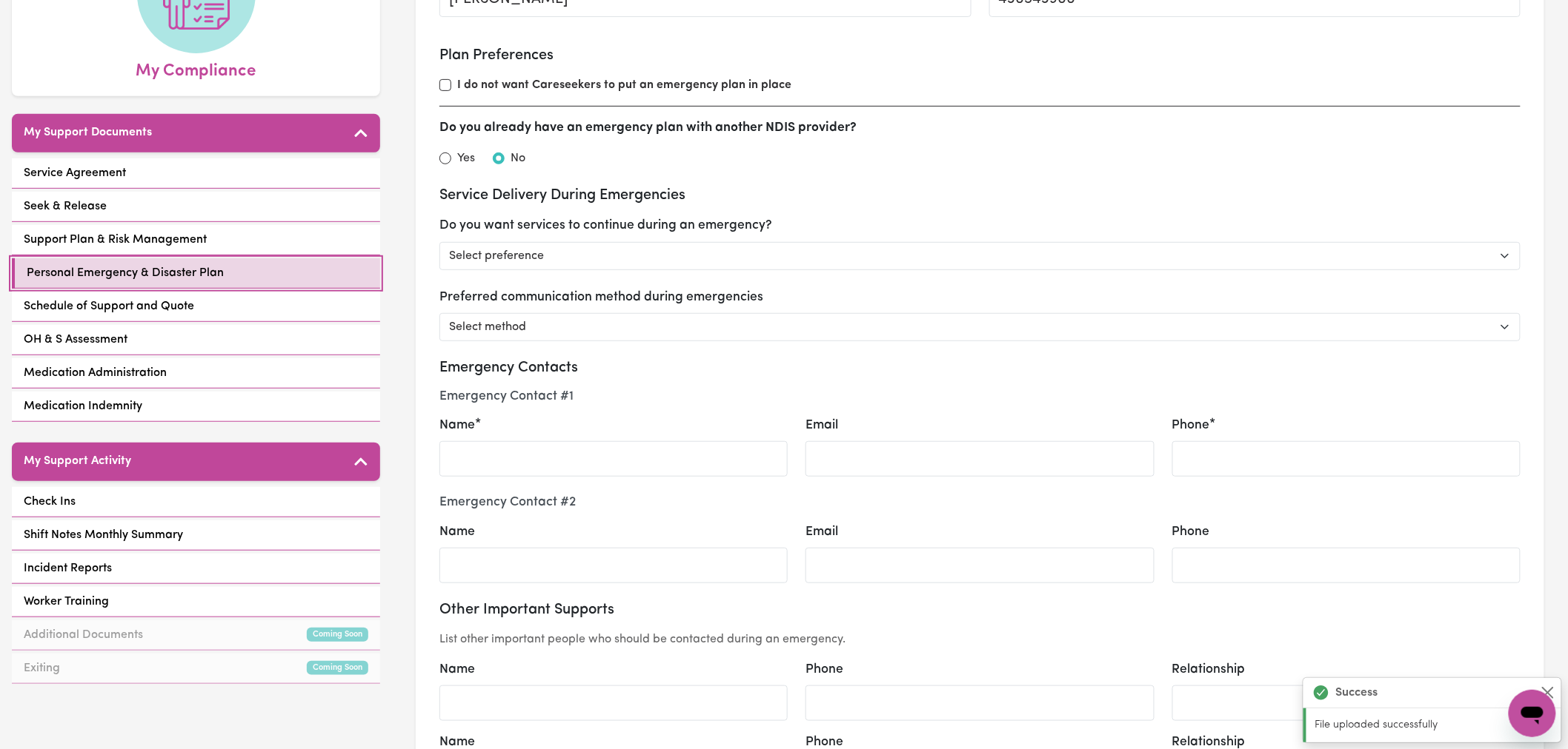
click at [290, 259] on link "Personal Emergency & Disaster Plan" at bounding box center [195, 274] width 368 height 31
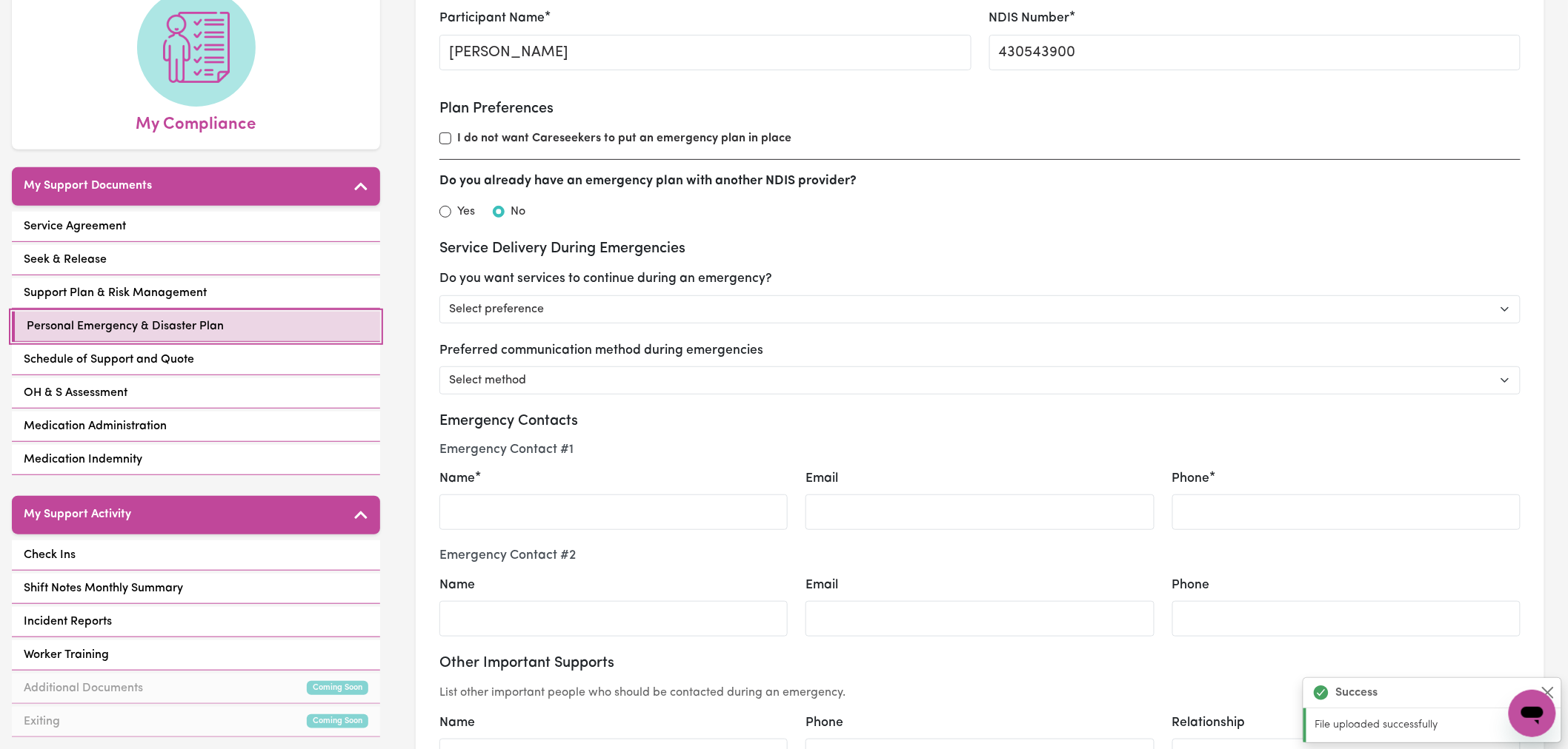
scroll to position [165, 0]
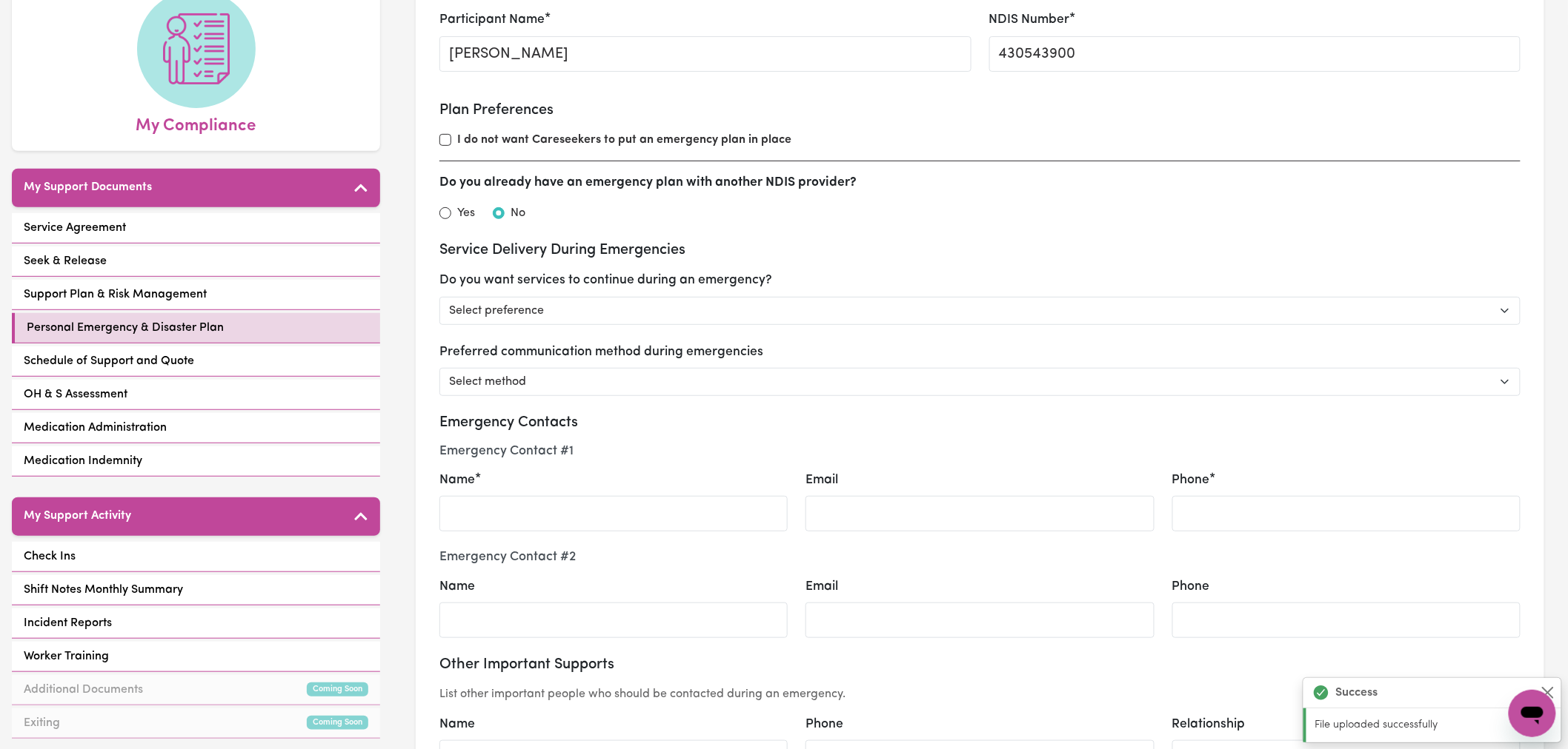
click at [814, 295] on div "Do you want services to continue during an emergency? Select preference Yes - c…" at bounding box center [979, 298] width 1081 height 53
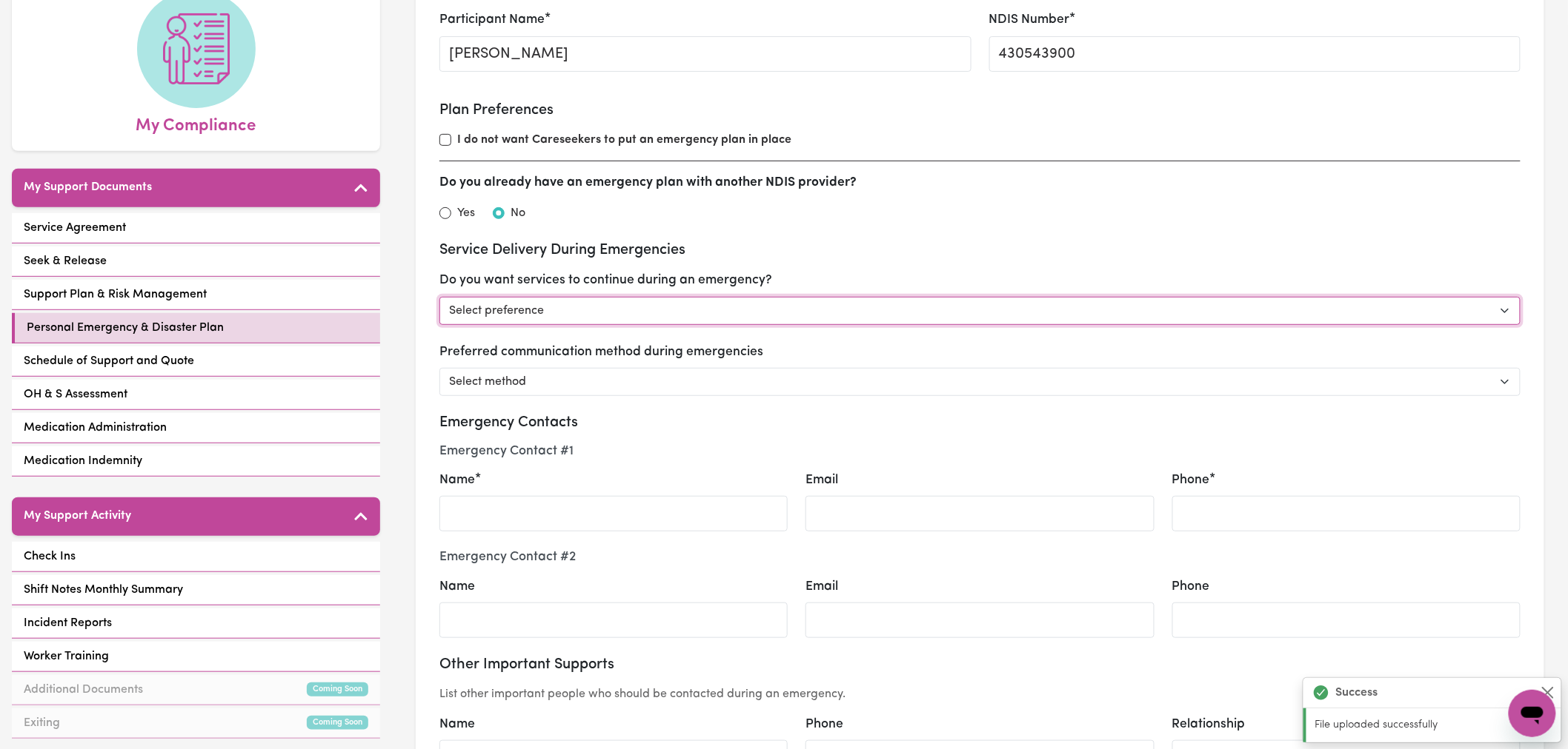
click at [825, 310] on select "Select preference Yes - continue as critical to daily living No - postpone/canc…" at bounding box center [979, 311] width 1081 height 28
select select "continue"
click at [439, 297] on select "Select preference Yes - continue as critical to daily living No - postpone/canc…" at bounding box center [979, 311] width 1081 height 28
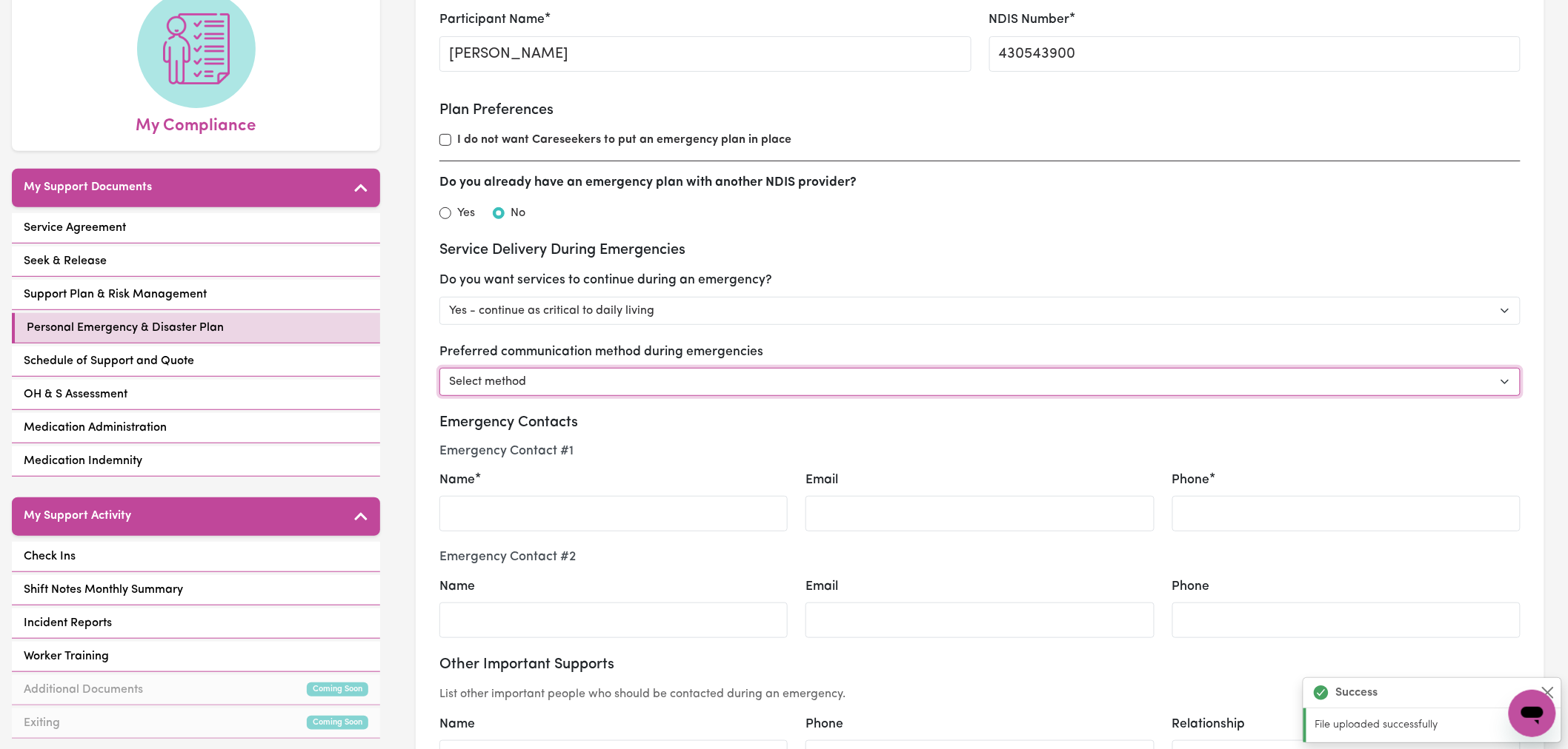
click at [839, 382] on select "Select method Phone Email Other" at bounding box center [979, 382] width 1081 height 28
select select "continue"
select select "phone"
click at [439, 369] on select "Select method Phone Email Other" at bounding box center [979, 382] width 1081 height 28
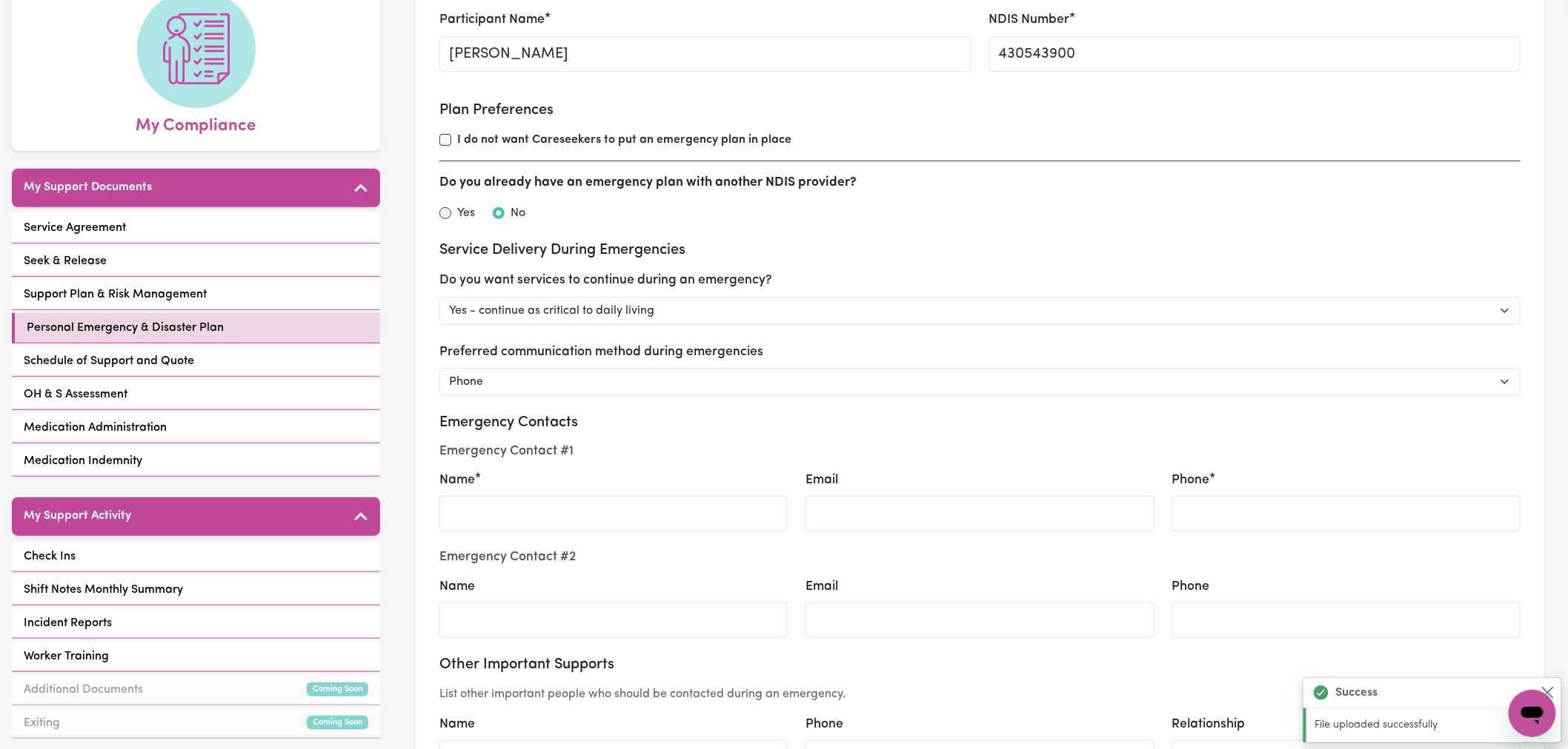
click at [531, 496] on div "Name" at bounding box center [614, 500] width 348 height 60
click at [530, 522] on input "Name" at bounding box center [614, 514] width 348 height 35
type input "S"
select select "continue"
select select "phone"
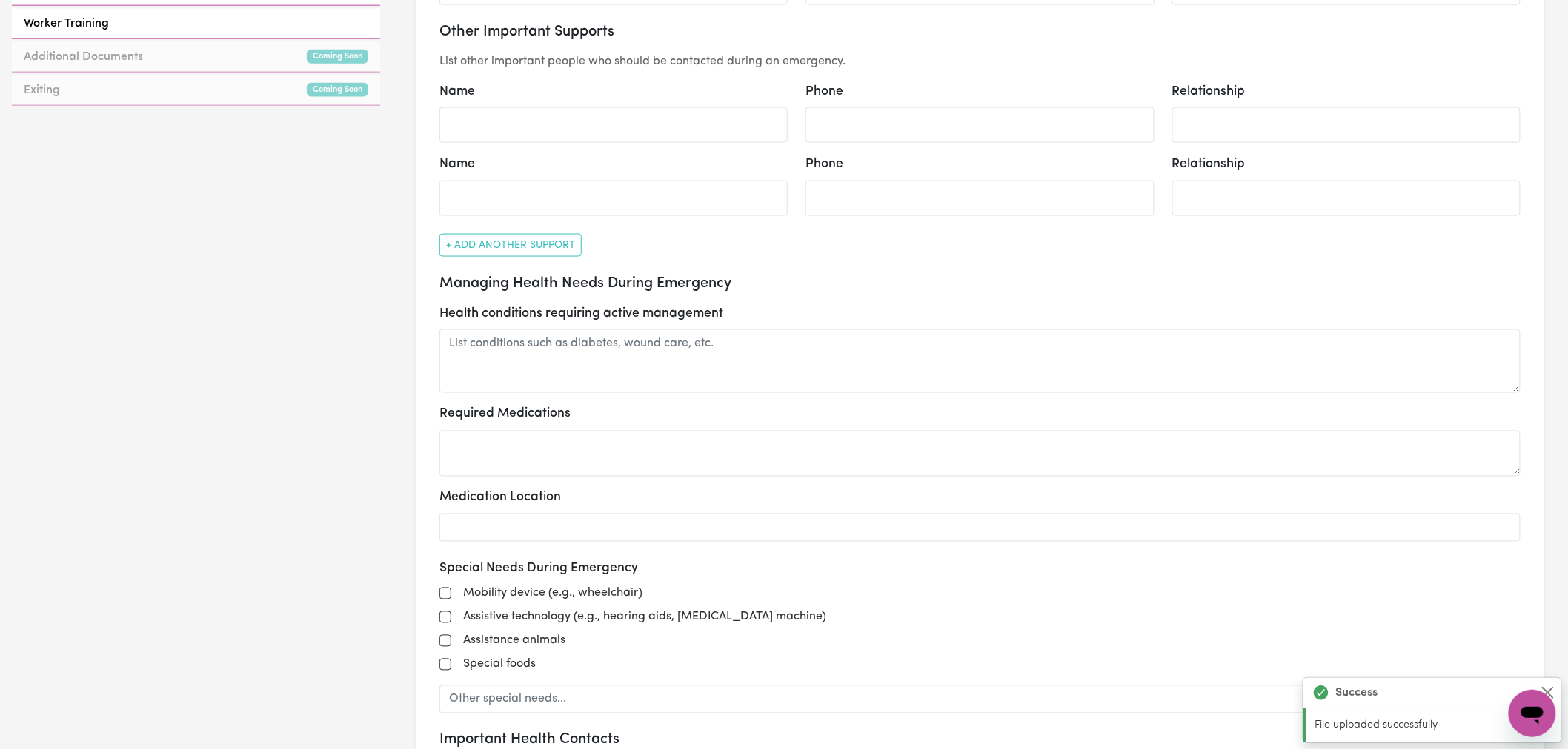
scroll to position [823, 0]
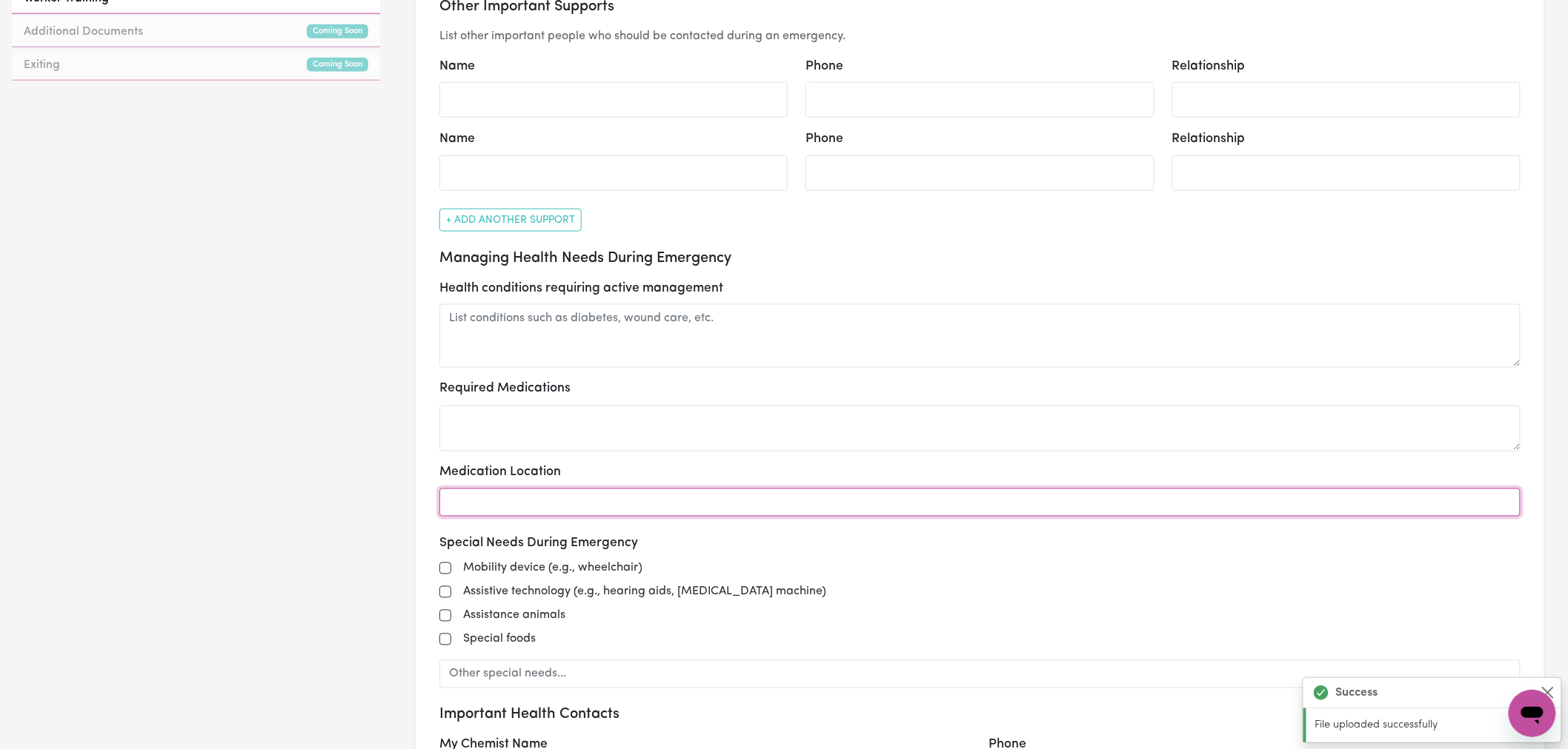
click at [646, 509] on input "text" at bounding box center [979, 503] width 1081 height 28
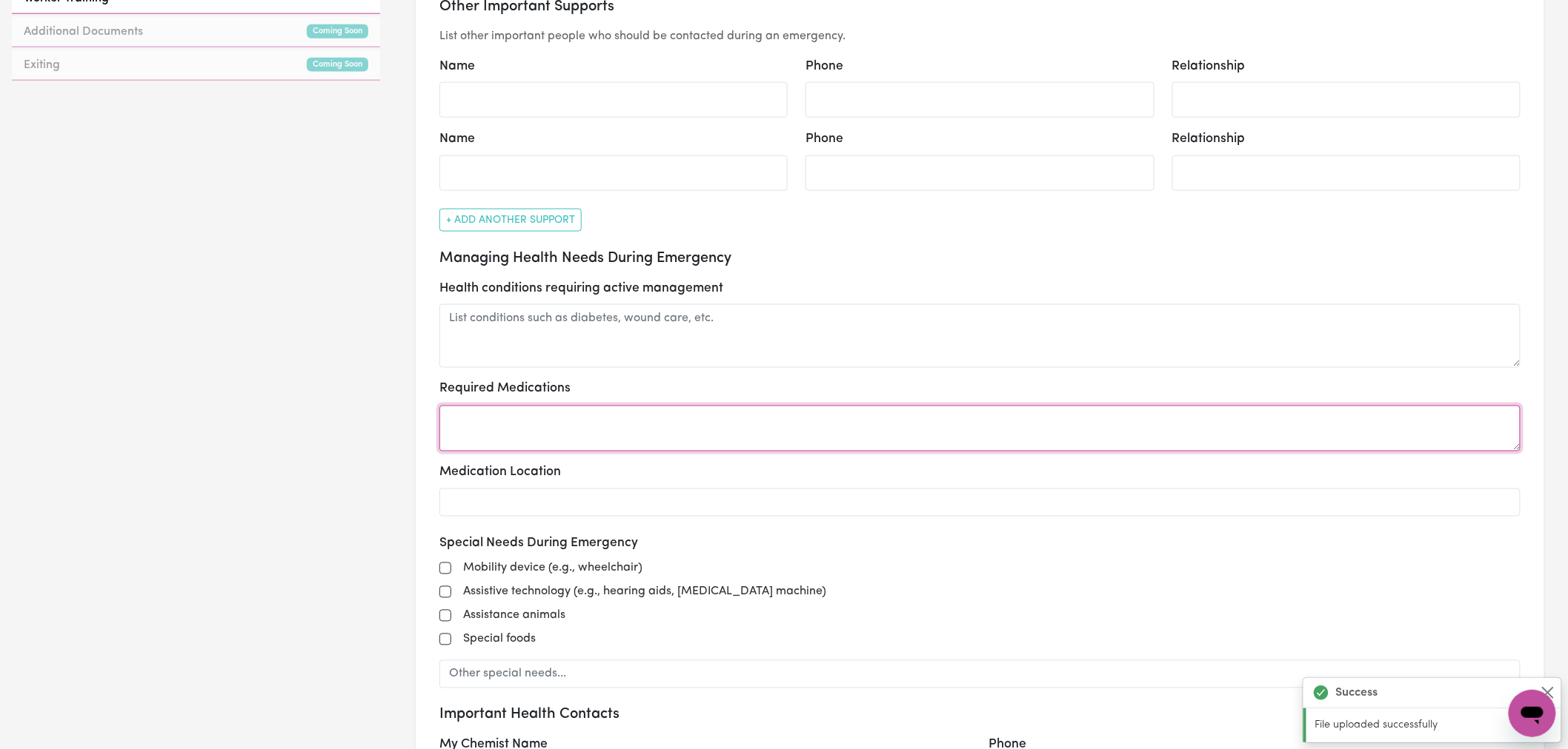
click at [613, 411] on textarea at bounding box center [979, 428] width 1081 height 46
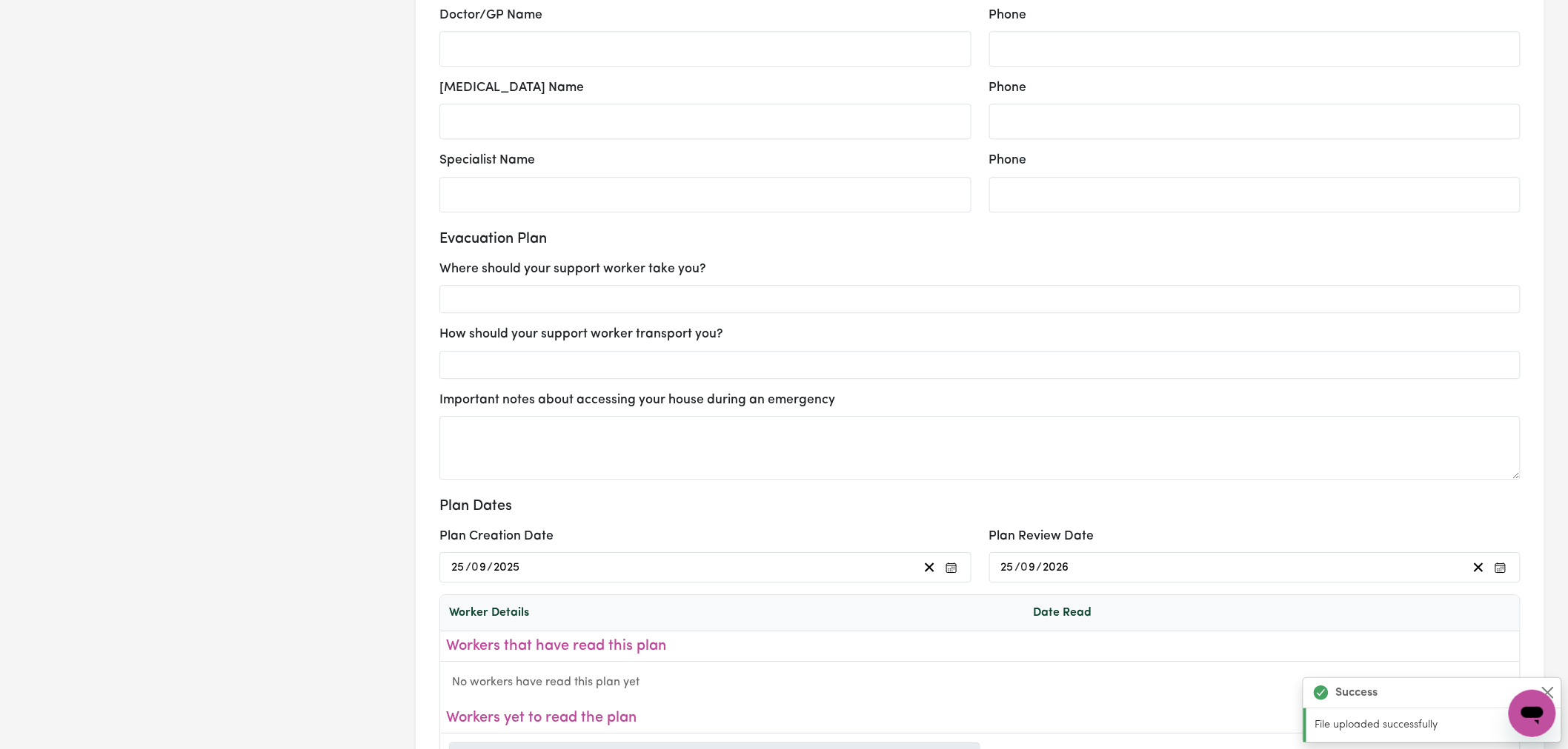
scroll to position [1809, 0]
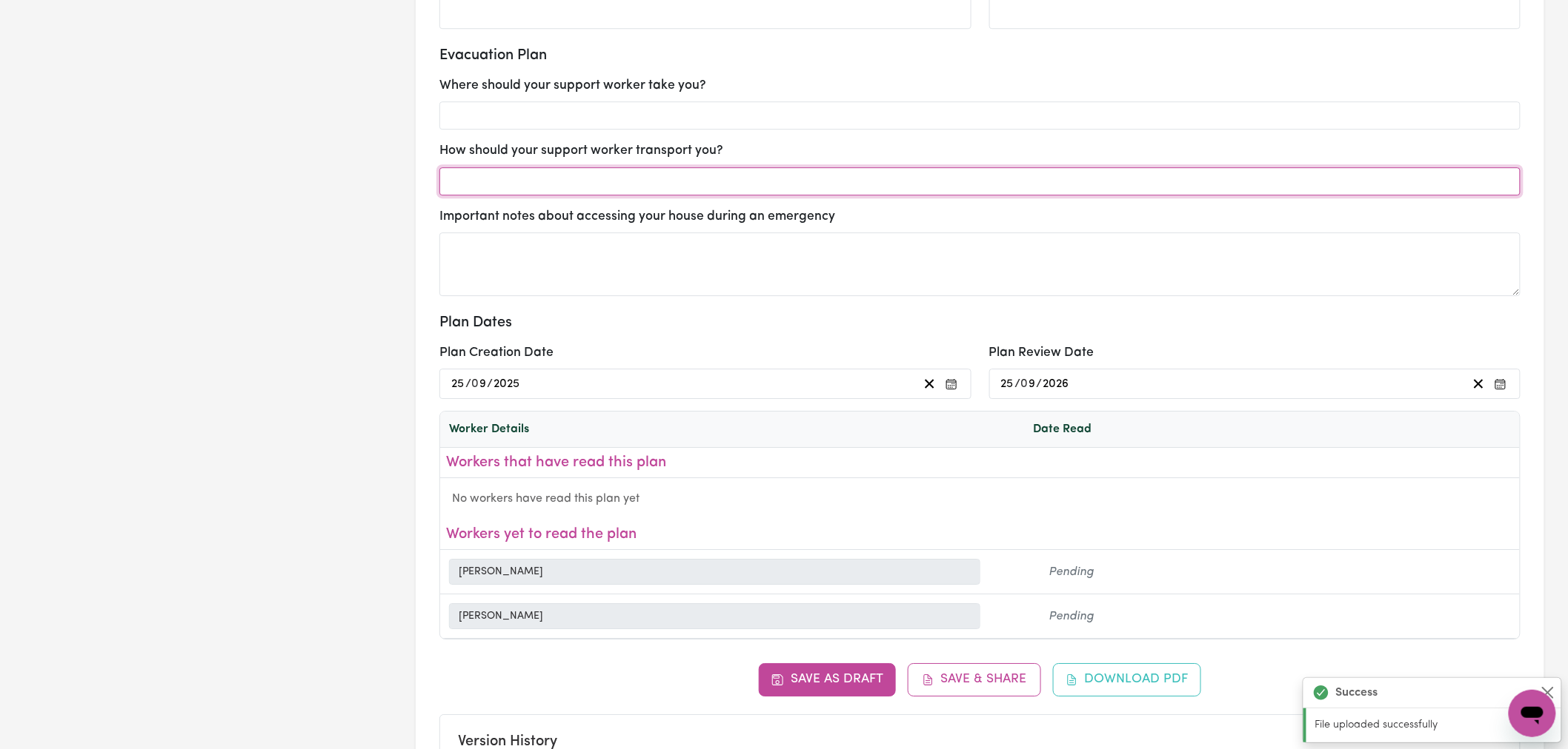
click at [665, 180] on input "text" at bounding box center [979, 181] width 1081 height 28
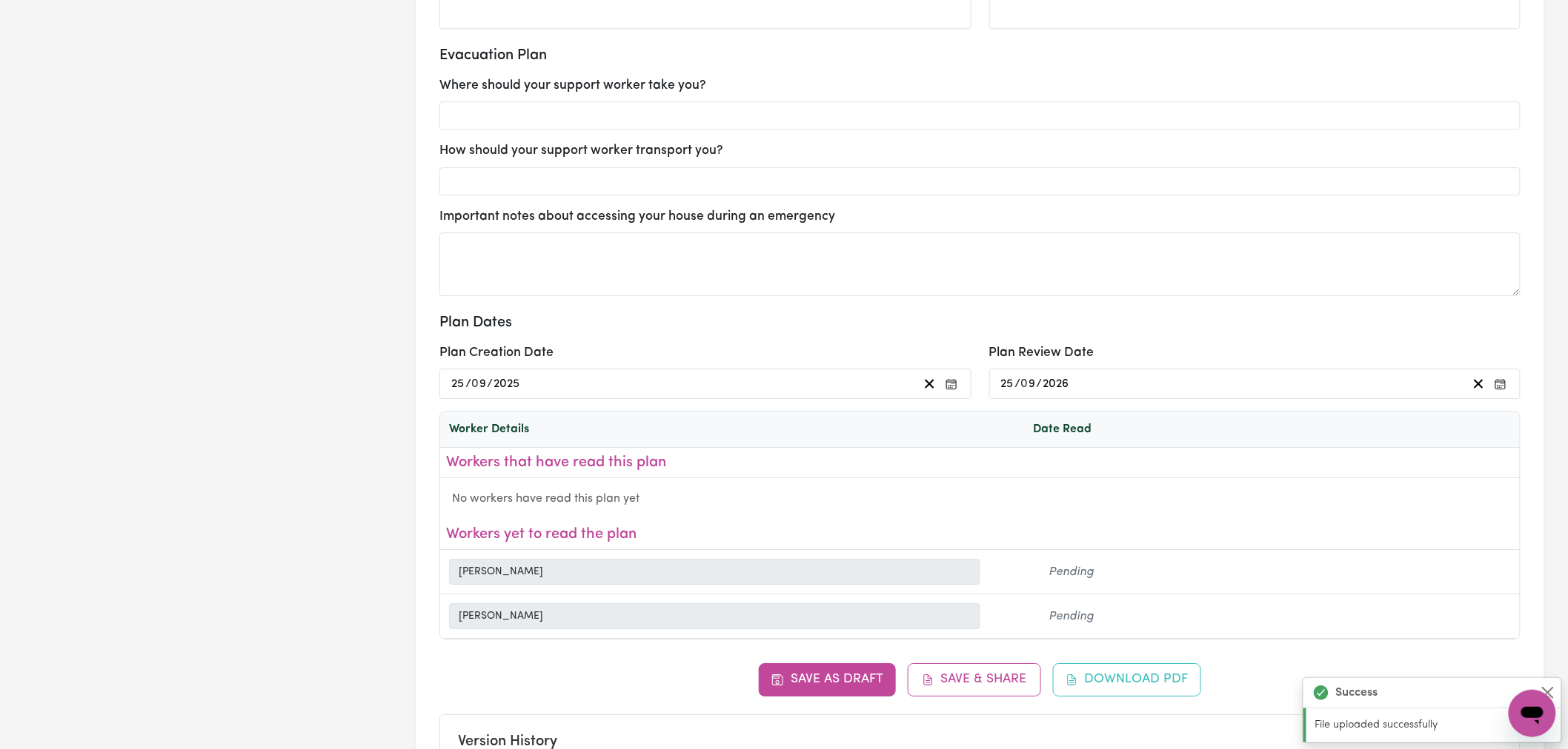
click at [981, 136] on div "Evacuation Plan Where should your support worker take you? How should your supp…" at bounding box center [979, 171] width 1081 height 249
click at [950, 385] on icon "button" at bounding box center [951, 384] width 12 height 12
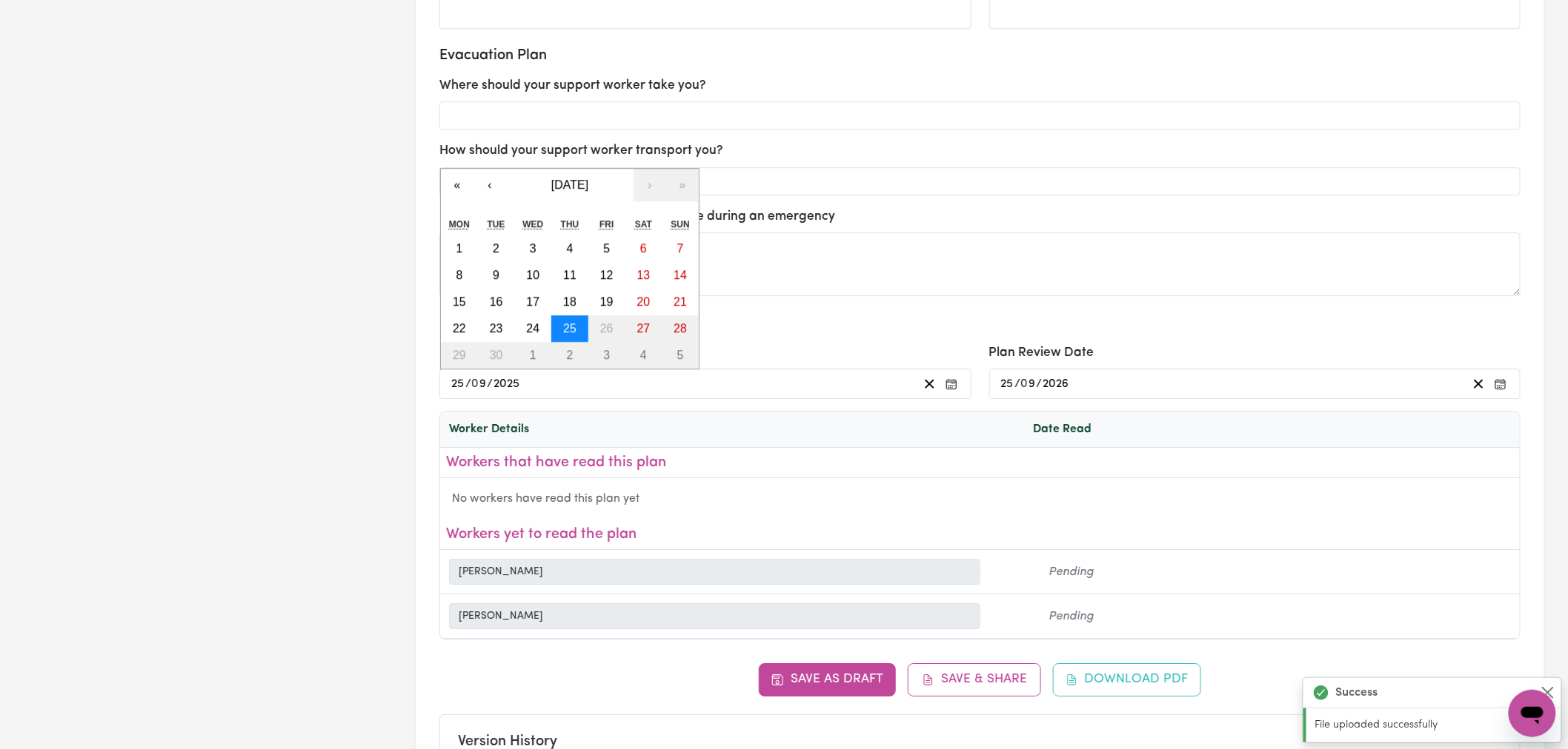
click at [568, 326] on abbr "25" at bounding box center [570, 329] width 13 height 13
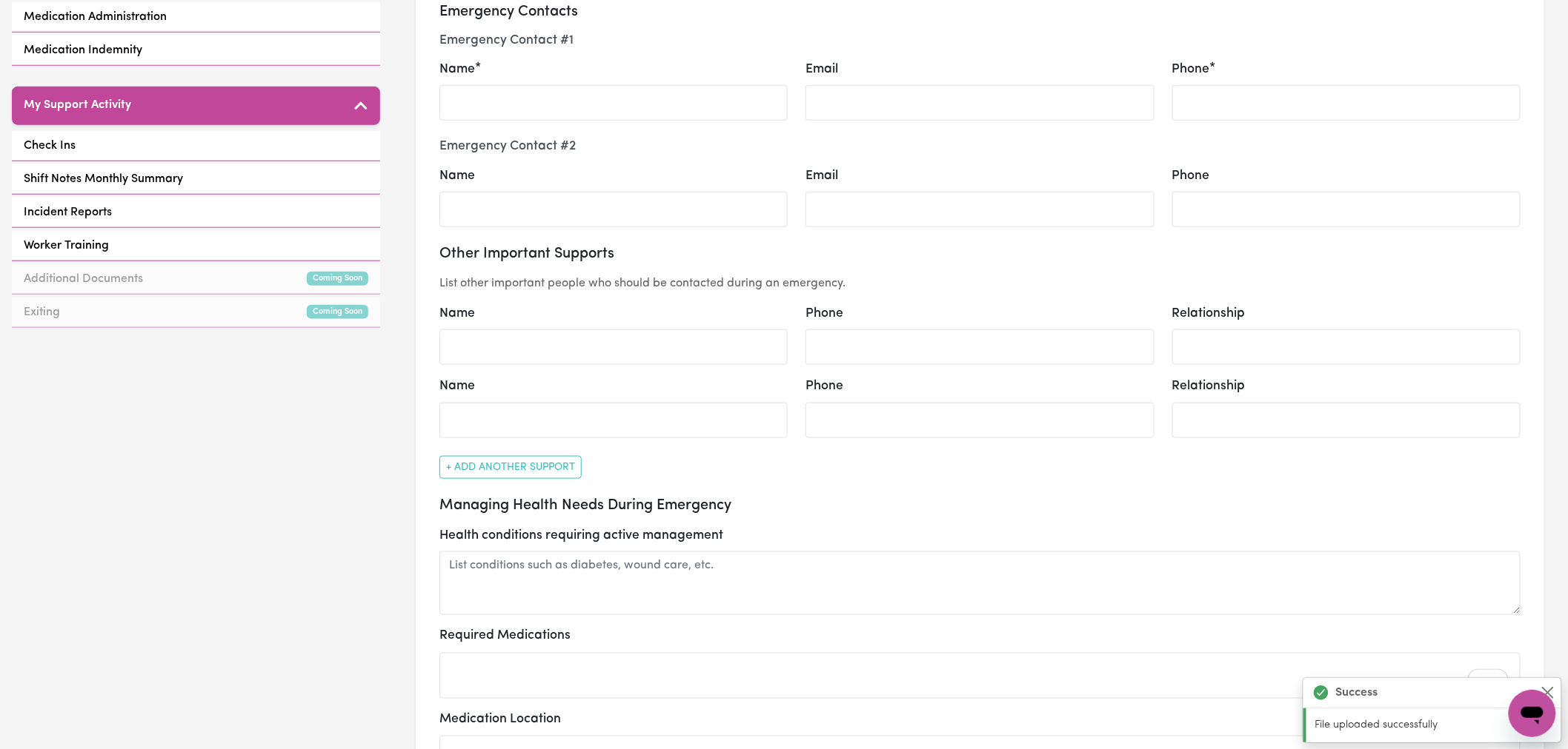
scroll to position [0, 0]
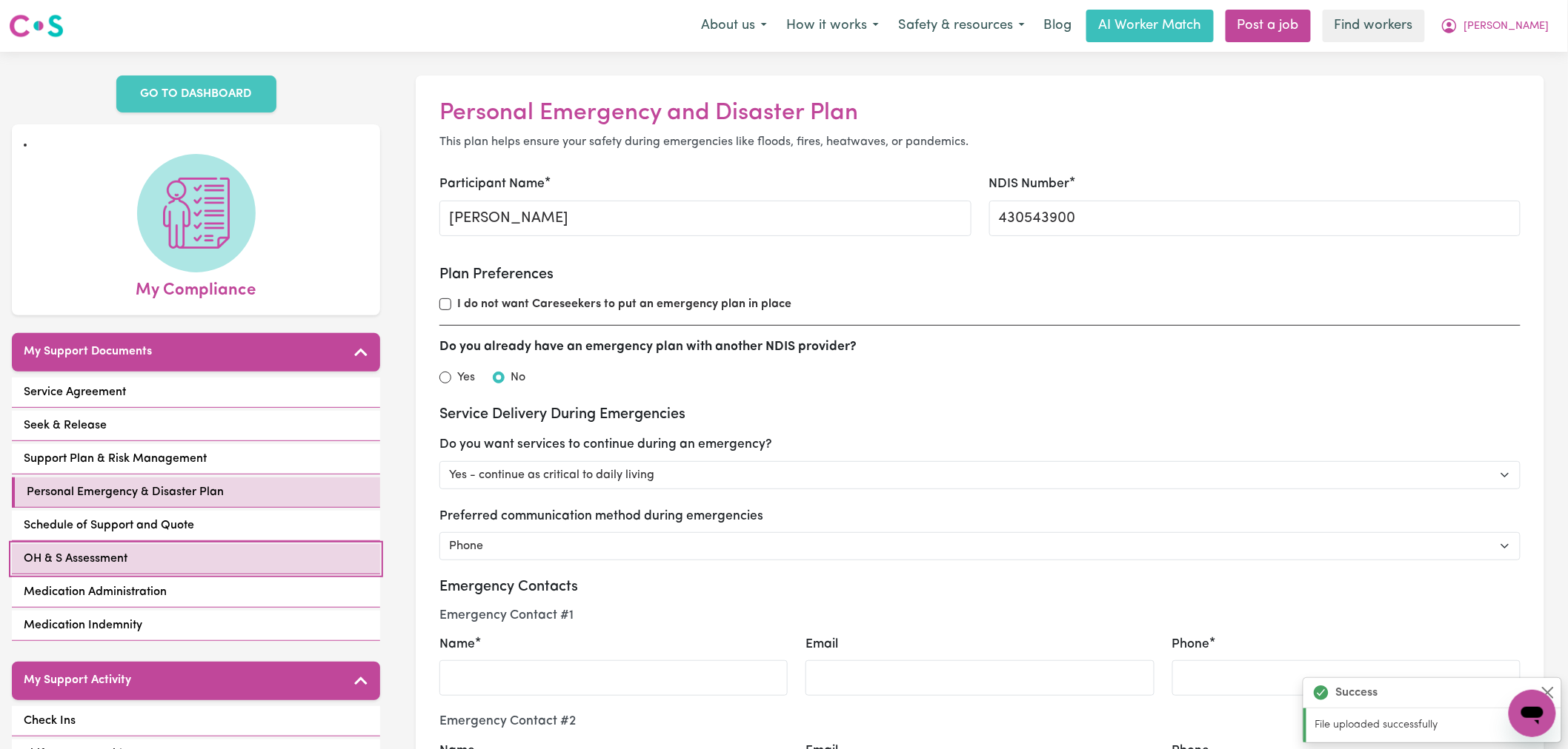
click at [145, 544] on link "OH & S Assessment" at bounding box center [195, 559] width 368 height 31
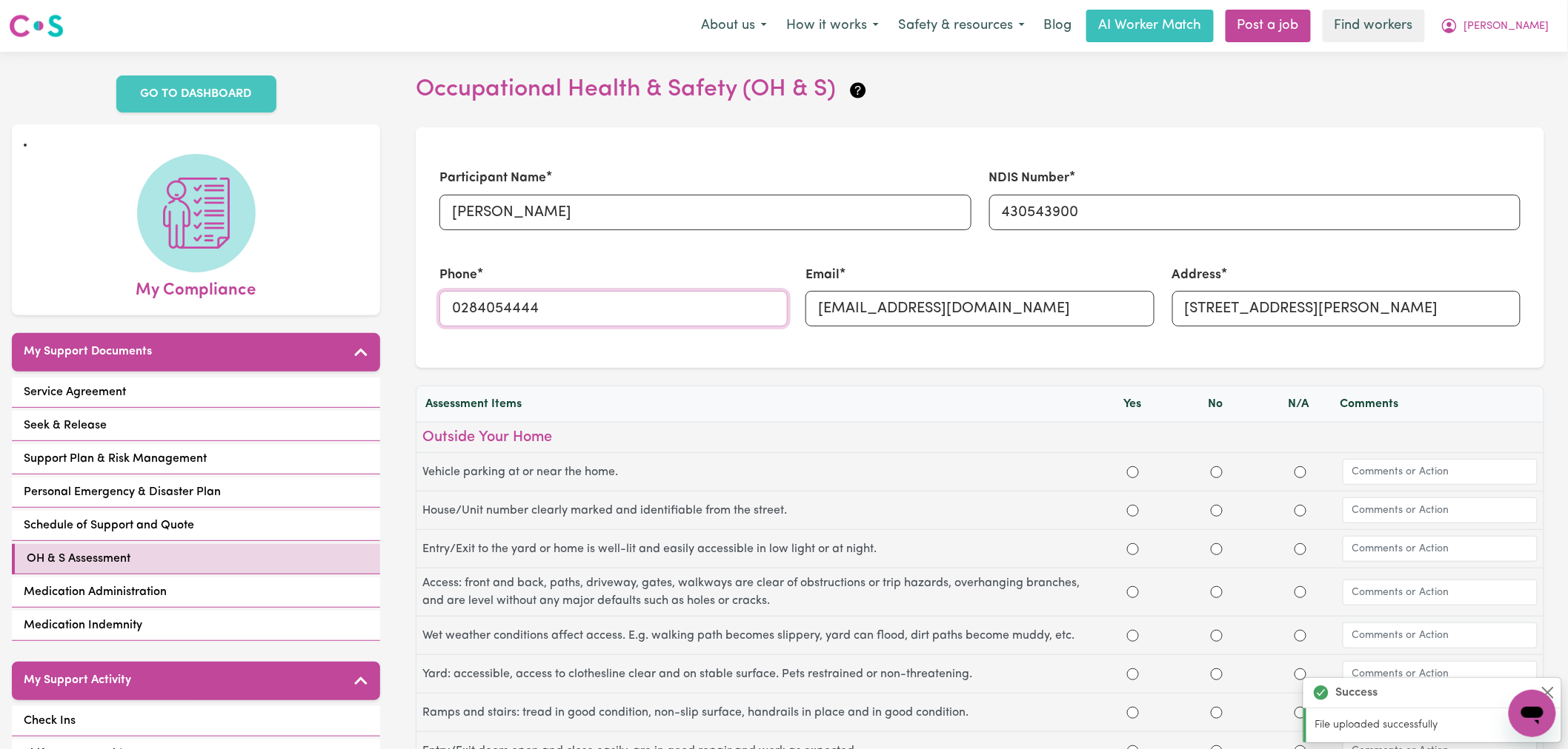
click at [563, 306] on input "0284054444" at bounding box center [614, 308] width 348 height 35
paste input "481 363 91"
type input "0481 363 914"
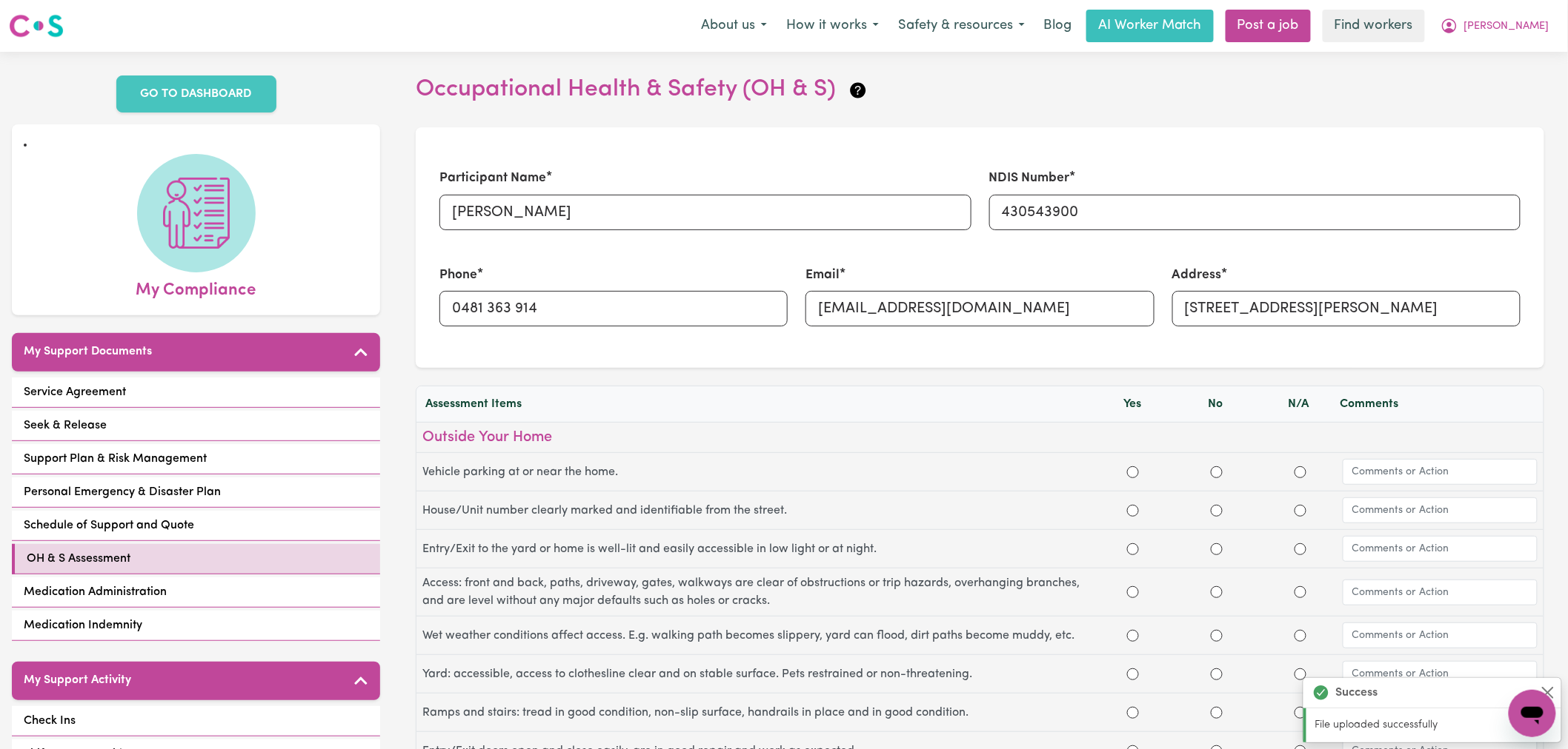
click at [617, 264] on div "Phone 0481 363 914" at bounding box center [614, 296] width 366 height 96
click at [848, 353] on section "Participant Name Suzann Curran NDIS Number 430543900 Phone 0481 363 914 Email s…" at bounding box center [980, 247] width 1129 height 241
click at [613, 311] on input "0481 363 914" at bounding box center [614, 308] width 348 height 35
click at [811, 394] on div "Assessment Items Yes No N/A Comments" at bounding box center [980, 404] width 1127 height 35
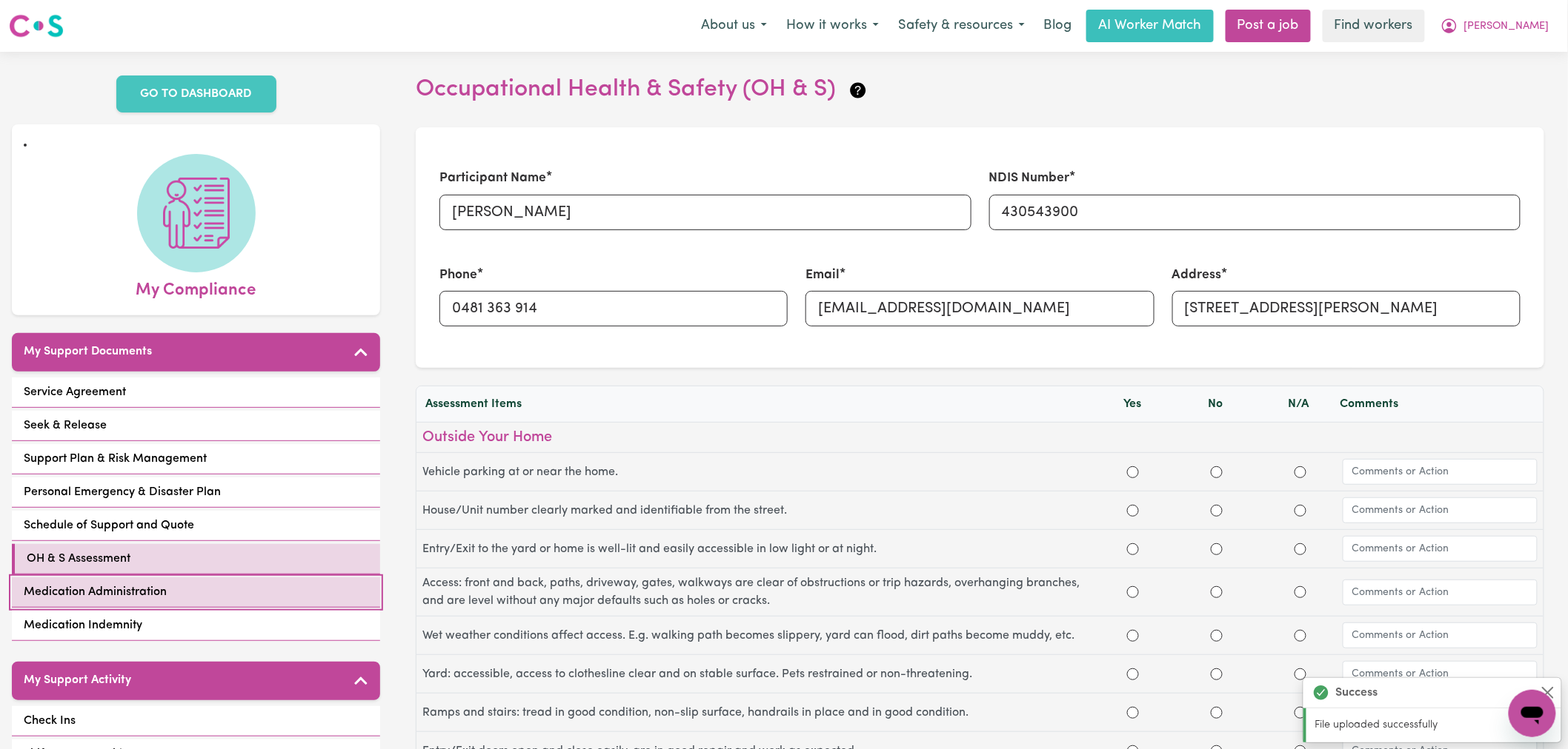
click at [181, 577] on link "Medication Administration" at bounding box center [195, 592] width 368 height 31
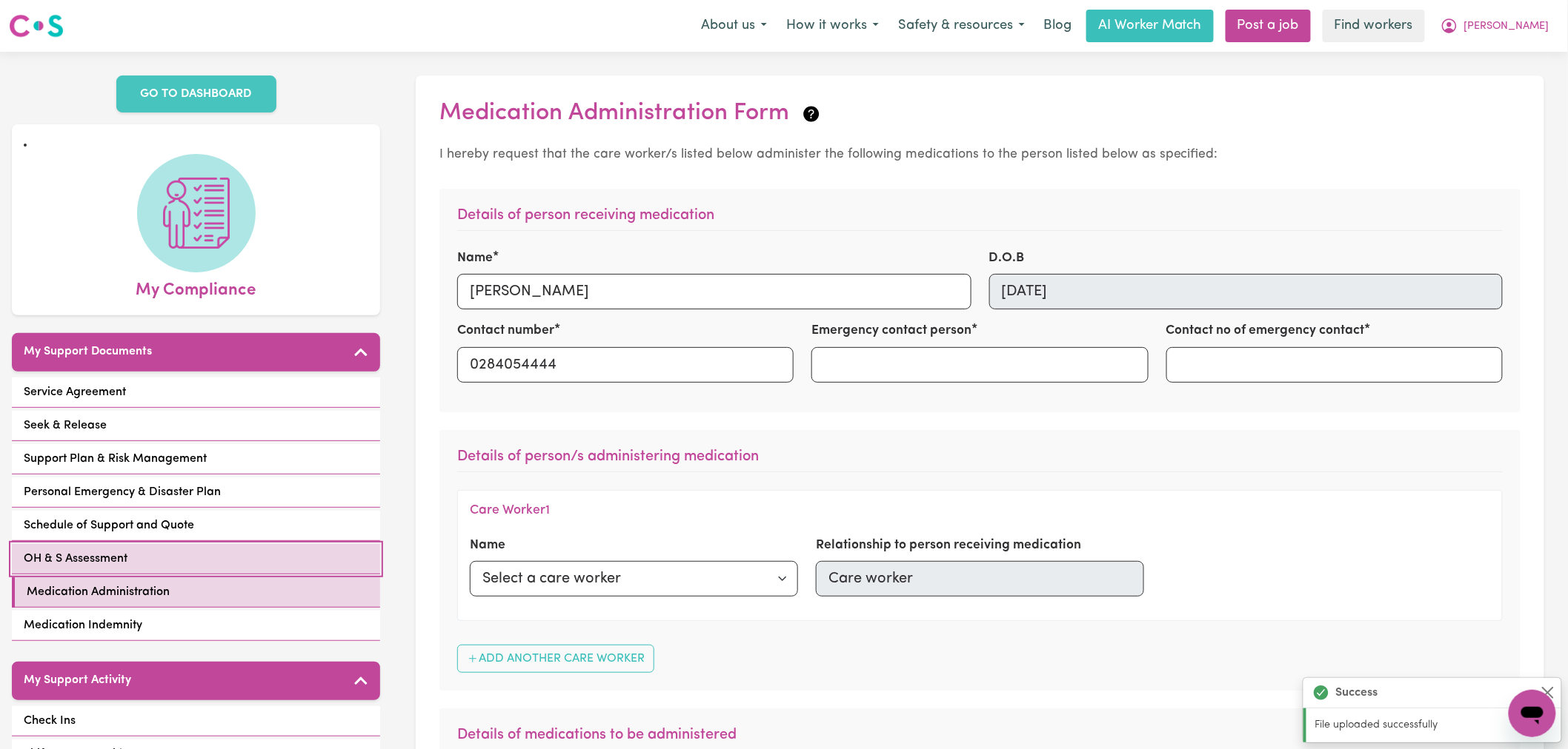
click at [239, 544] on link "OH & S Assessment" at bounding box center [195, 559] width 368 height 31
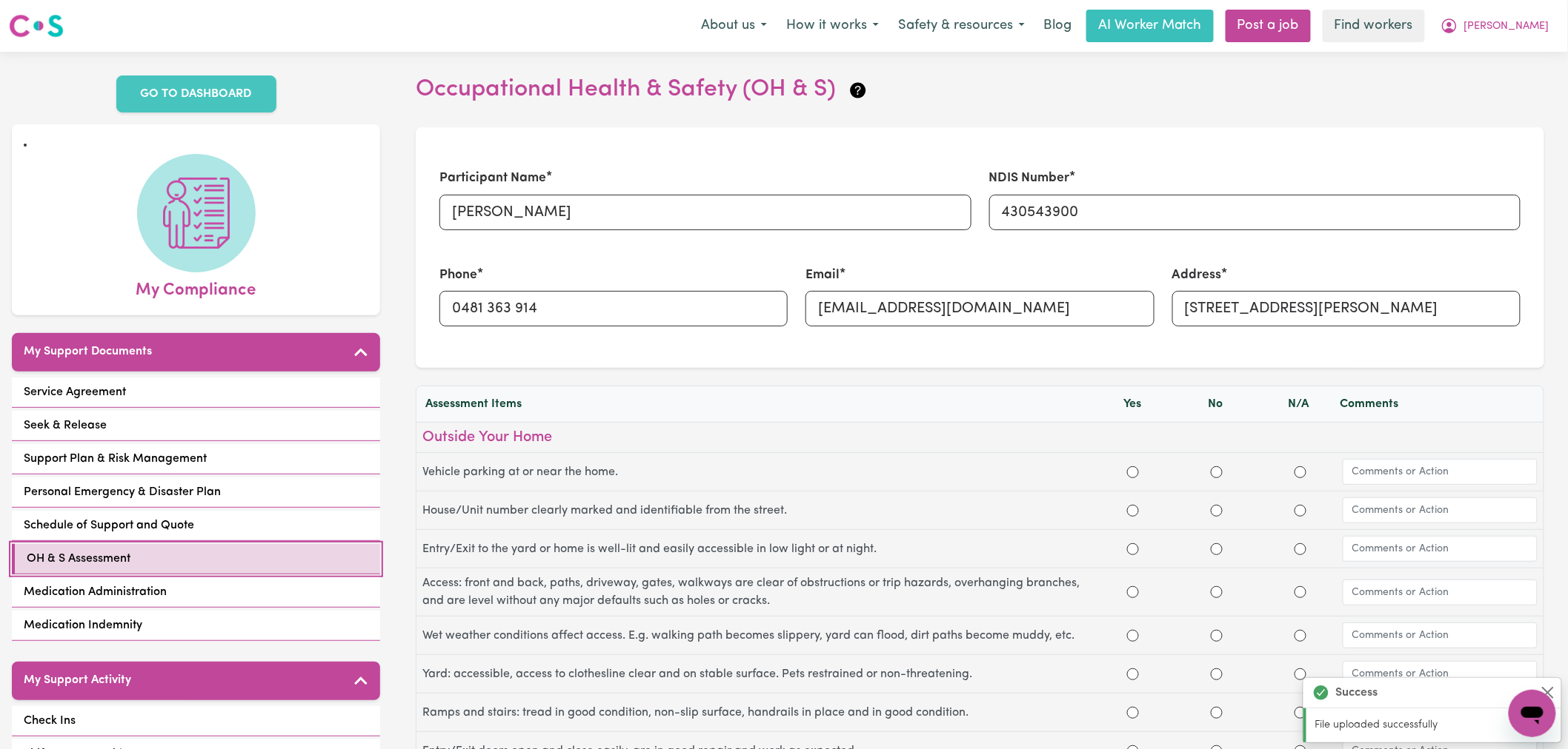
click at [211, 544] on link "OH & S Assessment" at bounding box center [195, 559] width 368 height 31
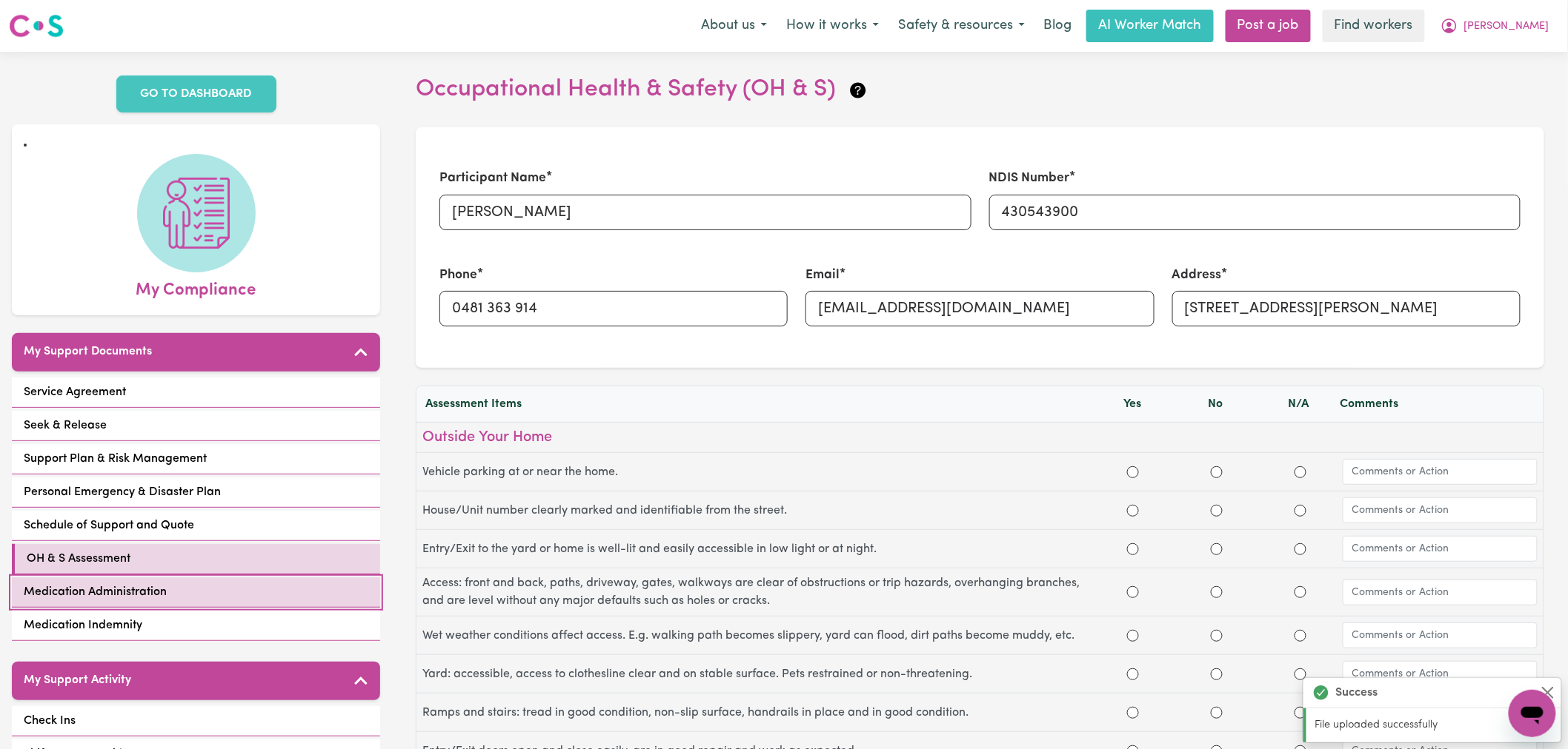
click at [298, 581] on link "Medication Administration" at bounding box center [195, 592] width 368 height 31
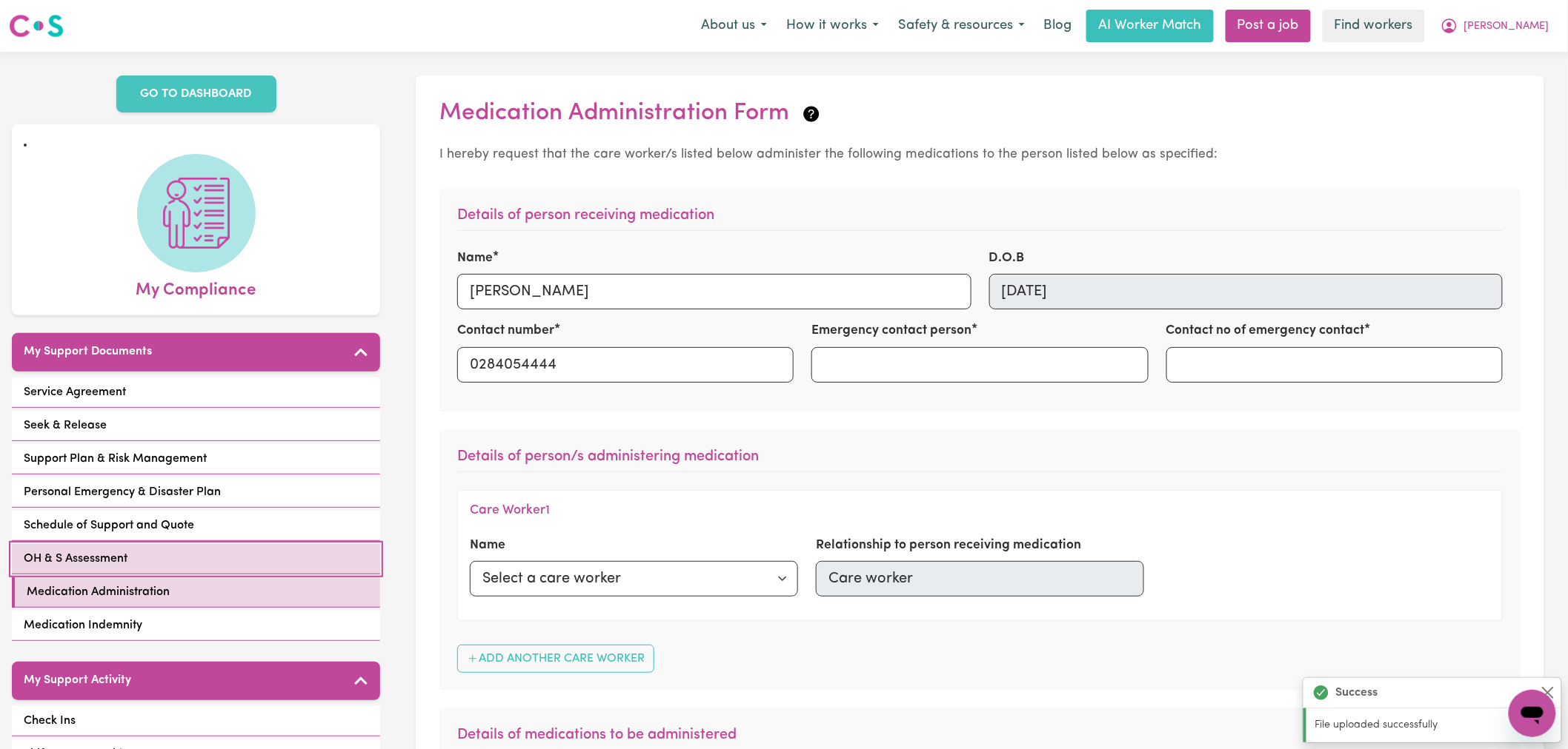
click at [207, 544] on link "OH & S Assessment" at bounding box center [195, 559] width 368 height 31
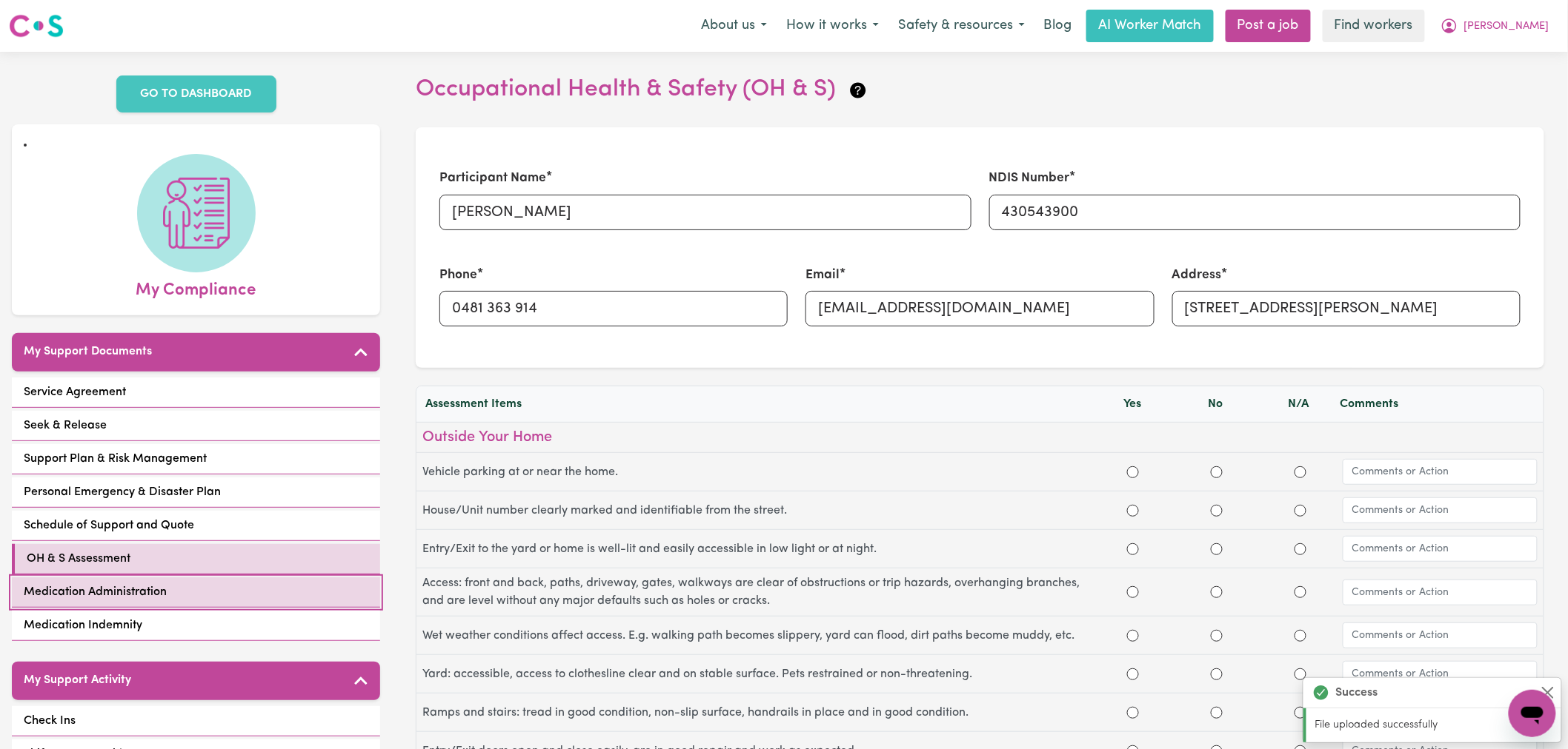
click at [130, 584] on span "Medication Administration" at bounding box center [95, 592] width 143 height 18
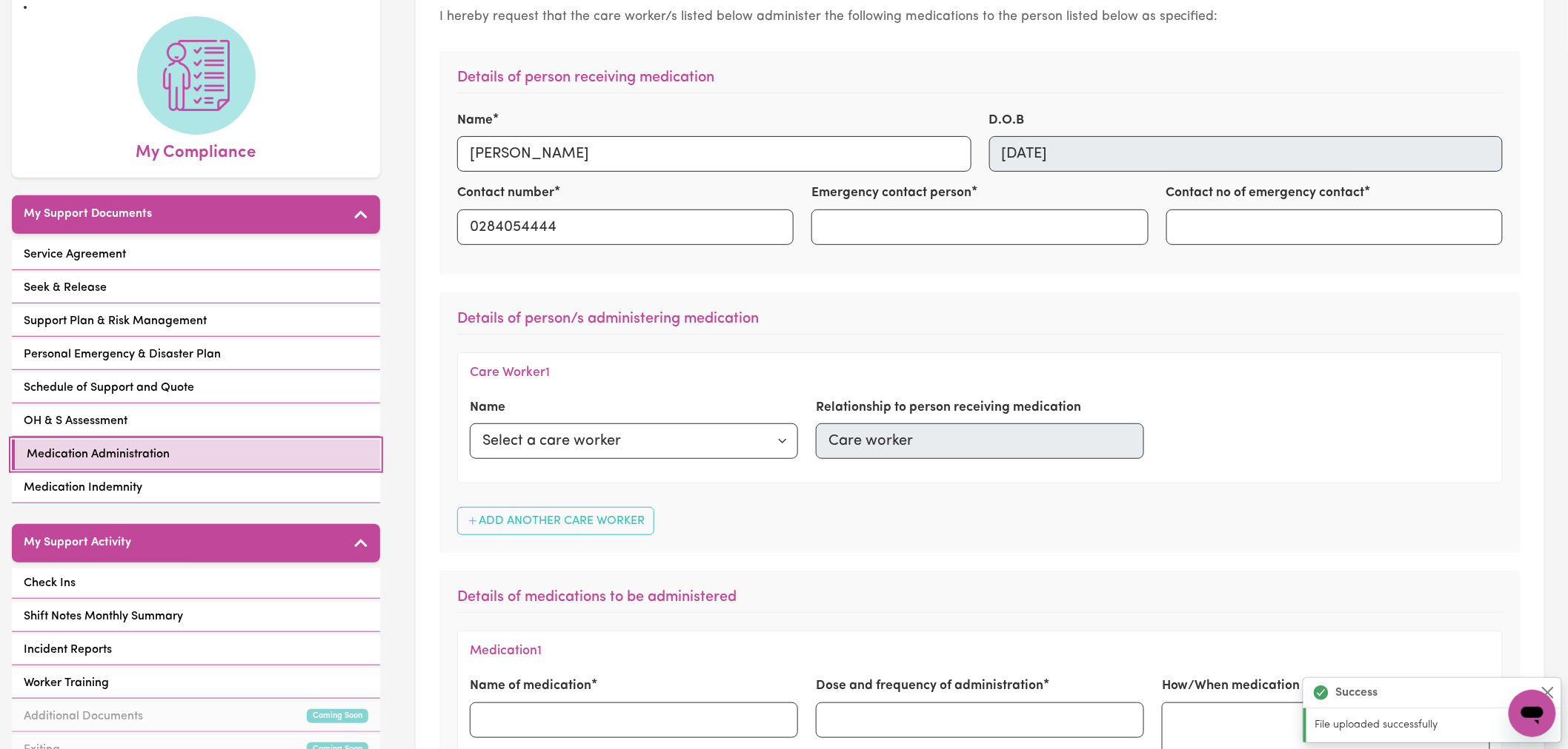
scroll to position [411, 0]
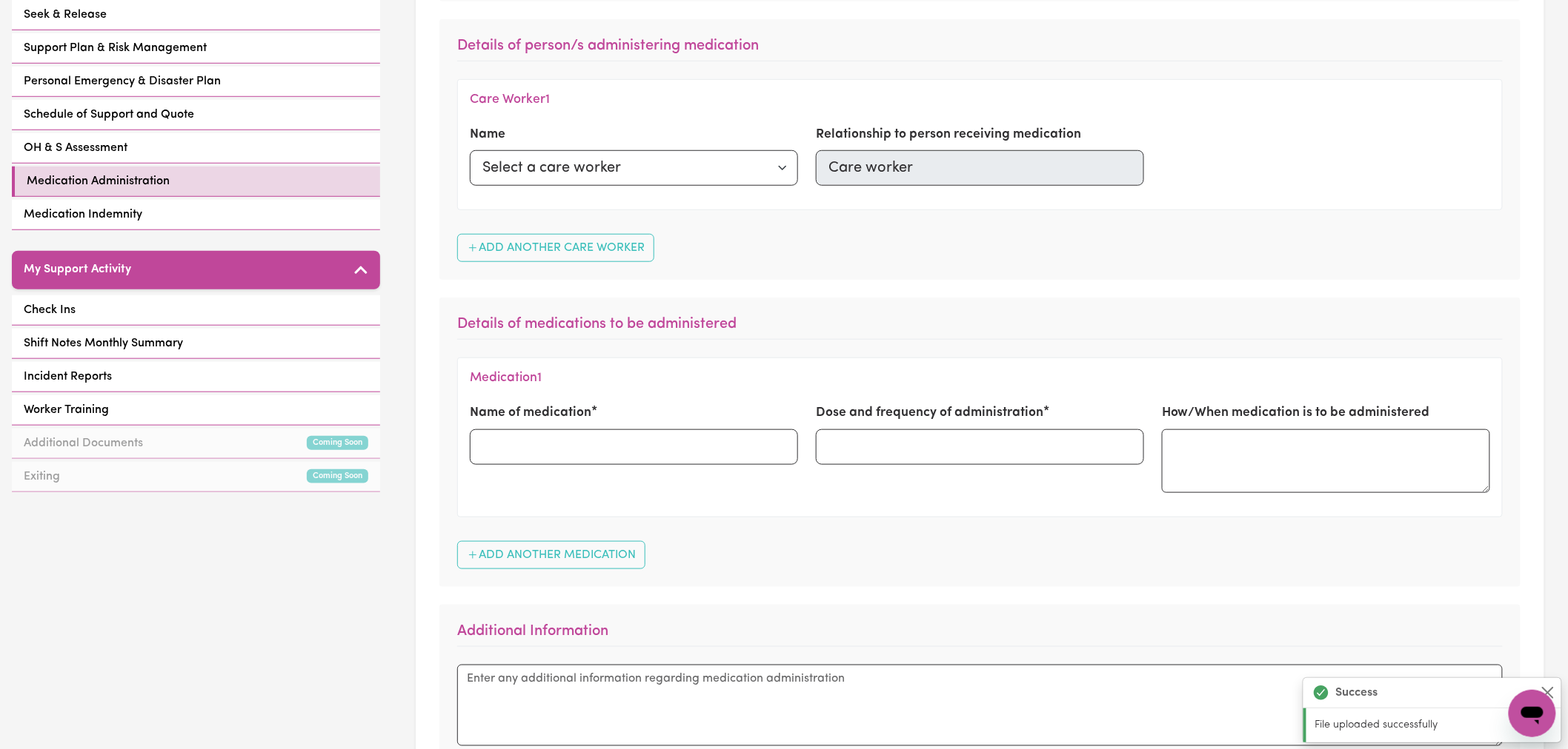
click at [882, 366] on div "Medication 1 Name of medication Dose and frequency of administration How/When m…" at bounding box center [980, 438] width 1045 height 160
click at [166, 166] on link "Medication Administration" at bounding box center [195, 181] width 368 height 31
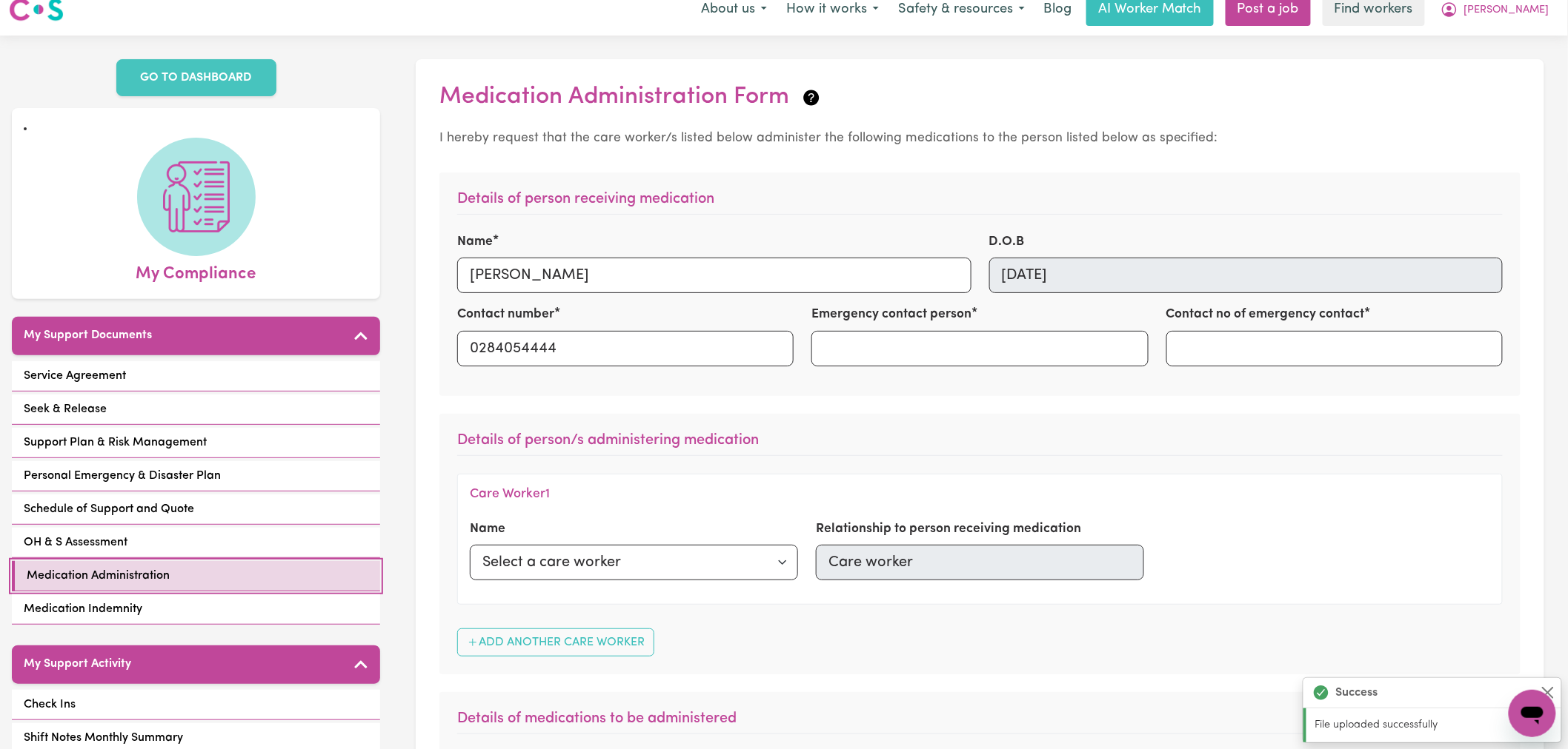
scroll to position [0, 0]
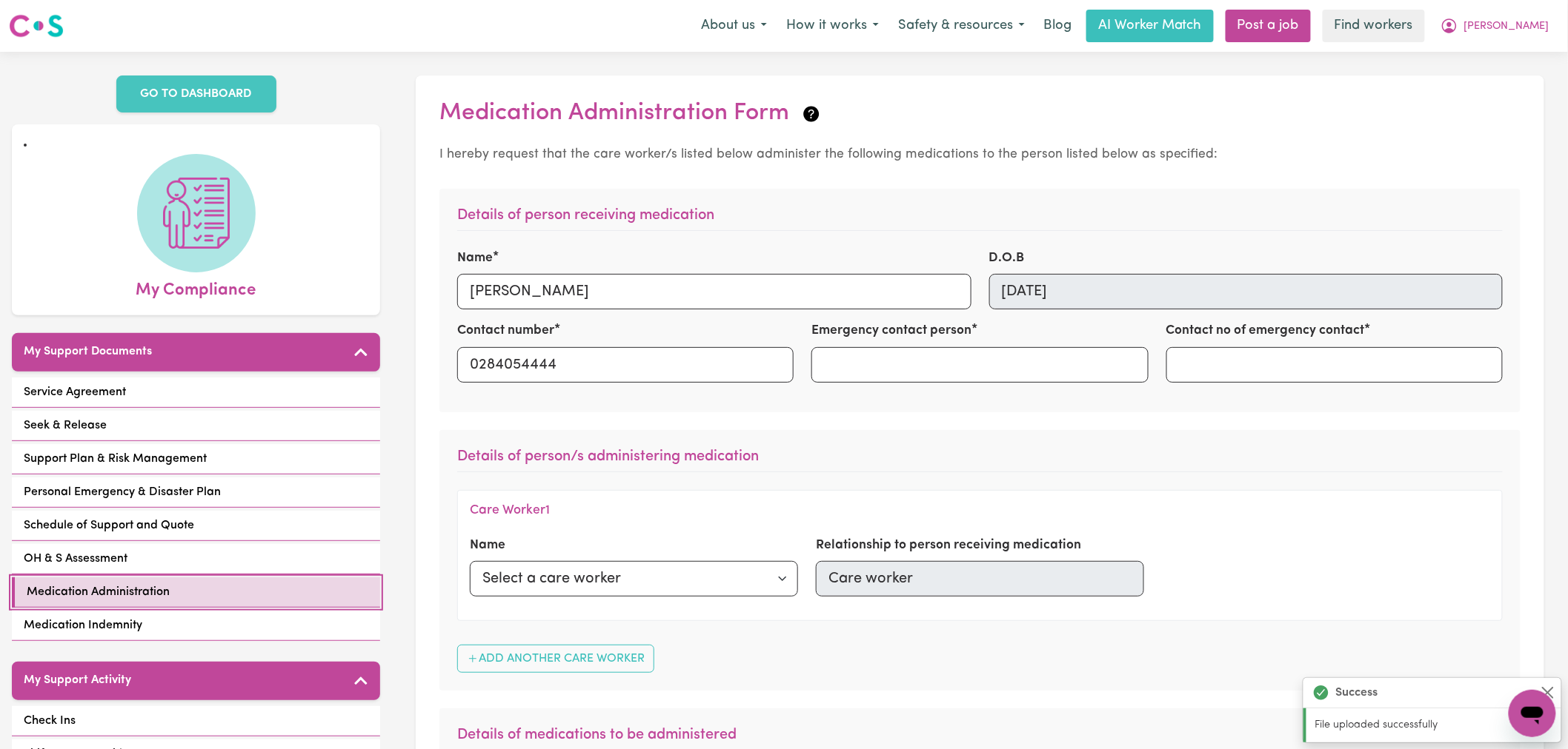
click at [153, 584] on span "Medication Administration" at bounding box center [98, 592] width 143 height 18
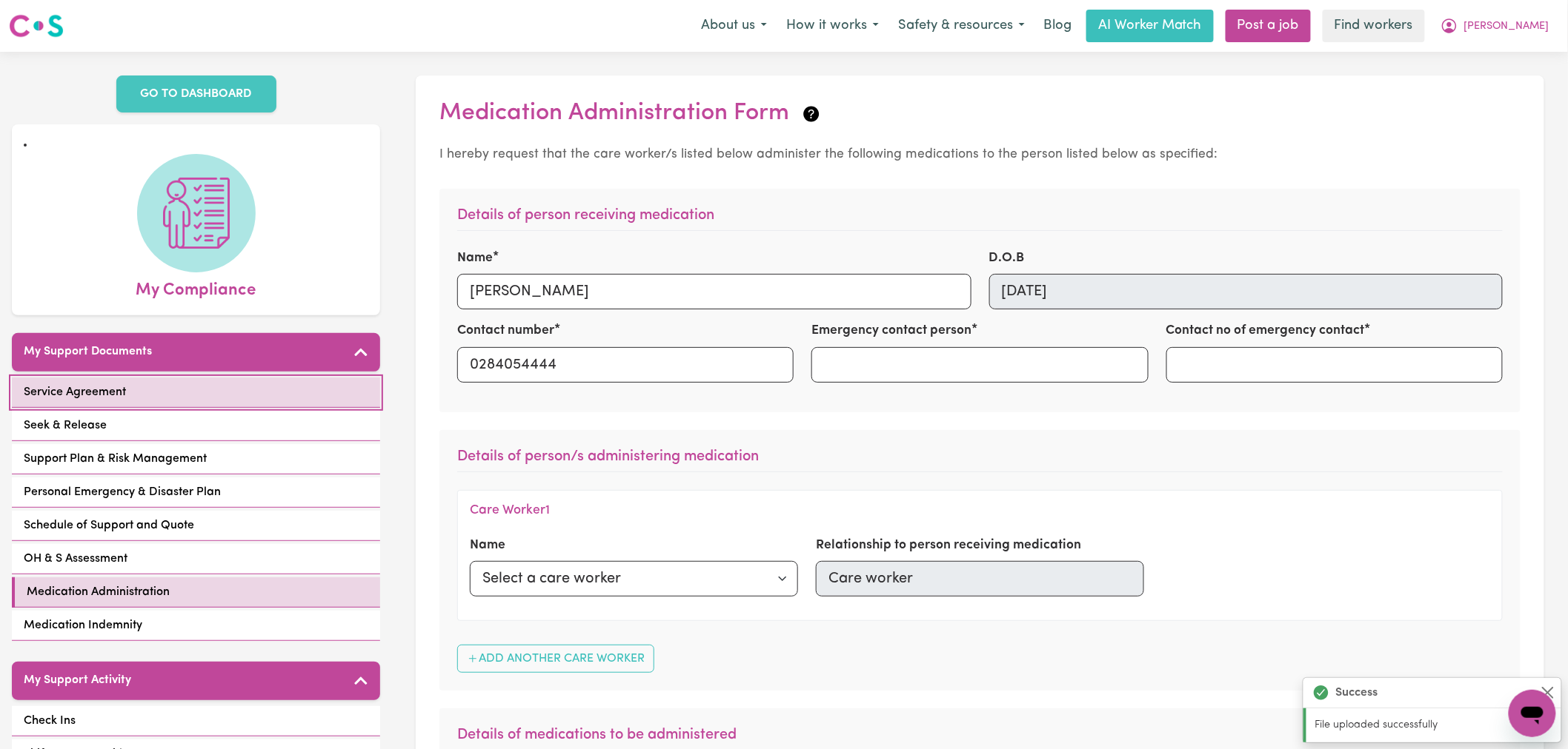
click at [176, 378] on link "Service Agreement" at bounding box center [195, 393] width 368 height 31
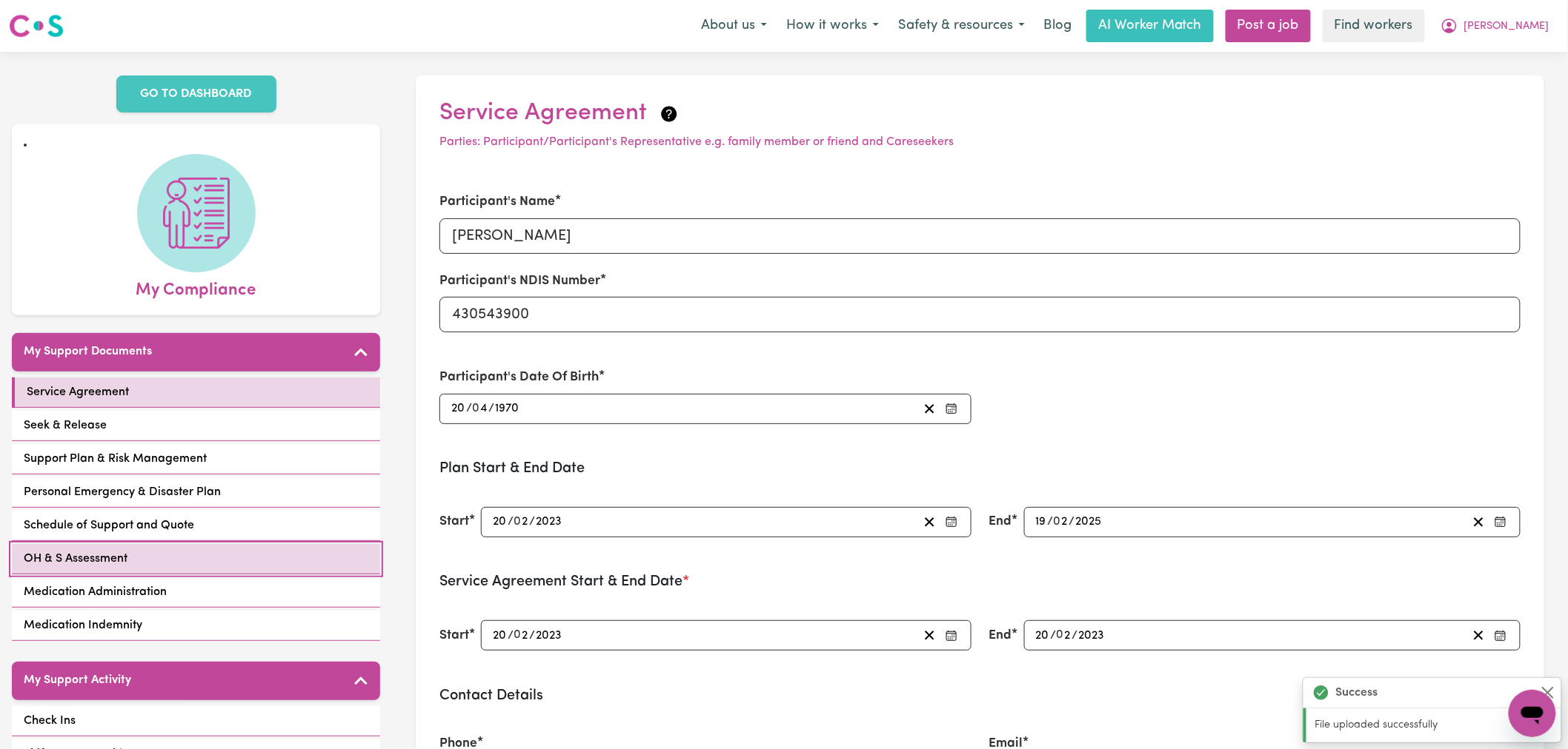
click at [234, 544] on link "OH & S Assessment" at bounding box center [195, 559] width 368 height 31
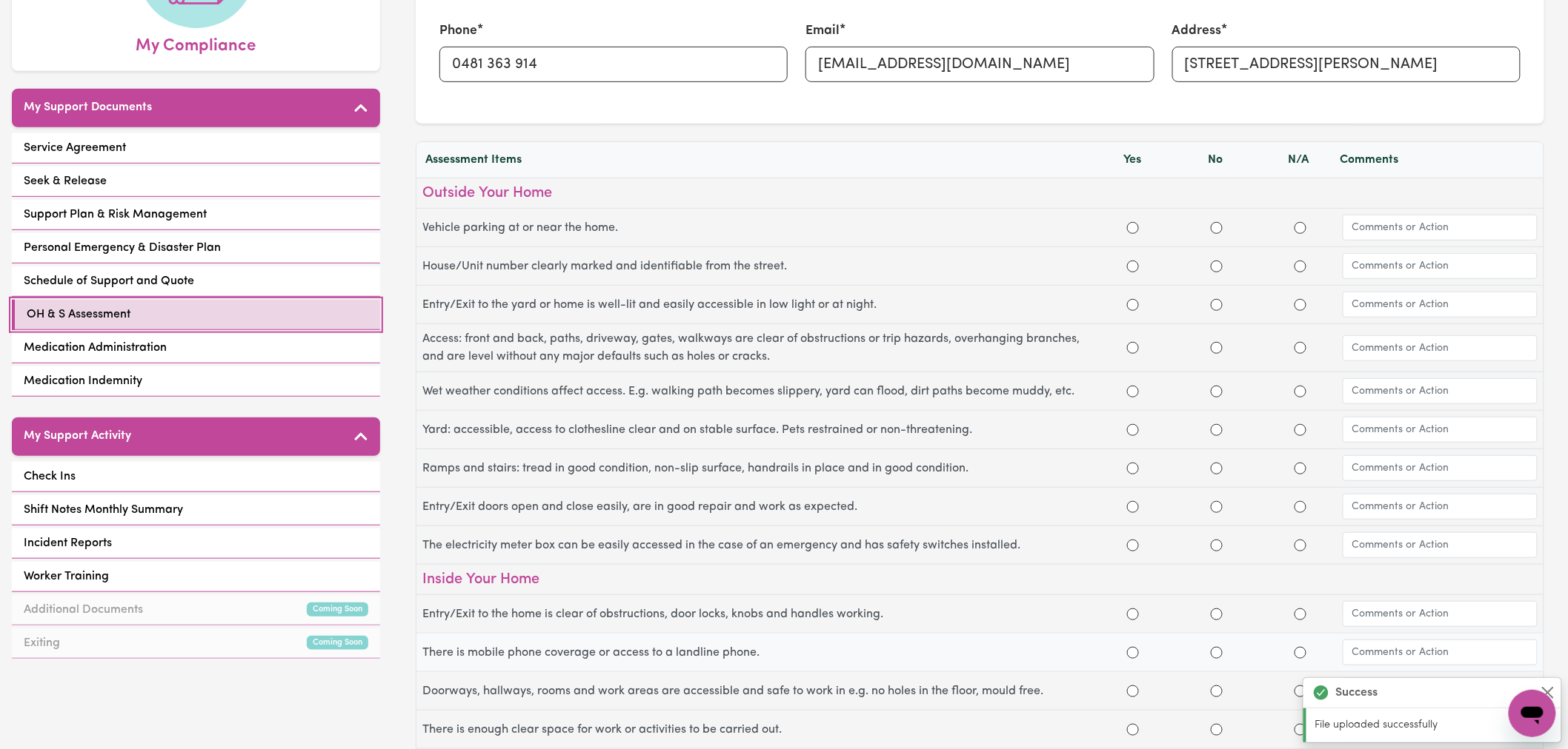
scroll to position [82, 0]
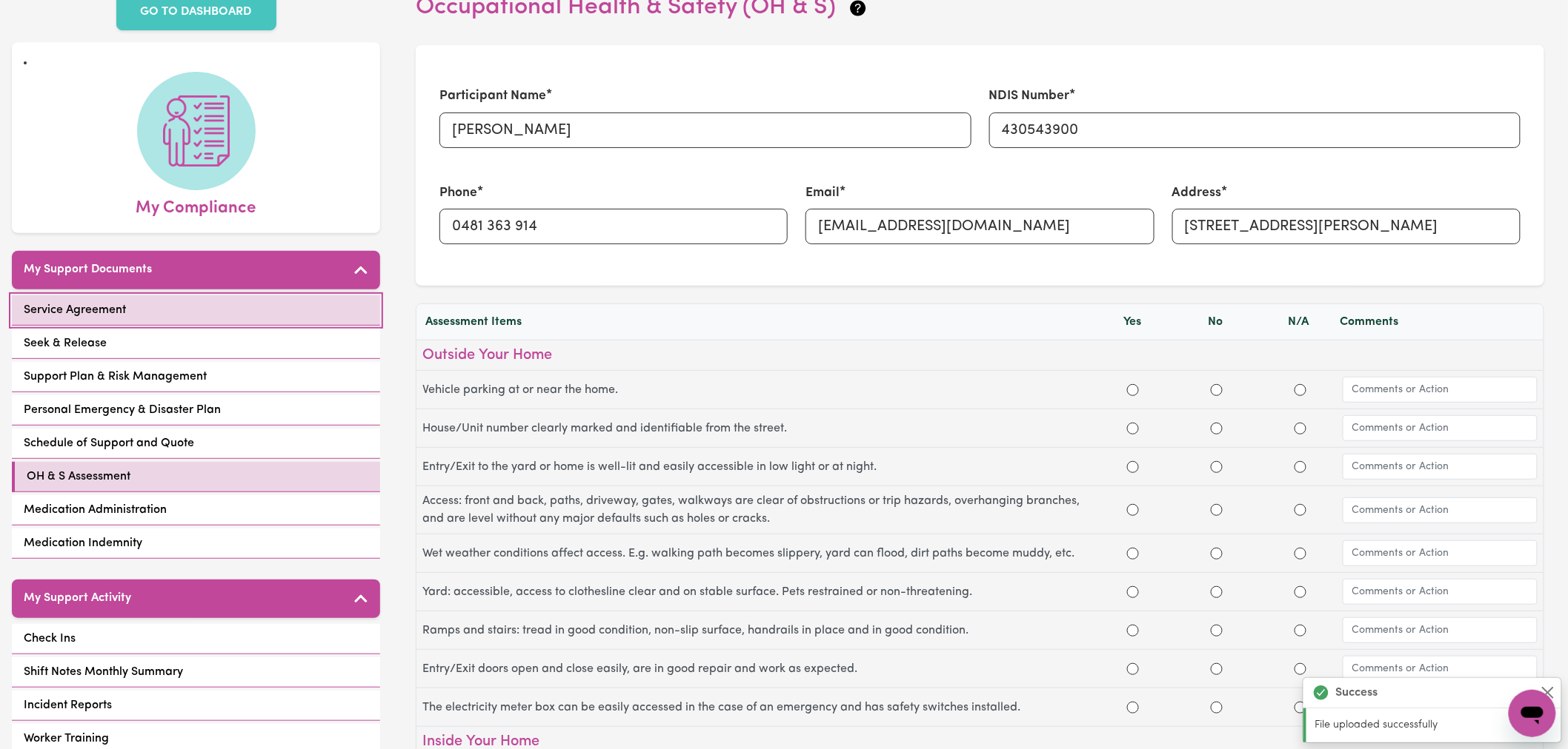
click at [265, 296] on link "Service Agreement" at bounding box center [195, 311] width 368 height 31
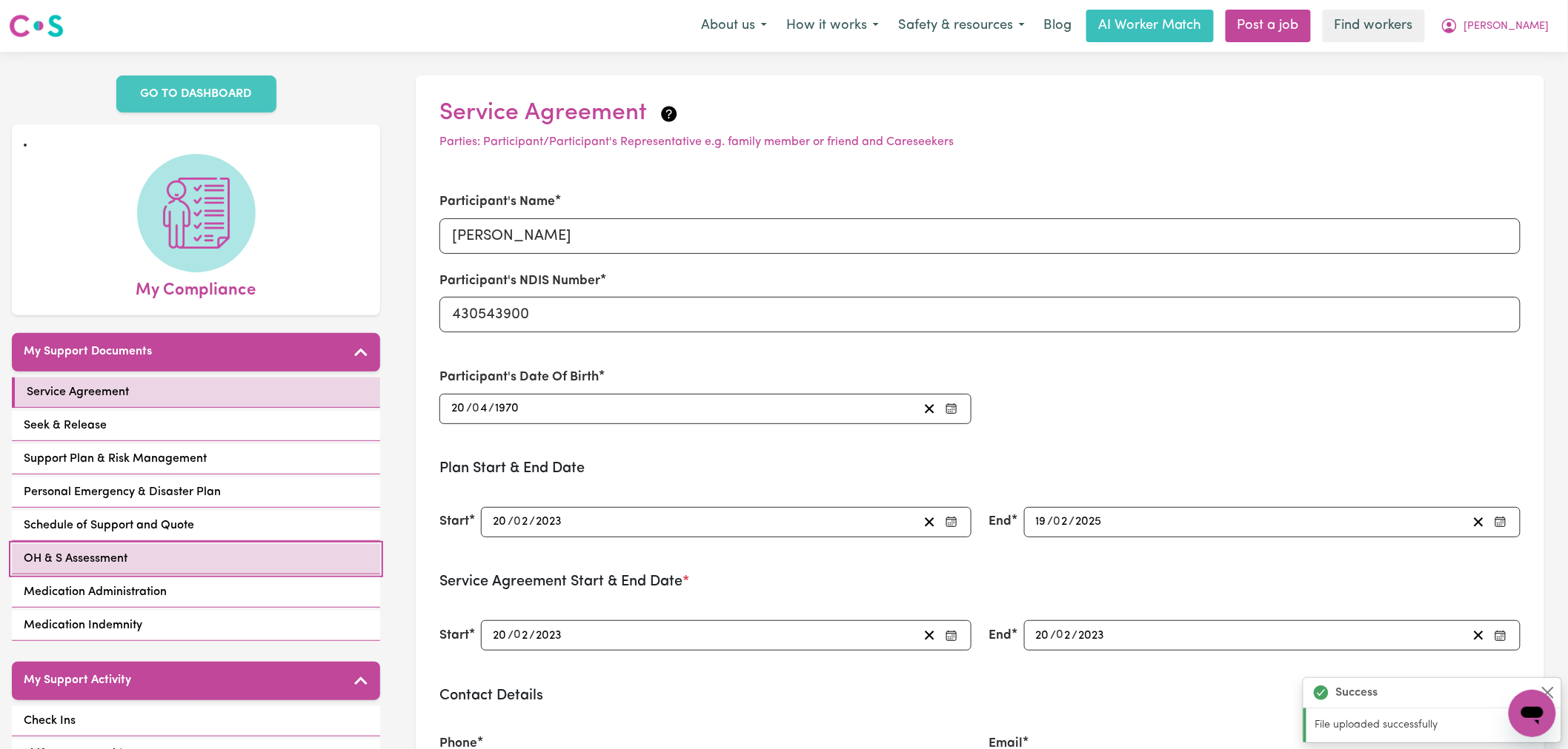
click at [223, 544] on link "OH & S Assessment" at bounding box center [195, 559] width 368 height 31
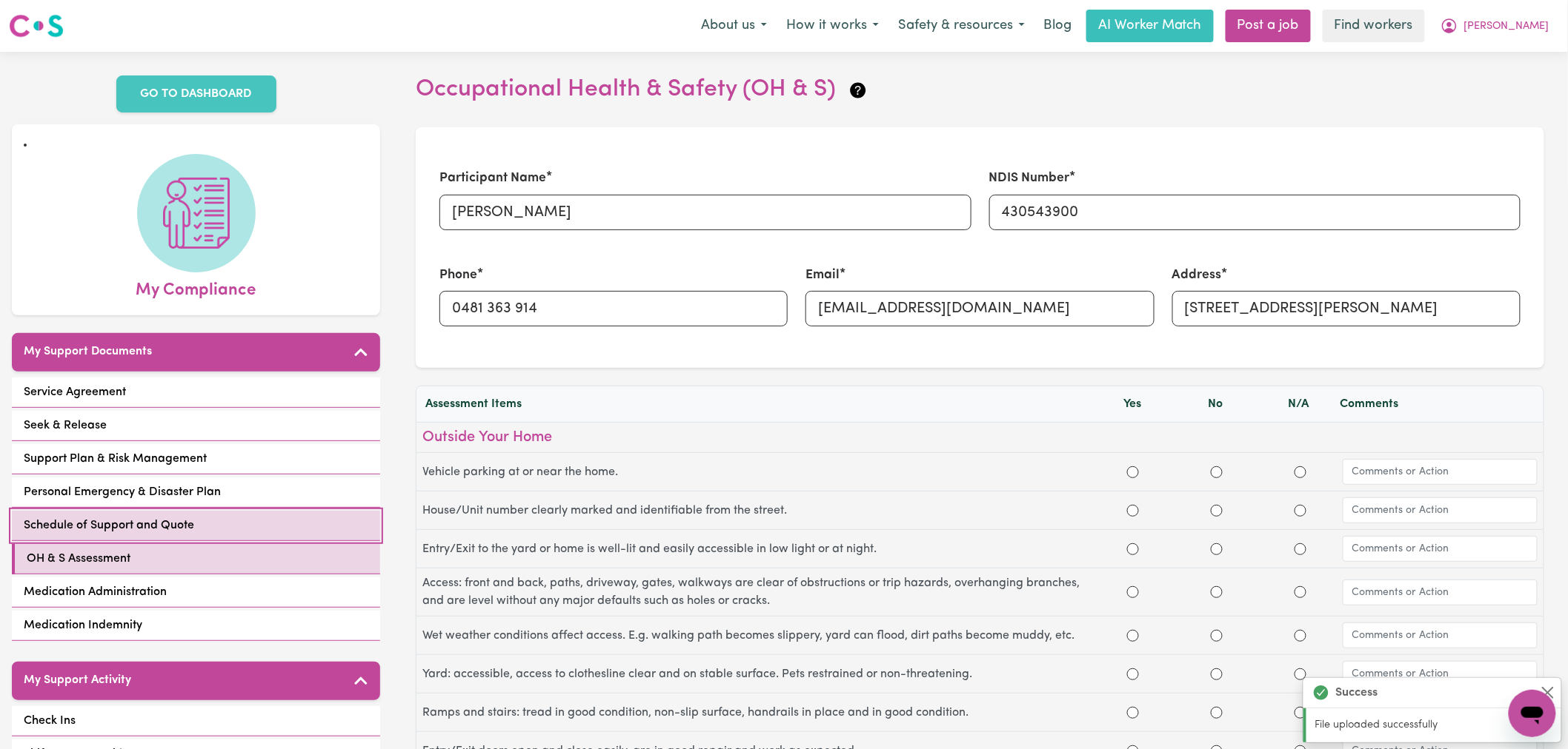
click at [225, 511] on link "Schedule of Support and Quote" at bounding box center [195, 525] width 368 height 31
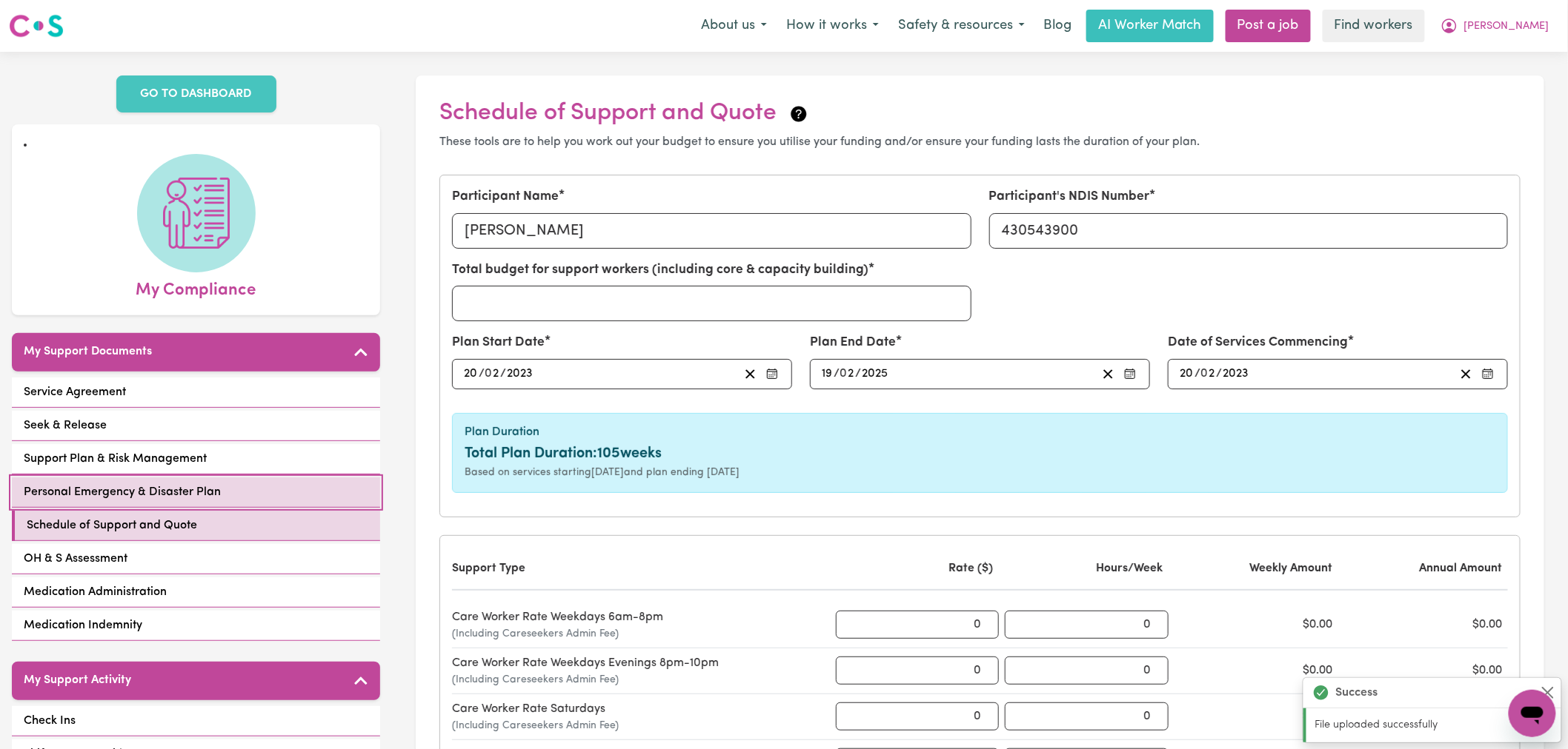
click at [246, 479] on link "Personal Emergency & Disaster Plan" at bounding box center [195, 493] width 368 height 31
select select "continue"
select select "phone"
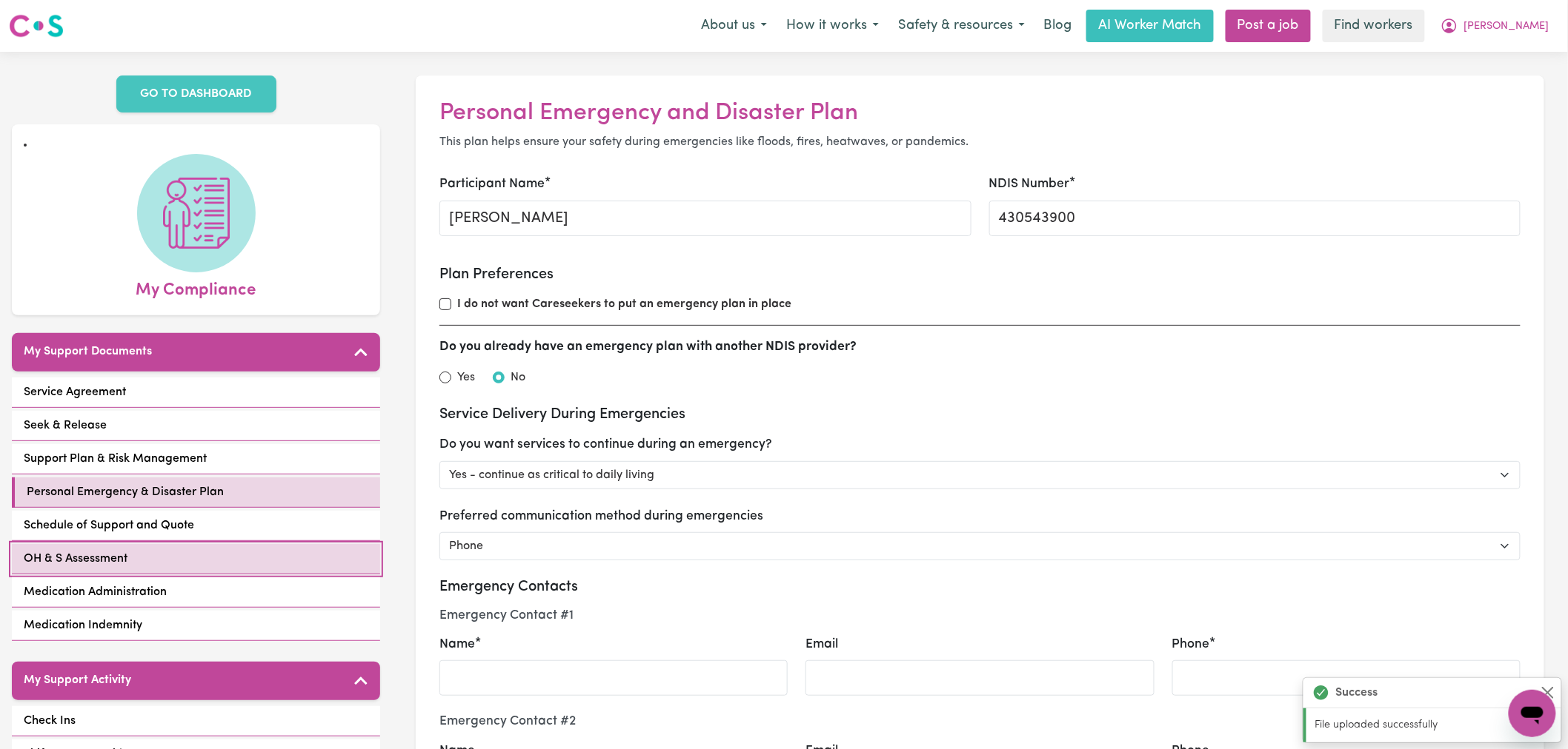
click at [223, 544] on link "OH & S Assessment" at bounding box center [195, 559] width 368 height 31
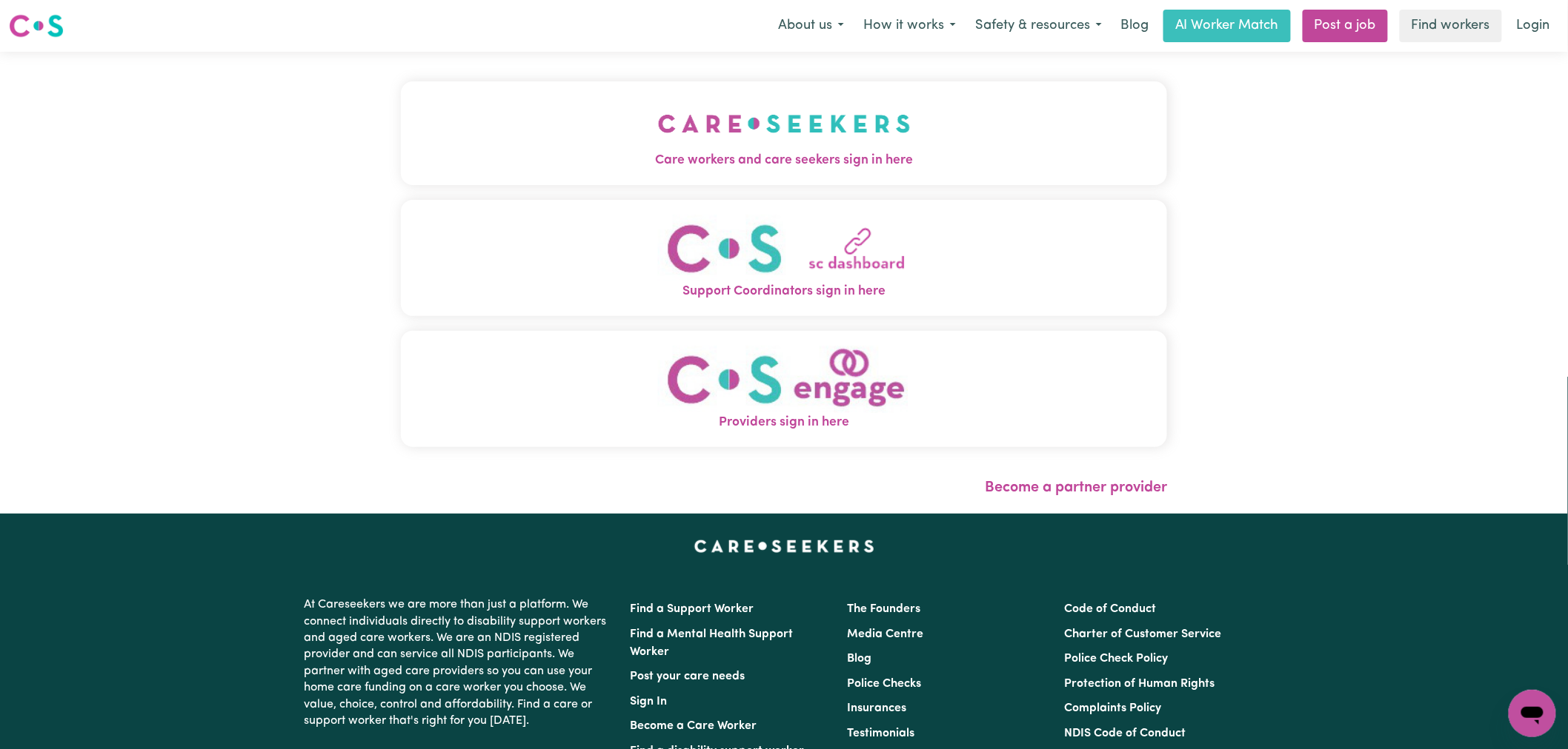
drag, startPoint x: 0, startPoint y: 0, endPoint x: 1542, endPoint y: 46, distance: 1542.7
click at [1542, 33] on link "Login" at bounding box center [1533, 26] width 51 height 33
click at [1566, 24] on div "Menu About us How it works Safety & resources Blog AI Worker Match Post a job F…" at bounding box center [784, 25] width 1568 height 34
click at [1543, 28] on link "Login" at bounding box center [1533, 26] width 51 height 33
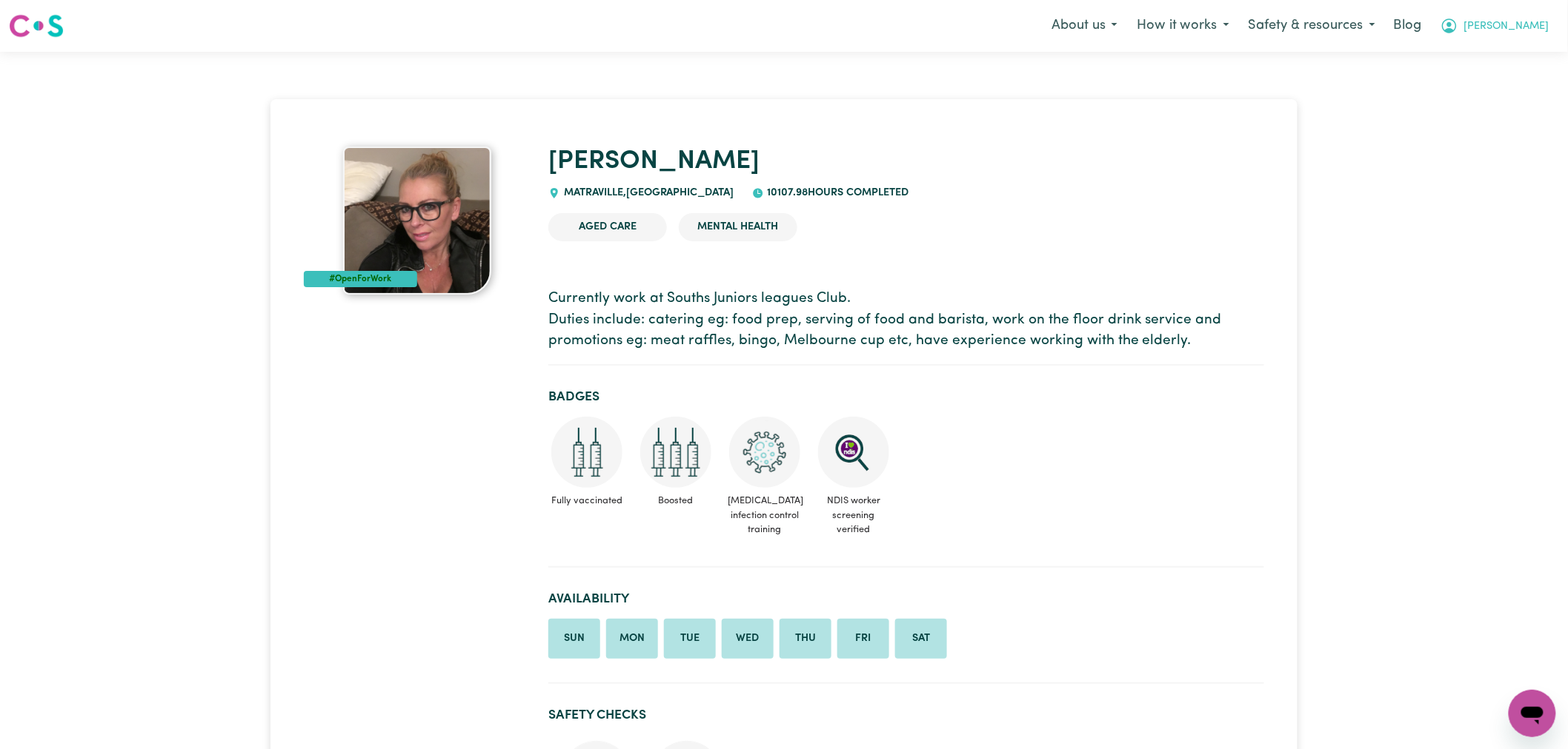
click at [1520, 31] on span "[PERSON_NAME]" at bounding box center [1507, 27] width 86 height 16
drag, startPoint x: 1517, startPoint y: 34, endPoint x: 1511, endPoint y: 71, distance: 37.5
click at [1511, 71] on link "Logout" at bounding box center [1499, 85] width 117 height 28
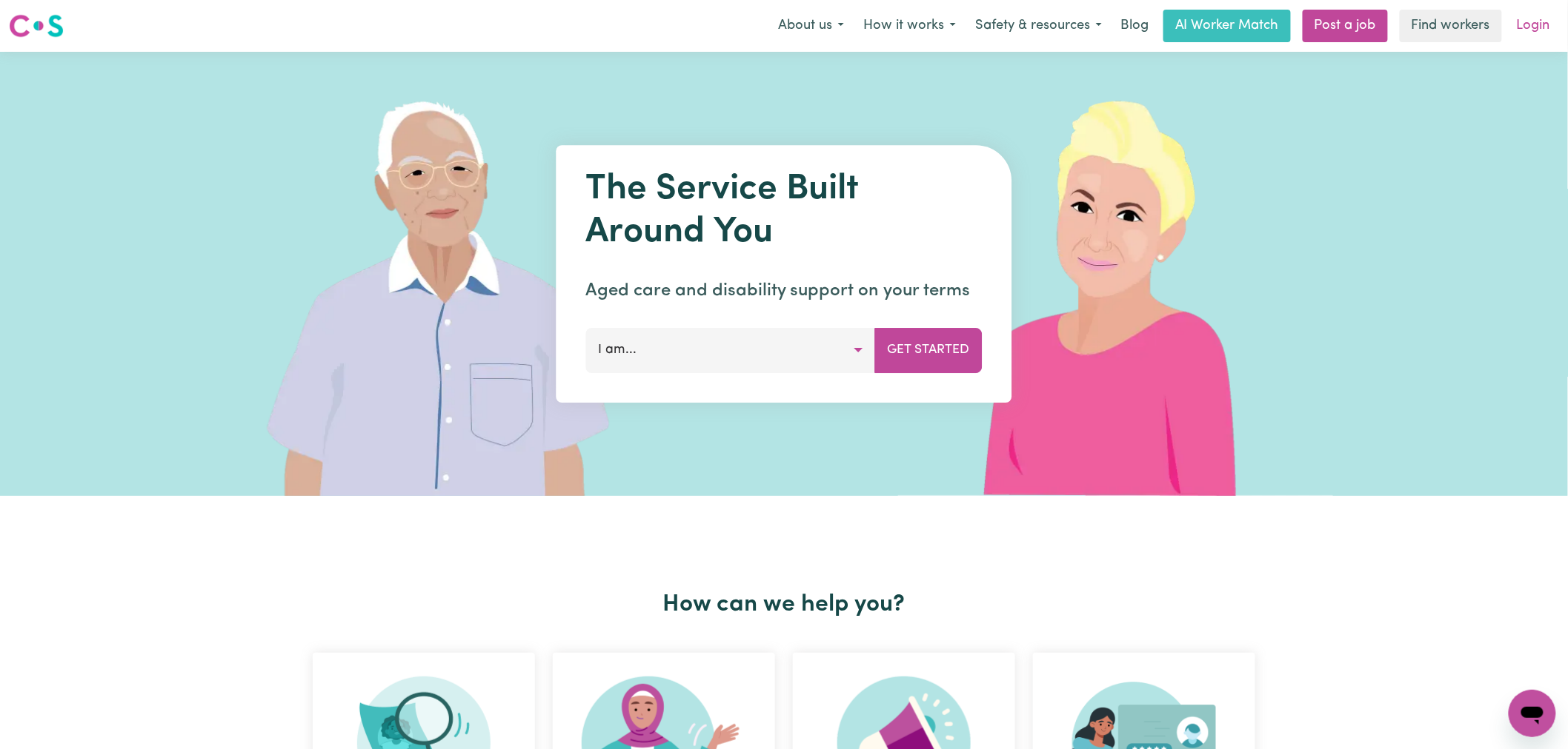
click at [1529, 26] on link "Login" at bounding box center [1533, 26] width 51 height 33
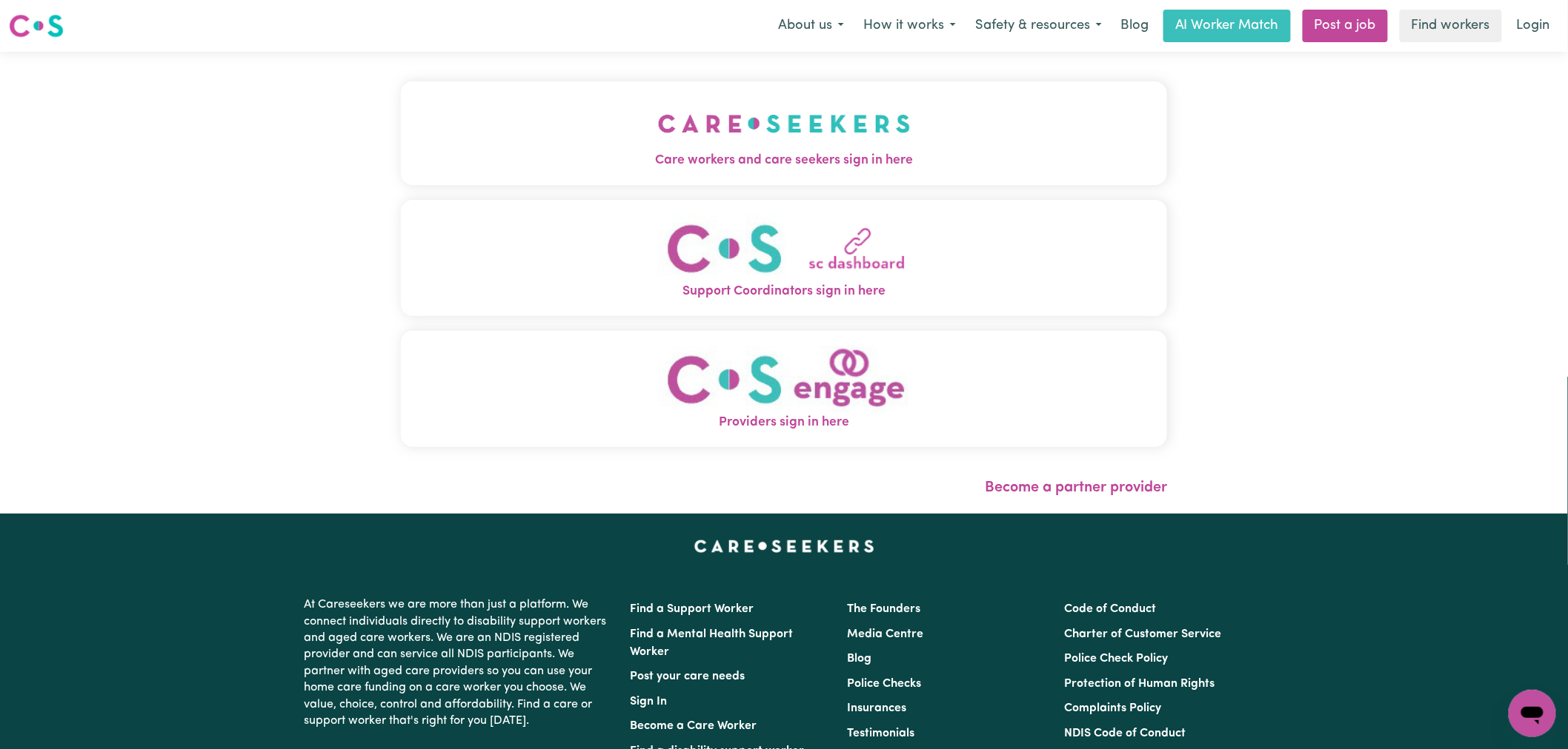
click at [658, 151] on img "Care workers and care seekers sign in here" at bounding box center [784, 124] width 253 height 55
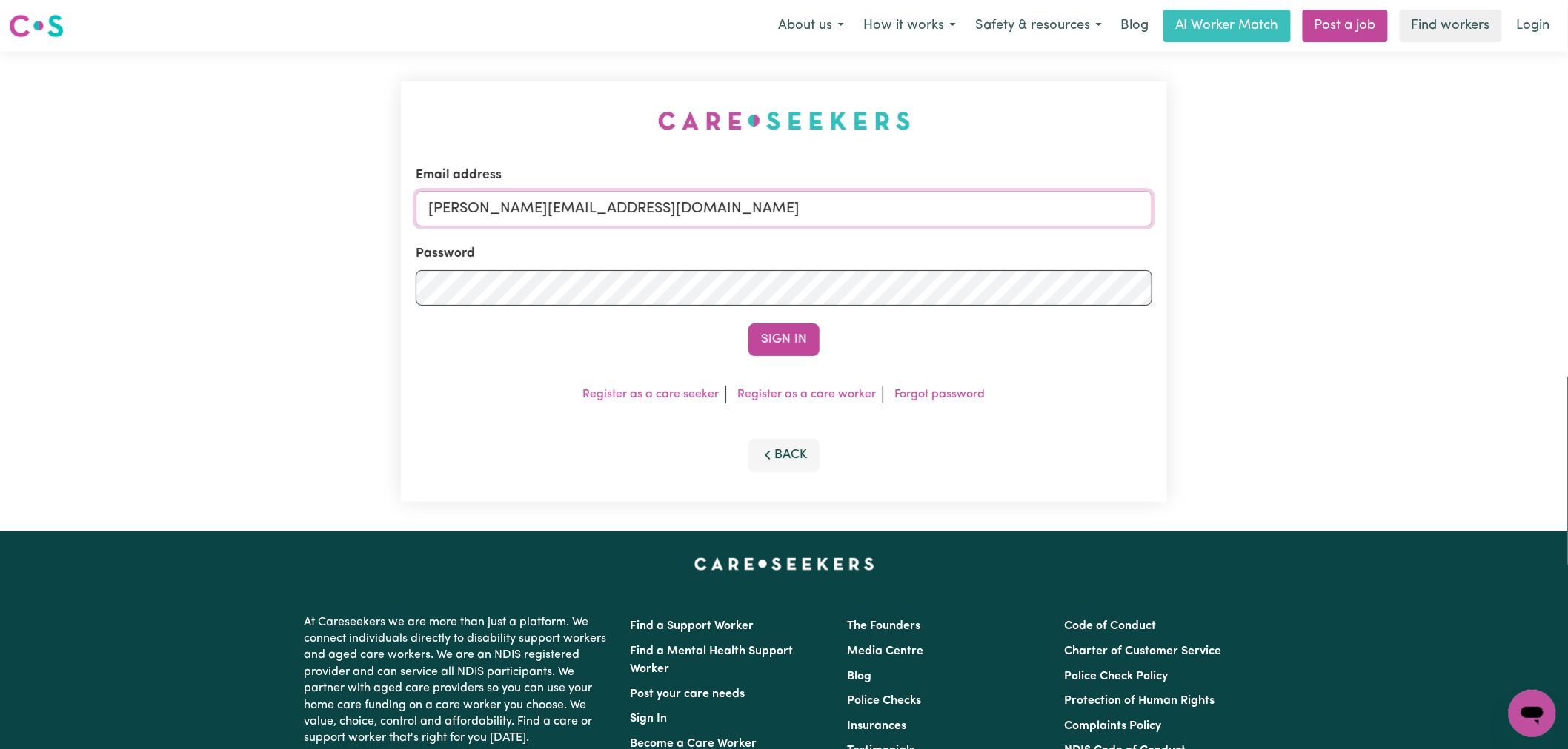
click at [642, 215] on input "[PERSON_NAME][EMAIL_ADDRESS][DOMAIN_NAME]" at bounding box center [784, 209] width 736 height 35
drag, startPoint x: 787, startPoint y: 210, endPoint x: 506, endPoint y: 209, distance: 281.0
click at [506, 209] on input "superuser~andrewhart@careseekers.com.au" at bounding box center [784, 209] width 736 height 35
type input "superuser~andrewhart@careseekers.com.au"
click at [749, 324] on button "Sign In" at bounding box center [784, 340] width 71 height 33
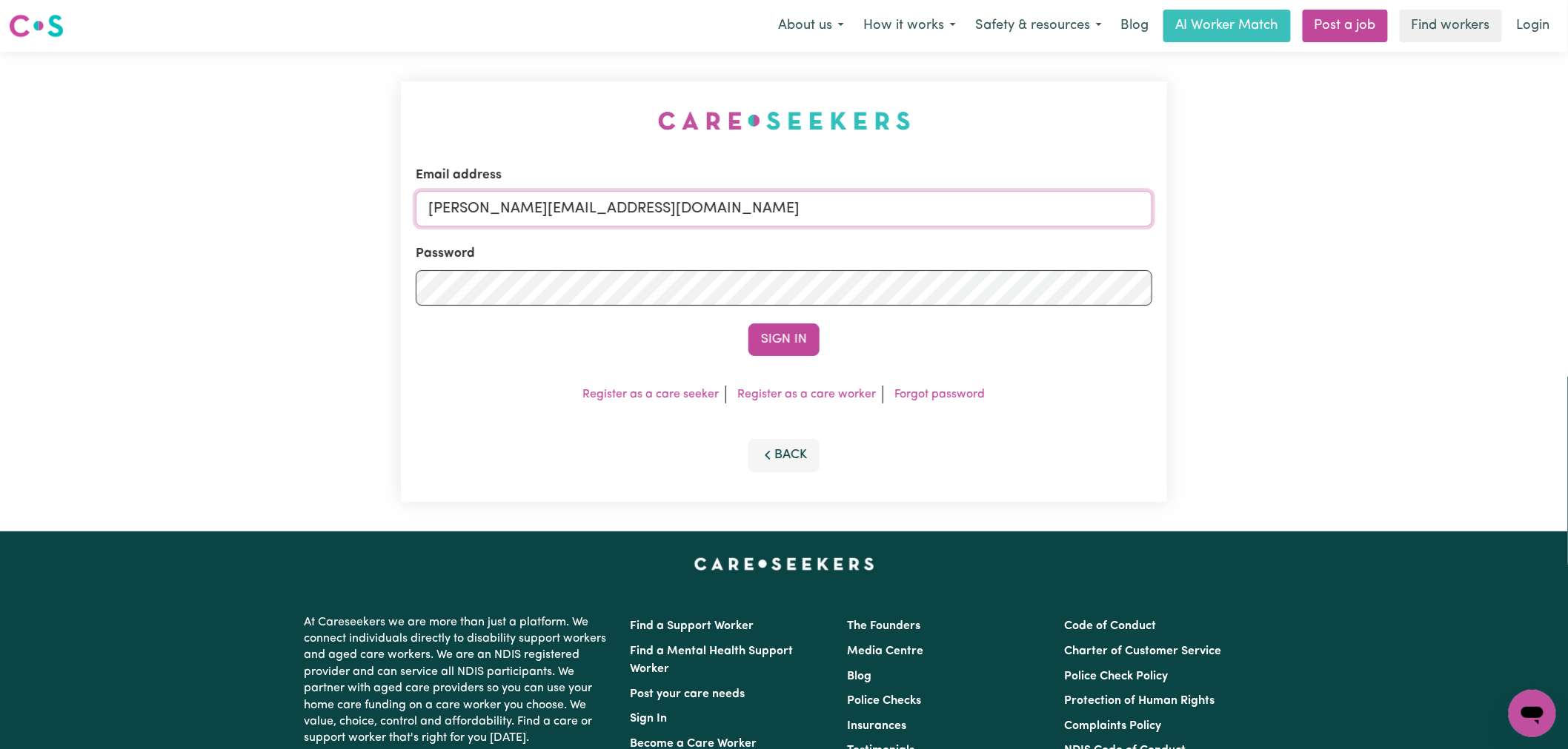
click at [658, 216] on input "[PERSON_NAME][EMAIL_ADDRESS][DOMAIN_NAME]" at bounding box center [784, 209] width 736 height 35
drag, startPoint x: 803, startPoint y: 213, endPoint x: 479, endPoint y: 215, distance: 324.0
click at [479, 215] on input "[PERSON_NAME][EMAIL_ADDRESS][DOMAIN_NAME]" at bounding box center [784, 209] width 736 height 35
drag, startPoint x: 505, startPoint y: 209, endPoint x: 582, endPoint y: 226, distance: 78.9
click at [505, 209] on input "[PERSON_NAME][EMAIL_ADDRESS][DOMAIN_NAME]" at bounding box center [784, 209] width 736 height 35
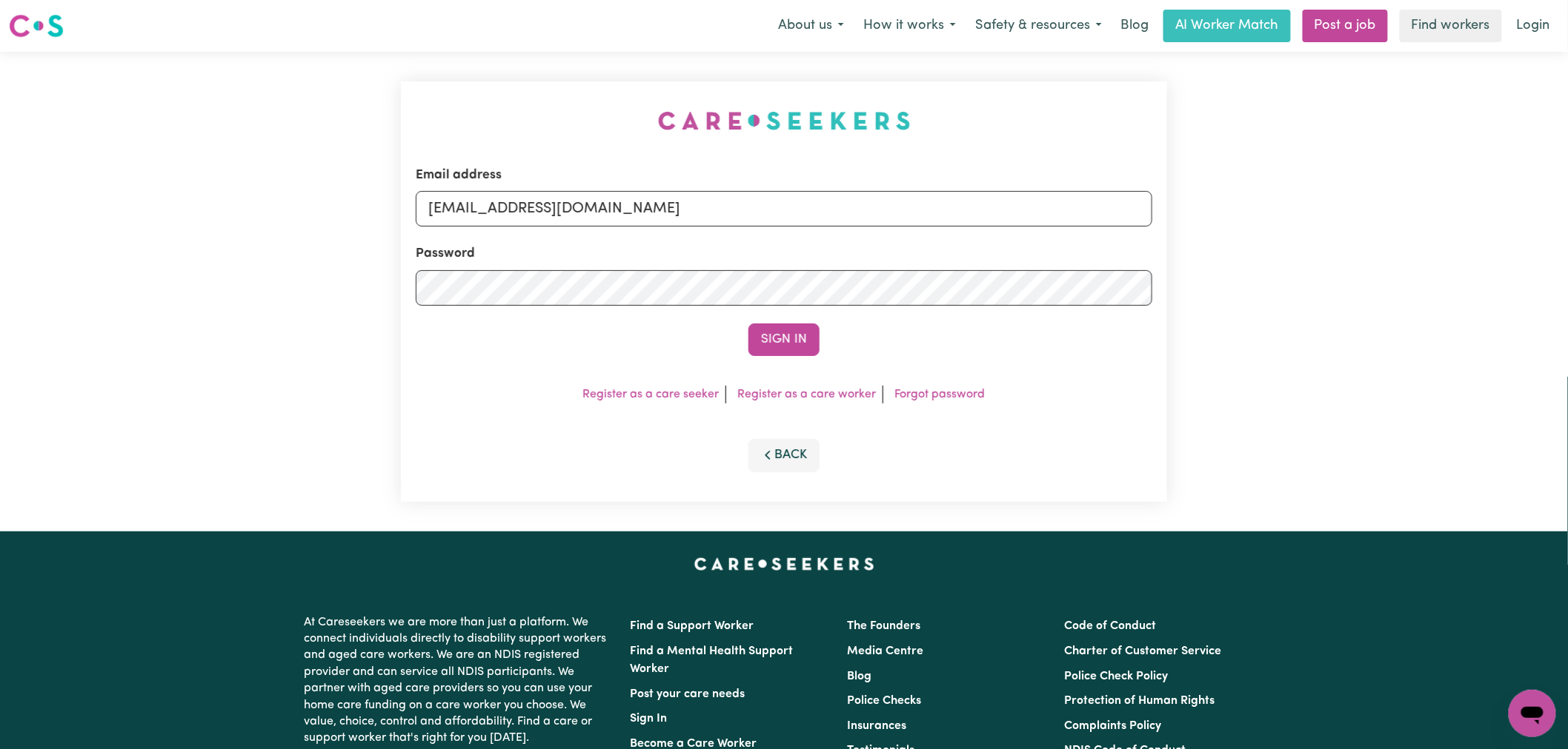
drag, startPoint x: 505, startPoint y: 205, endPoint x: 978, endPoint y: 192, distance: 473.2
click at [978, 192] on input "[EMAIL_ADDRESS][DOMAIN_NAME]" at bounding box center [784, 209] width 736 height 35
type input "[EMAIL_ADDRESS][DOMAIN_NAME]"
click at [769, 327] on button "Sign In" at bounding box center [784, 340] width 71 height 33
